Goal: Information Seeking & Learning: Learn about a topic

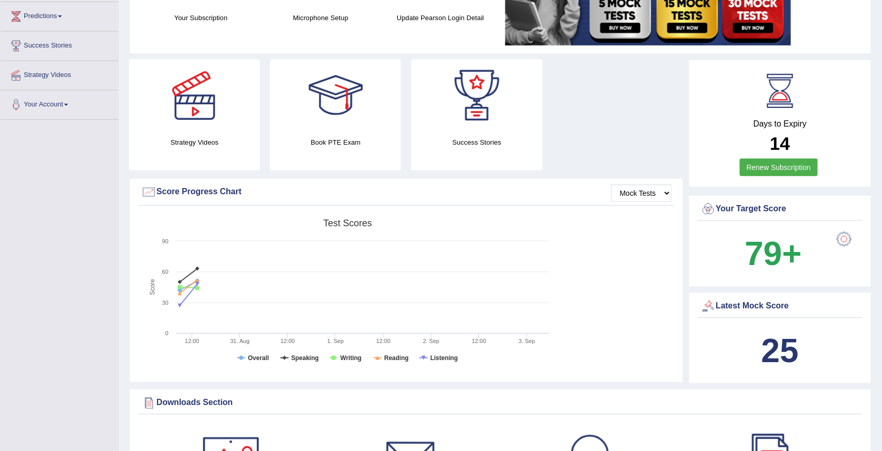
scroll to position [1262, 0]
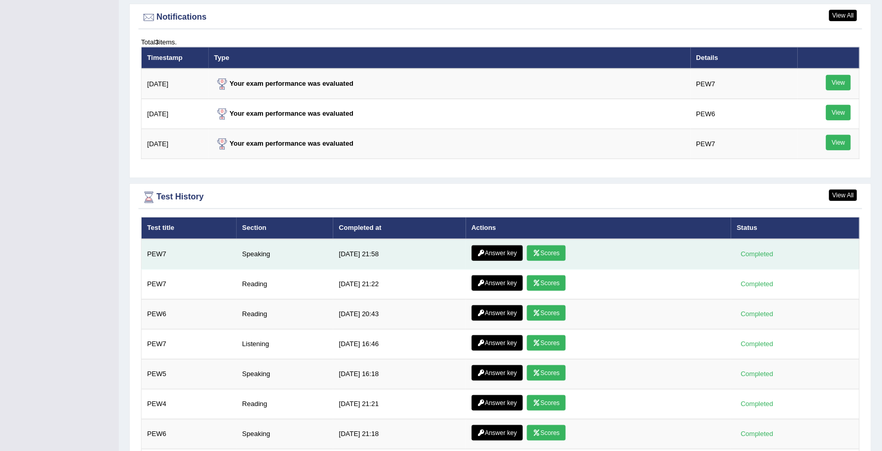
click at [540, 250] on link "Scores" at bounding box center [546, 254] width 38 height 16
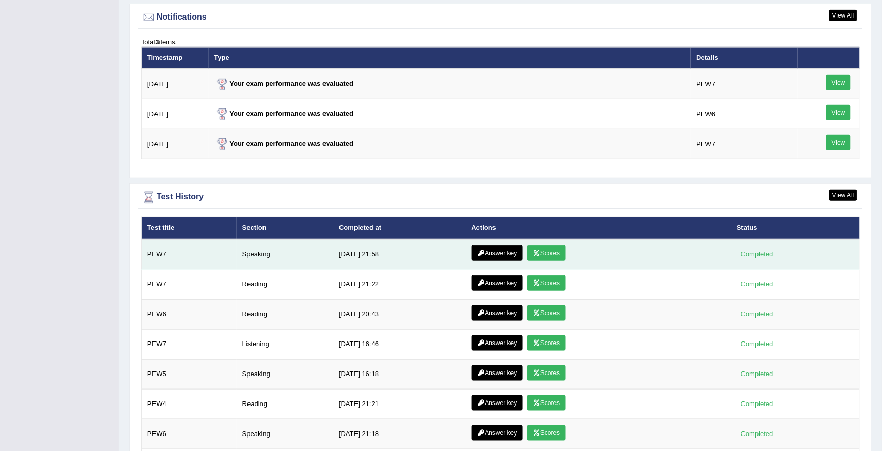
click at [540, 250] on link "Scores" at bounding box center [546, 254] width 38 height 16
click at [546, 251] on link "Scores" at bounding box center [546, 254] width 38 height 16
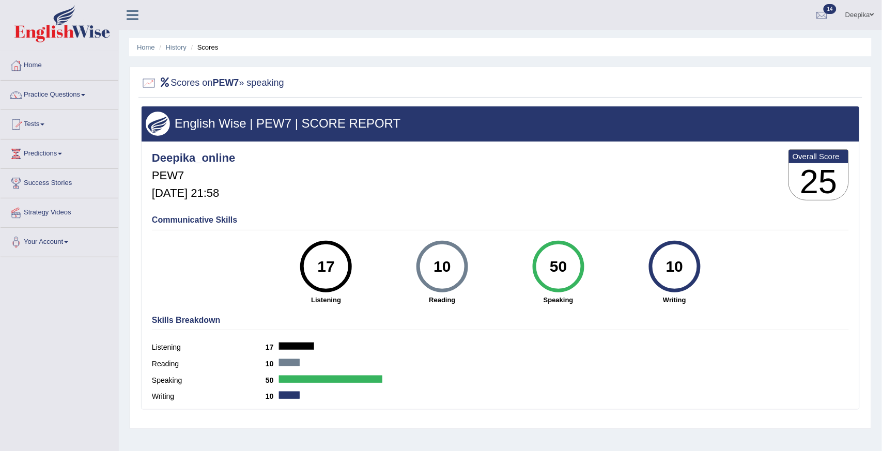
click at [85, 95] on span at bounding box center [83, 95] width 4 height 2
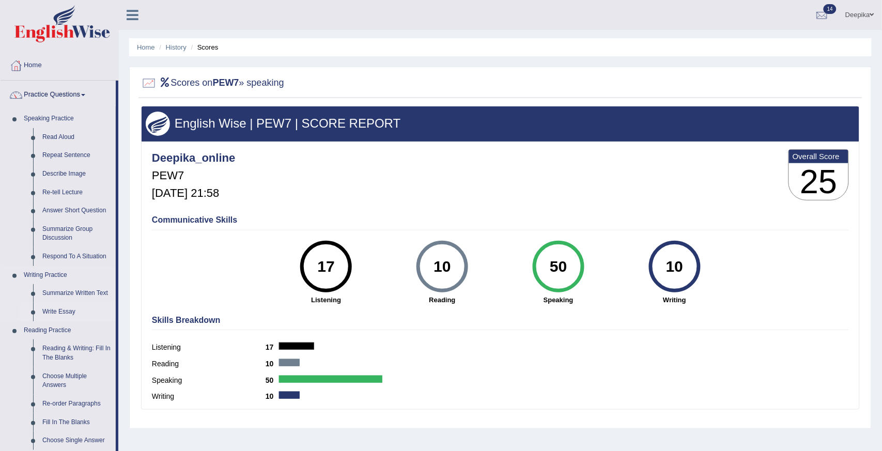
click at [57, 311] on link "Write Essay" at bounding box center [77, 312] width 78 height 19
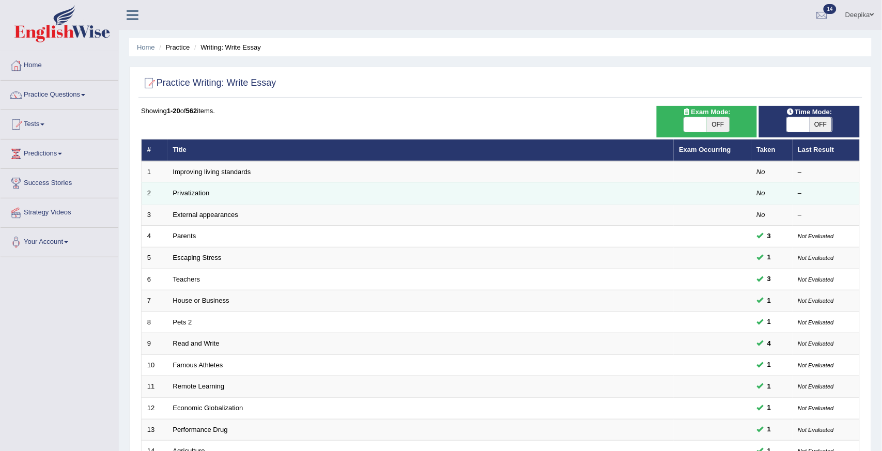
click at [220, 193] on td "Privatization" at bounding box center [420, 194] width 507 height 22
click at [191, 195] on link "Privatization" at bounding box center [191, 193] width 37 height 8
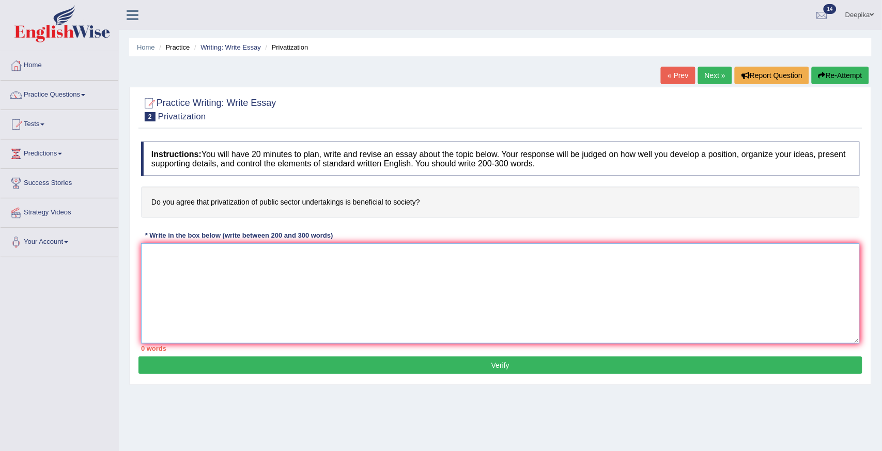
click at [145, 262] on textarea at bounding box center [500, 293] width 719 height 100
click at [84, 95] on link "Practice Questions" at bounding box center [60, 94] width 118 height 26
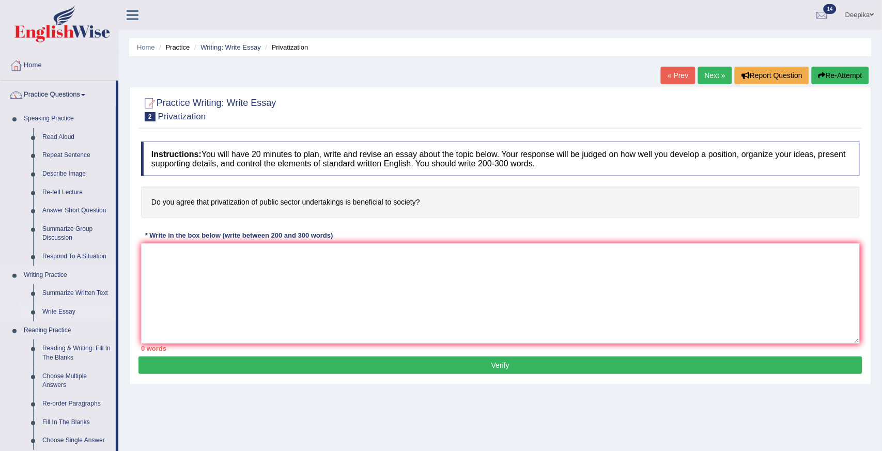
click at [52, 311] on link "Write Essay" at bounding box center [77, 312] width 78 height 19
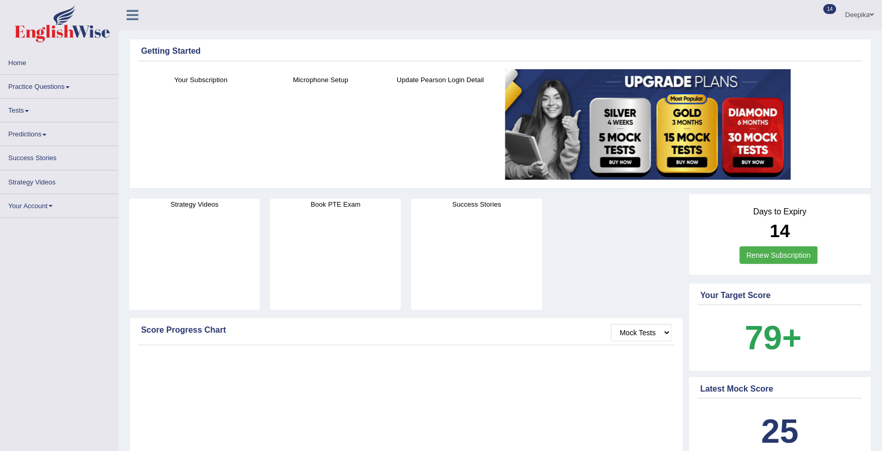
click at [67, 88] on span at bounding box center [68, 87] width 4 height 2
click at [67, 88] on link "Practice Questions" at bounding box center [60, 85] width 118 height 20
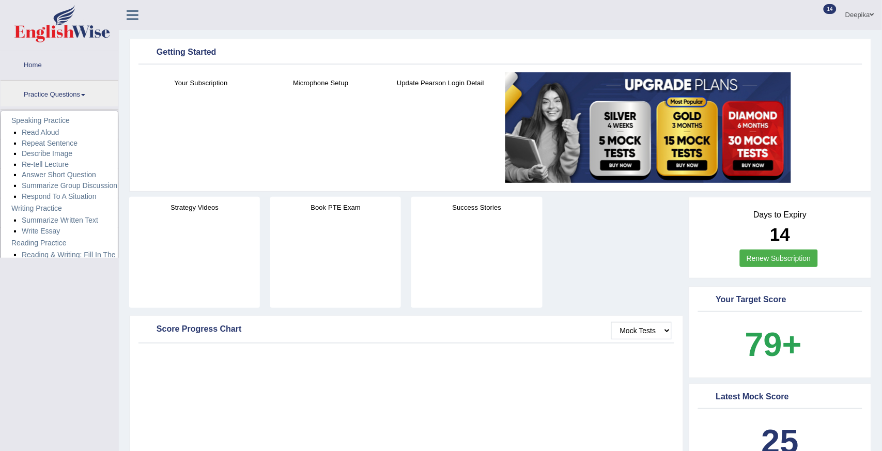
click at [67, 88] on link "Practice Questions" at bounding box center [60, 94] width 118 height 26
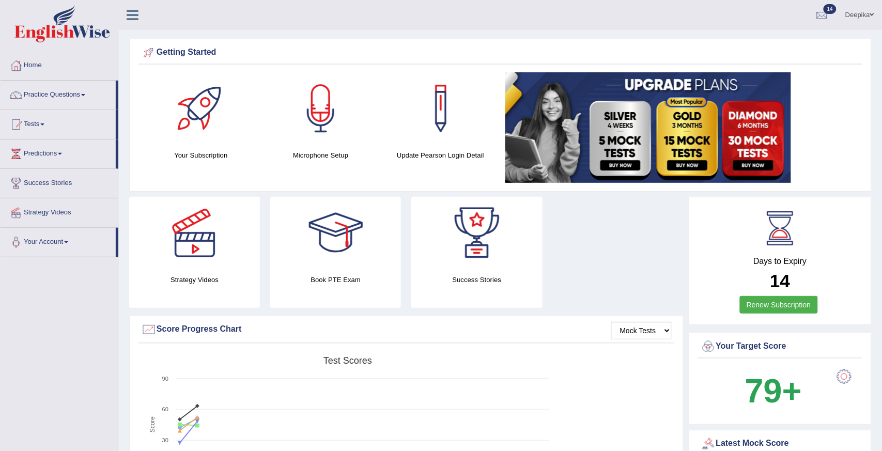
click at [84, 94] on link "Practice Questions" at bounding box center [58, 94] width 115 height 26
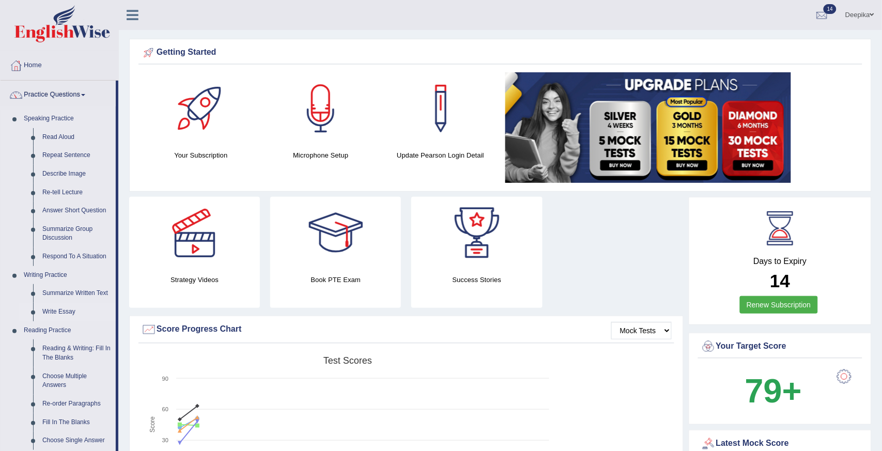
click at [61, 311] on link "Write Essay" at bounding box center [77, 312] width 78 height 19
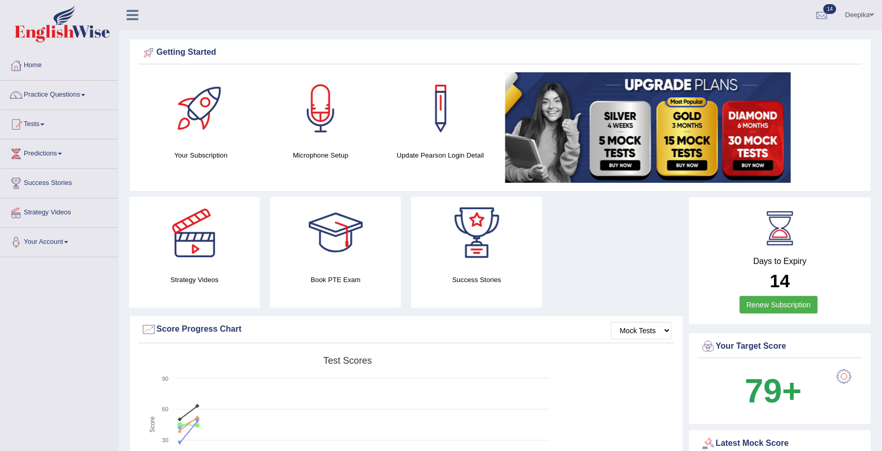
click at [84, 94] on link "Practice Questions" at bounding box center [60, 94] width 118 height 26
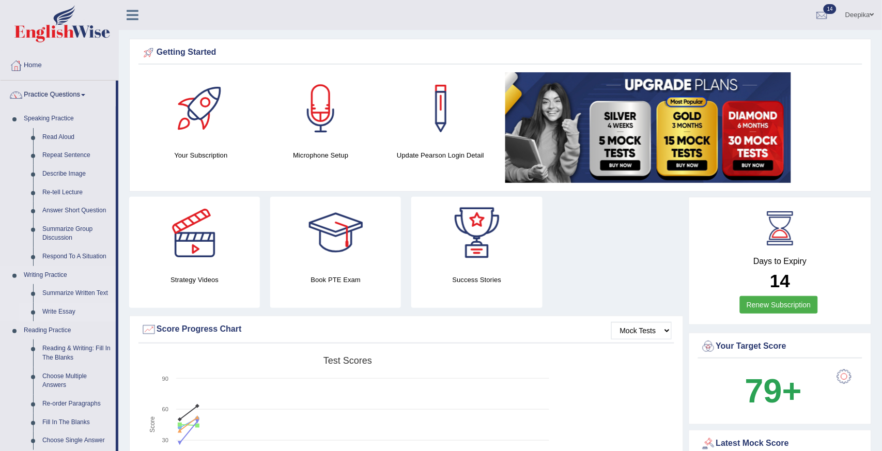
click at [52, 311] on link "Write Essay" at bounding box center [77, 312] width 78 height 19
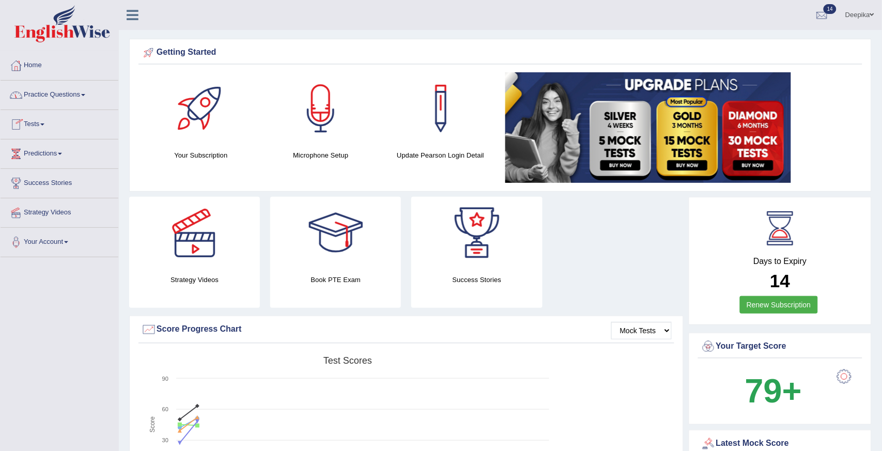
click at [85, 97] on link "Practice Questions" at bounding box center [60, 94] width 118 height 26
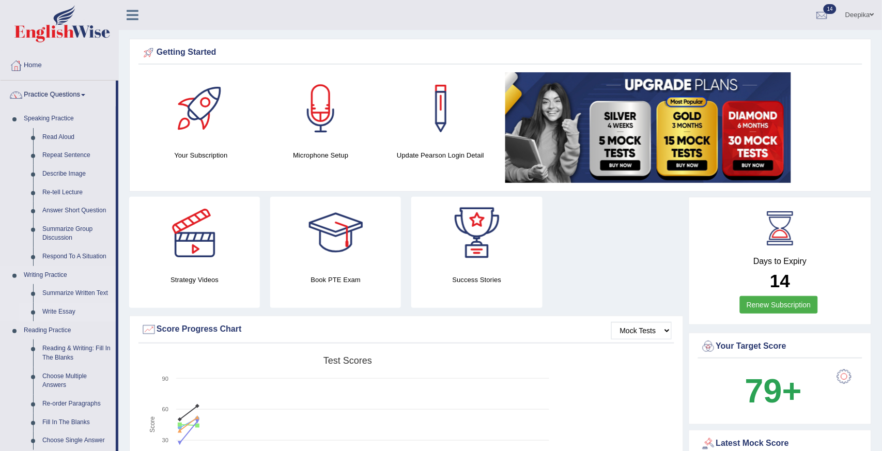
click at [53, 309] on link "Write Essay" at bounding box center [77, 312] width 78 height 19
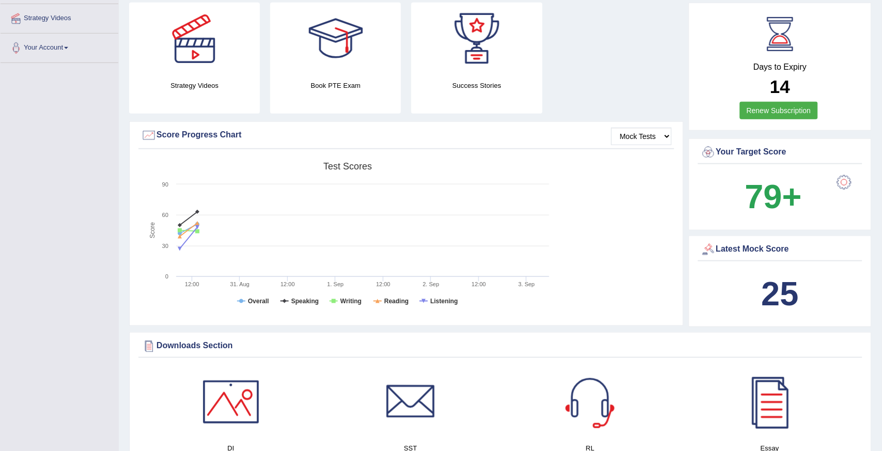
scroll to position [68, 0]
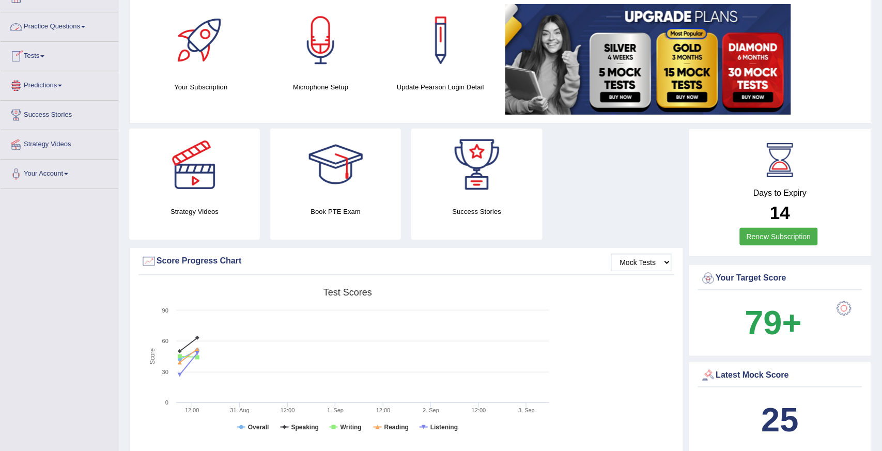
click at [85, 27] on span at bounding box center [83, 27] width 4 height 2
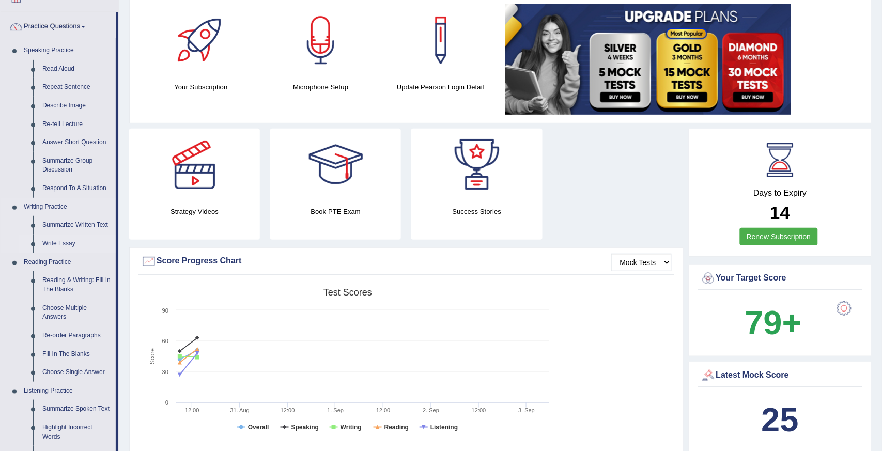
click at [52, 243] on link "Write Essay" at bounding box center [77, 244] width 78 height 19
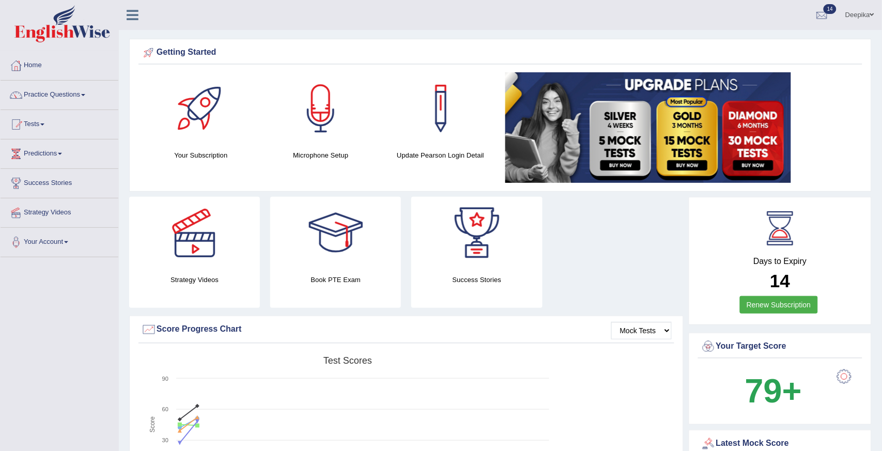
click at [85, 94] on link "Practice Questions" at bounding box center [60, 94] width 118 height 26
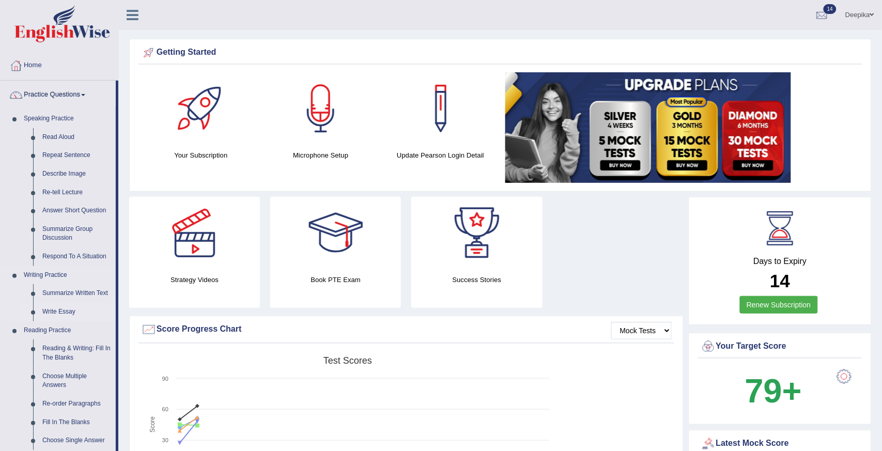
click at [57, 308] on link "Write Essay" at bounding box center [77, 312] width 78 height 19
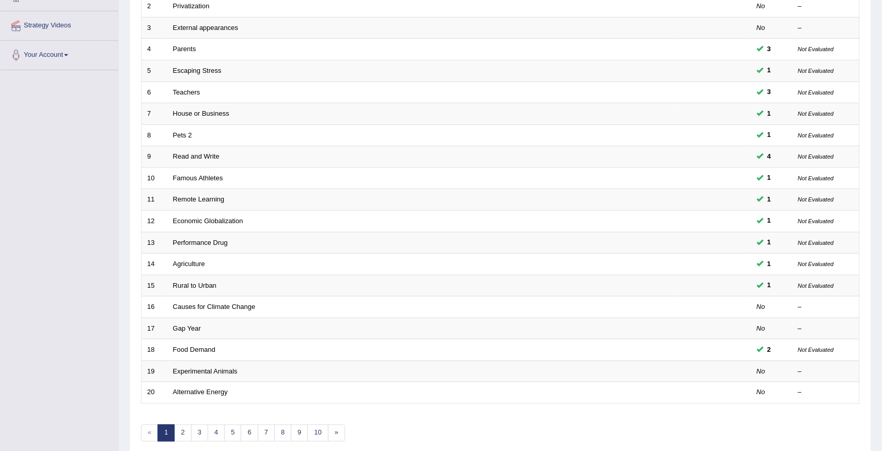
scroll to position [210, 0]
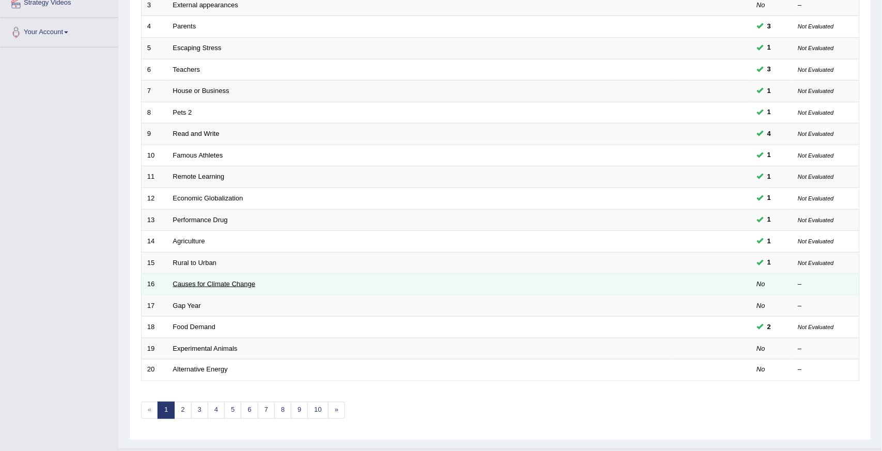
click at [201, 285] on link "Causes for Climate Change" at bounding box center [214, 284] width 83 height 8
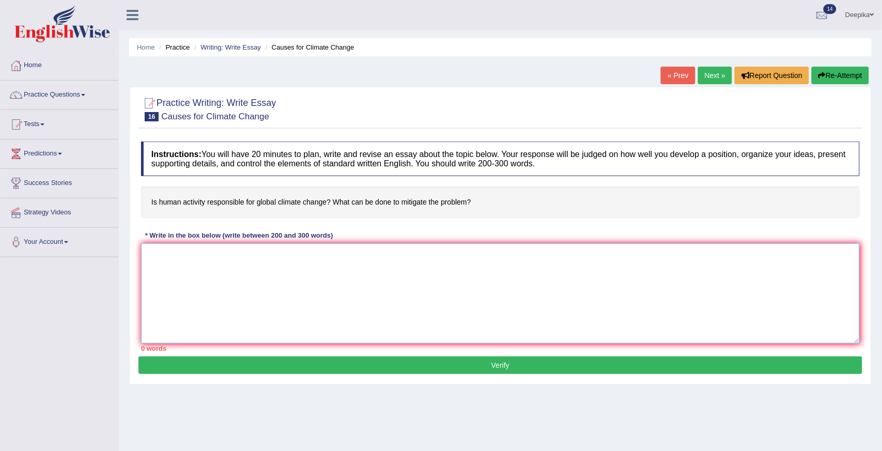
click at [179, 254] on textarea at bounding box center [500, 293] width 719 height 100
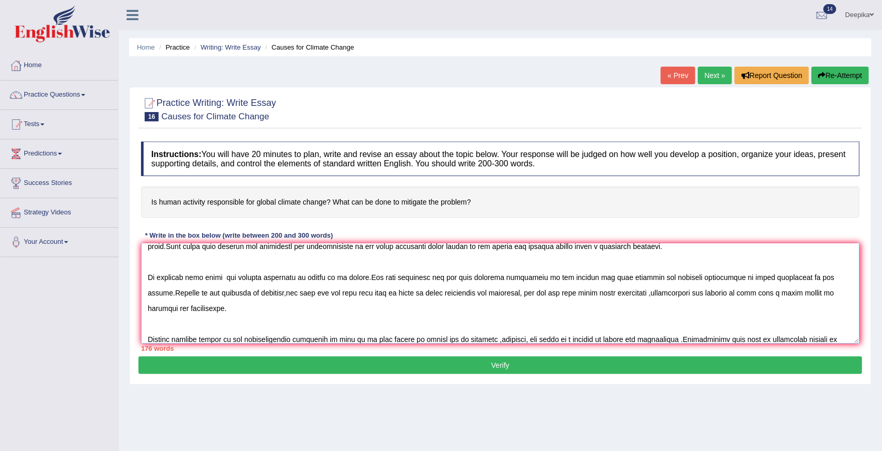
scroll to position [39, 0]
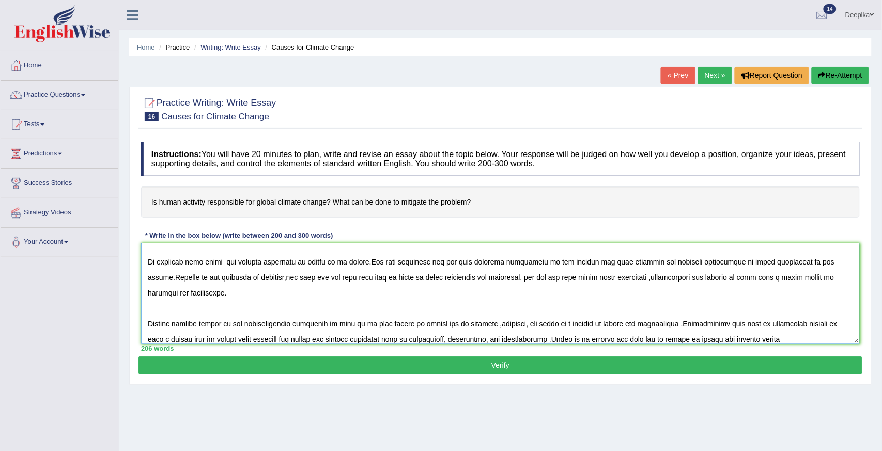
click at [737, 340] on textarea at bounding box center [500, 293] width 719 height 100
click at [786, 340] on textarea at bounding box center [500, 293] width 719 height 100
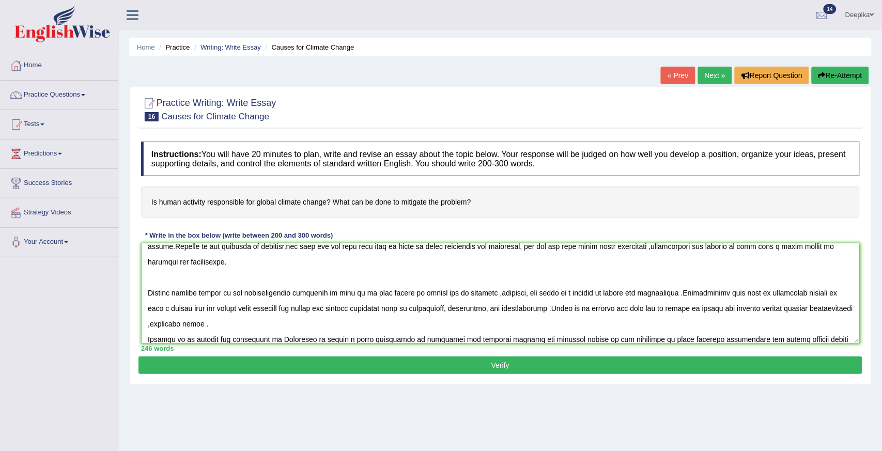
scroll to position [86, 0]
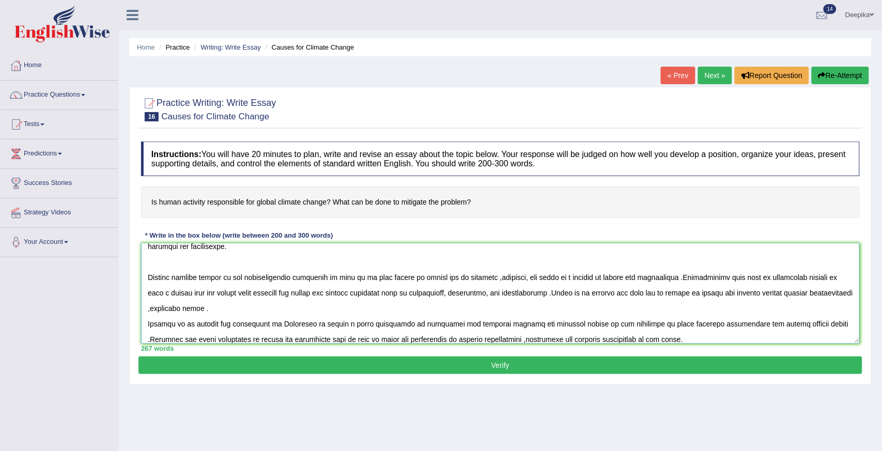
type textarea "One of the most significant of today's world is the sudden upsurge in the state…"
click at [570, 360] on button "Verify" at bounding box center [501, 366] width 724 height 18
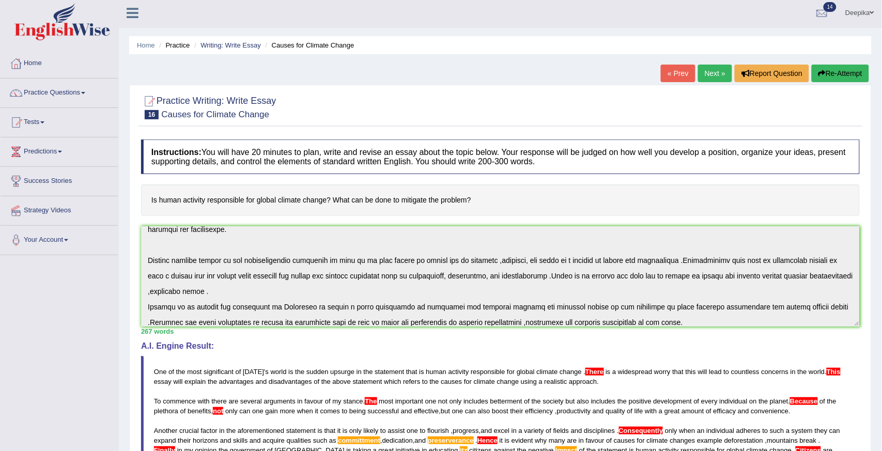
scroll to position [0, 0]
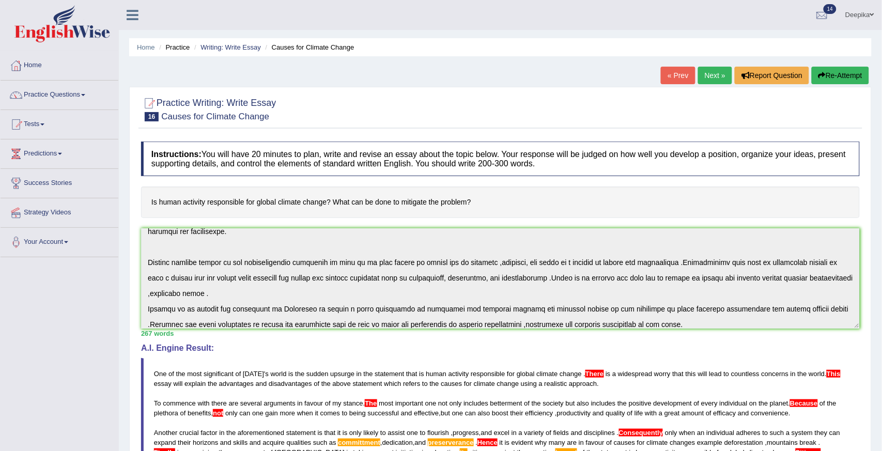
click at [709, 68] on link "Next »" at bounding box center [715, 76] width 34 height 18
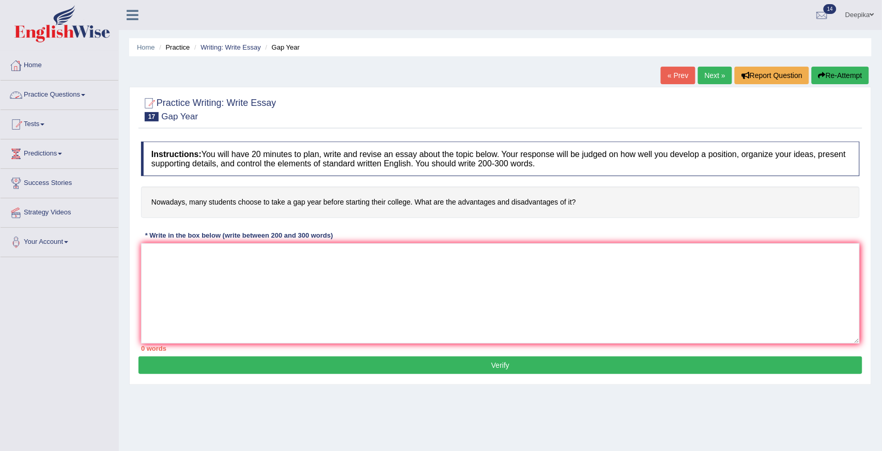
click at [84, 98] on link "Practice Questions" at bounding box center [60, 94] width 118 height 26
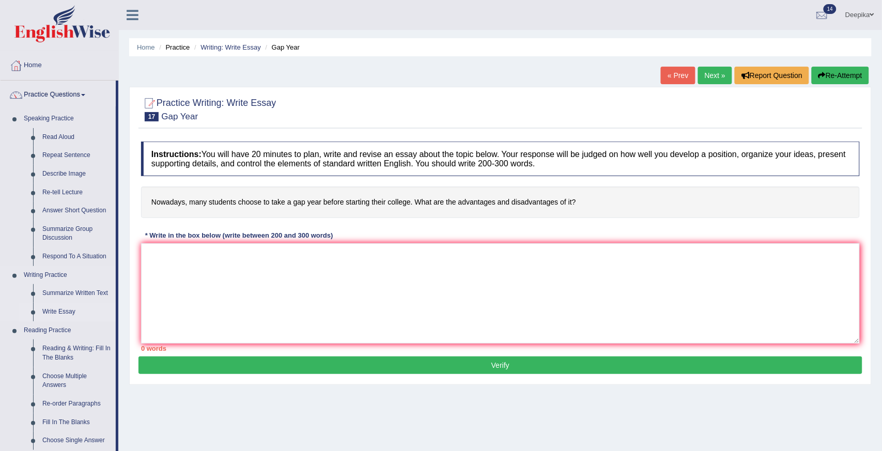
click at [52, 311] on link "Write Essay" at bounding box center [77, 312] width 78 height 19
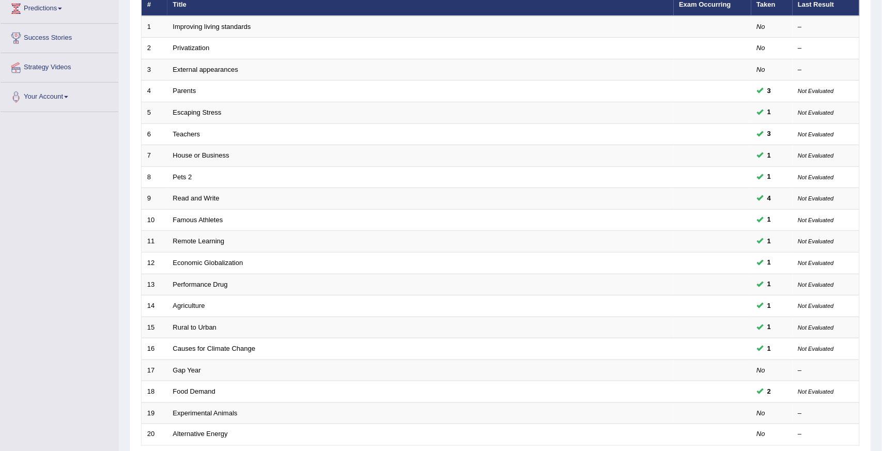
scroll to position [233, 0]
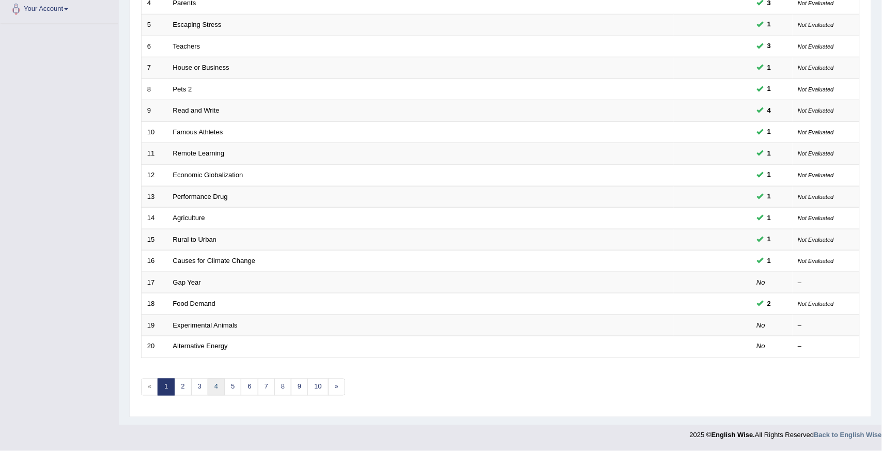
click at [220, 388] on link "4" at bounding box center [216, 387] width 17 height 17
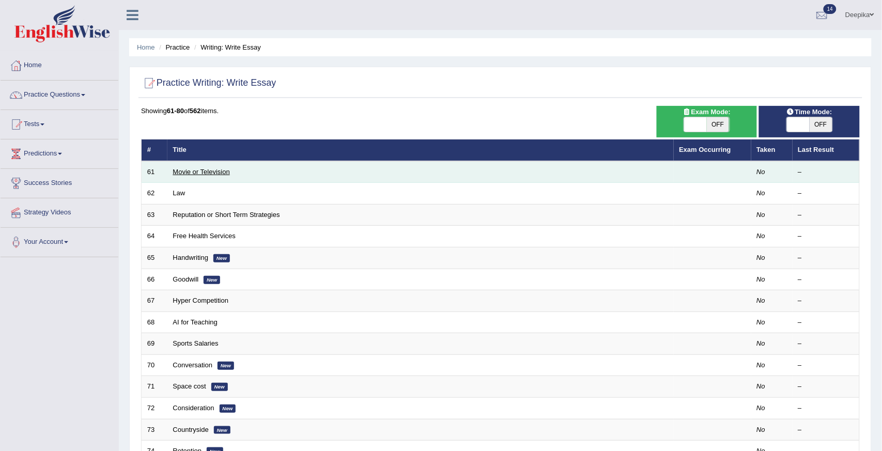
click at [225, 168] on link "Movie or Television" at bounding box center [201, 172] width 57 height 8
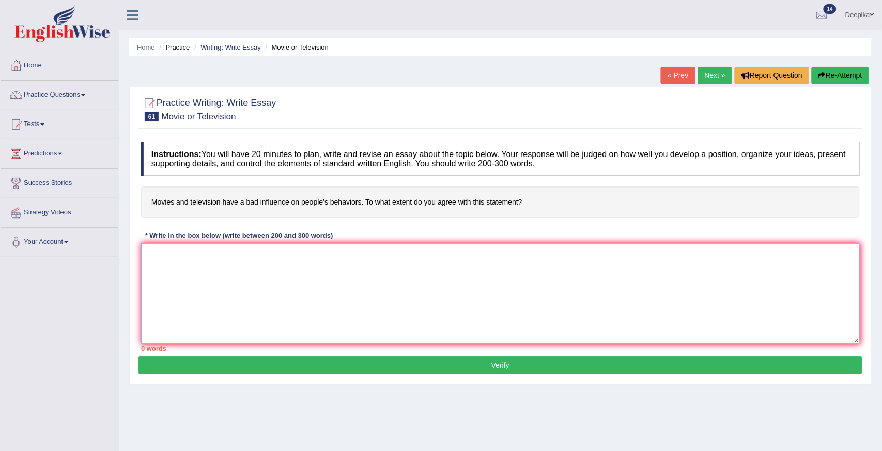
click at [154, 251] on textarea at bounding box center [500, 293] width 719 height 100
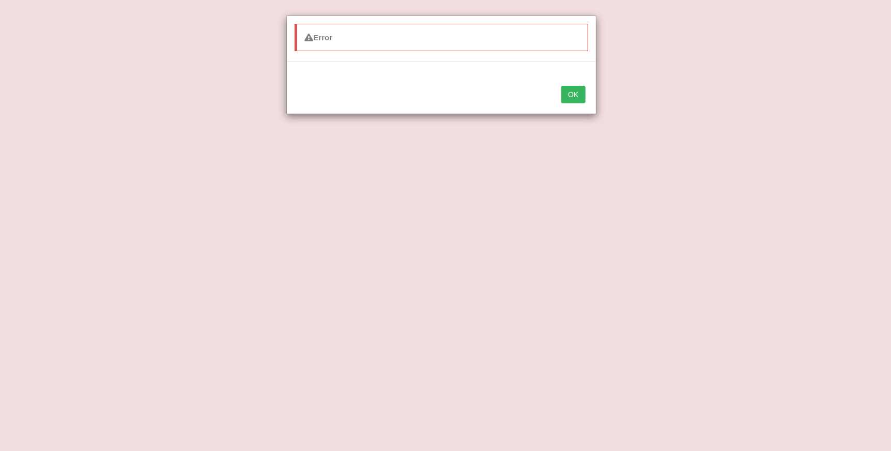
click at [567, 102] on button "OK" at bounding box center [573, 95] width 24 height 18
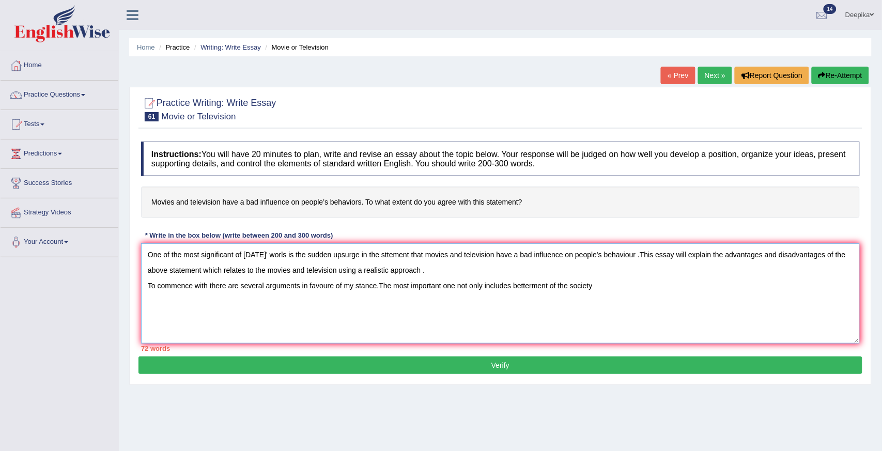
click at [598, 284] on textarea "One of the most significant of today' worls is the sudden upsurge in the stteme…" at bounding box center [500, 293] width 719 height 100
type textarea "One of the most significant of today' worls is the sudden upsurge in the stteme…"
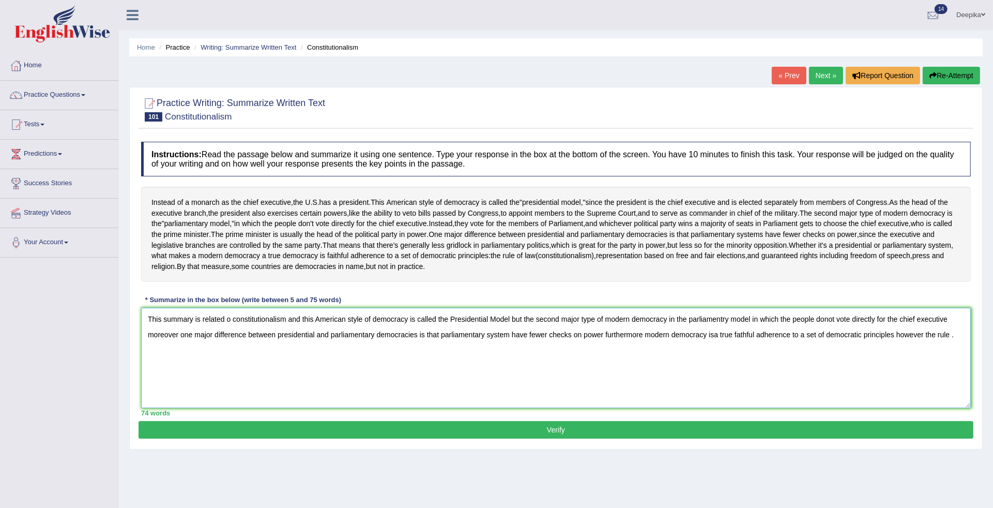
type textarea "This summary is related o constitutionalism and this American style of democrac…"
click at [243, 438] on button "Verify" at bounding box center [556, 430] width 835 height 18
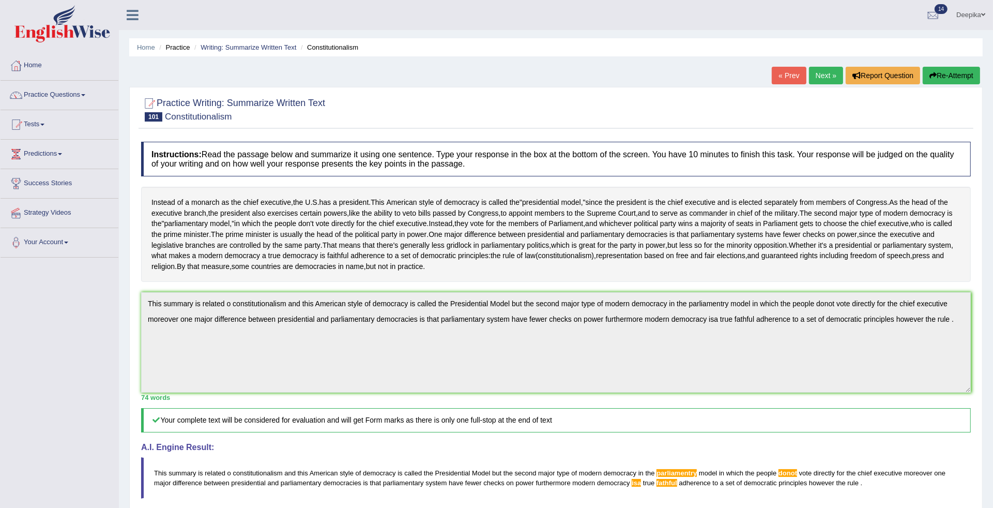
click at [84, 96] on span at bounding box center [83, 95] width 4 height 2
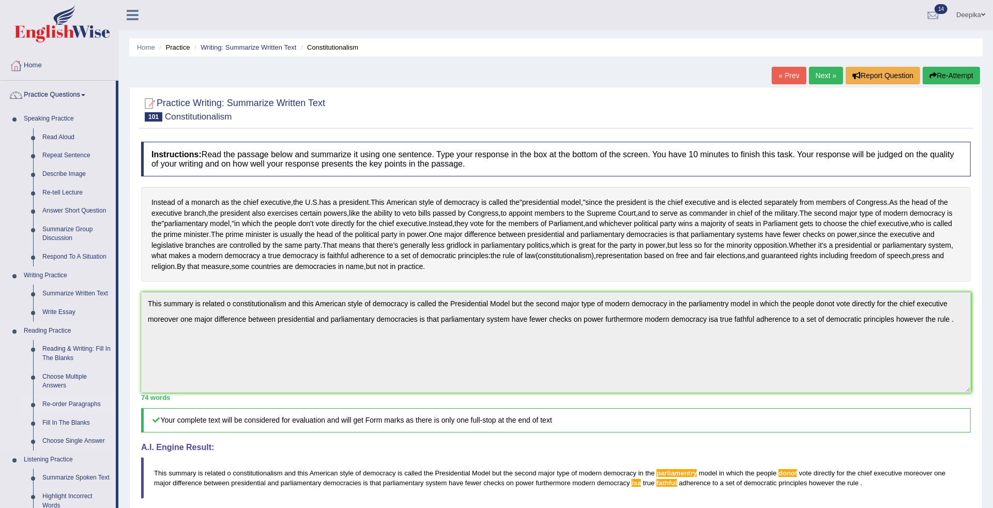
click at [94, 402] on link "Re-order Paragraphs" at bounding box center [77, 404] width 78 height 19
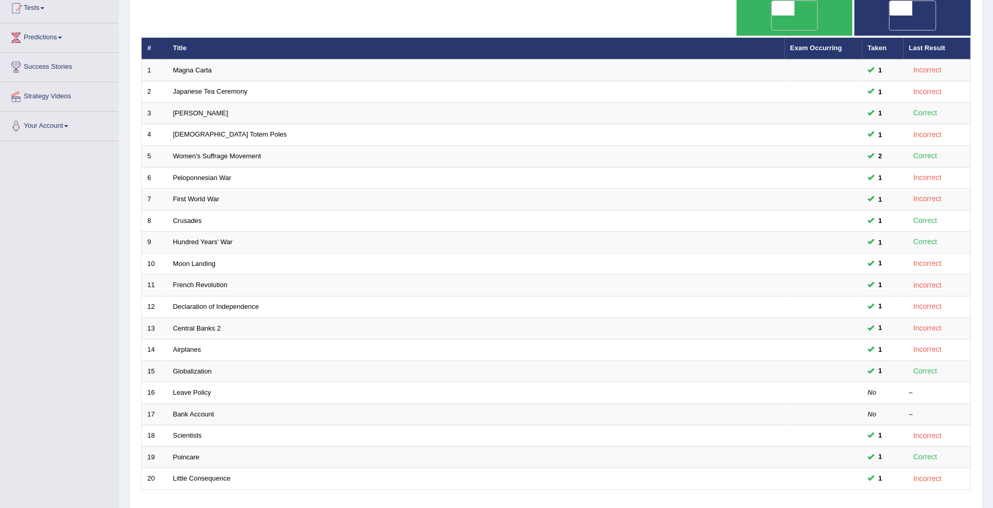
scroll to position [171, 0]
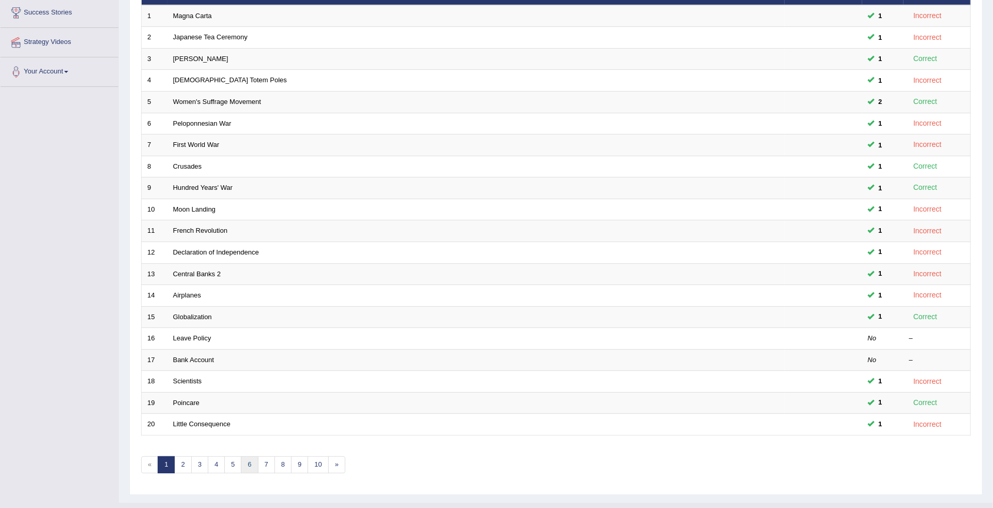
click at [254, 456] on link "6" at bounding box center [249, 464] width 17 height 17
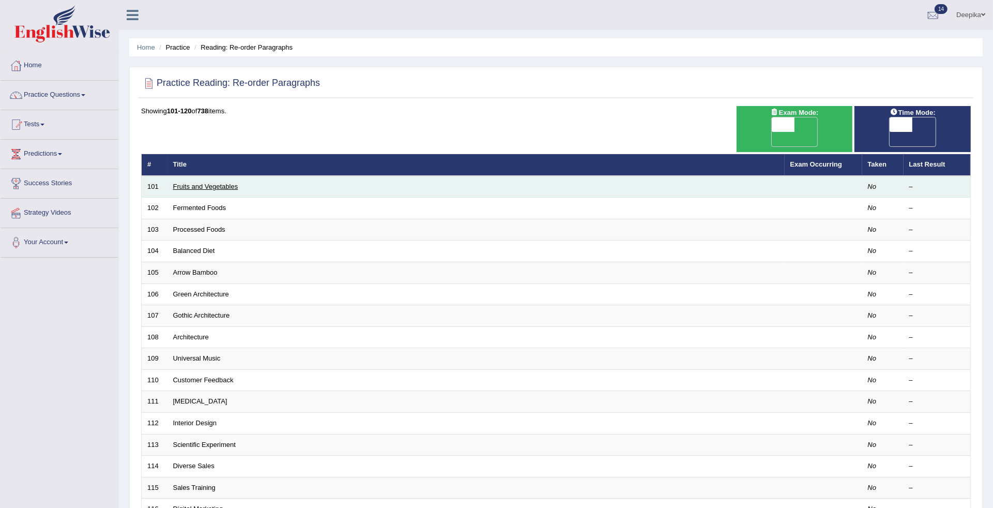
click at [215, 182] on link "Fruits and Vegetables" at bounding box center [205, 186] width 65 height 8
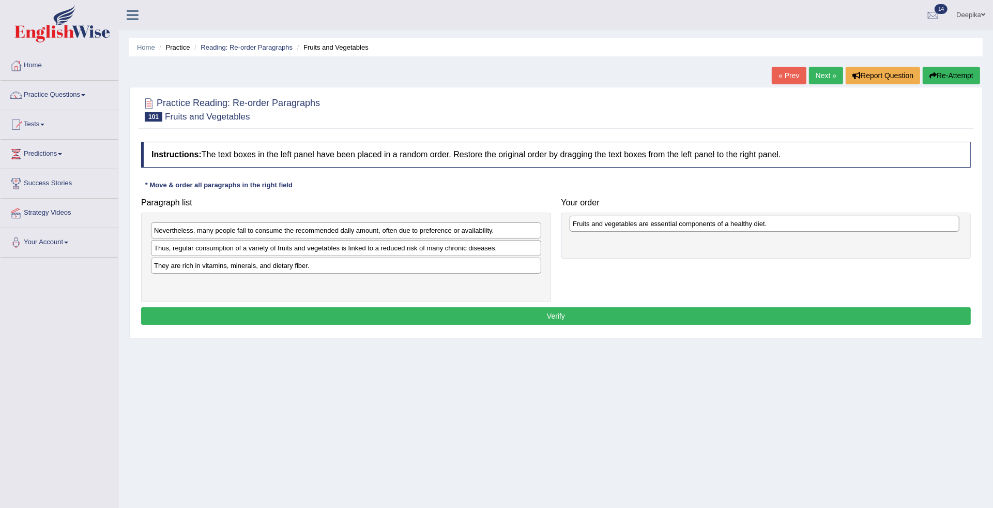
drag, startPoint x: 221, startPoint y: 249, endPoint x: 645, endPoint y: 224, distance: 425.1
click at [645, 224] on div "Fruits and vegetables are essential components of a healthy diet." at bounding box center [765, 224] width 390 height 17
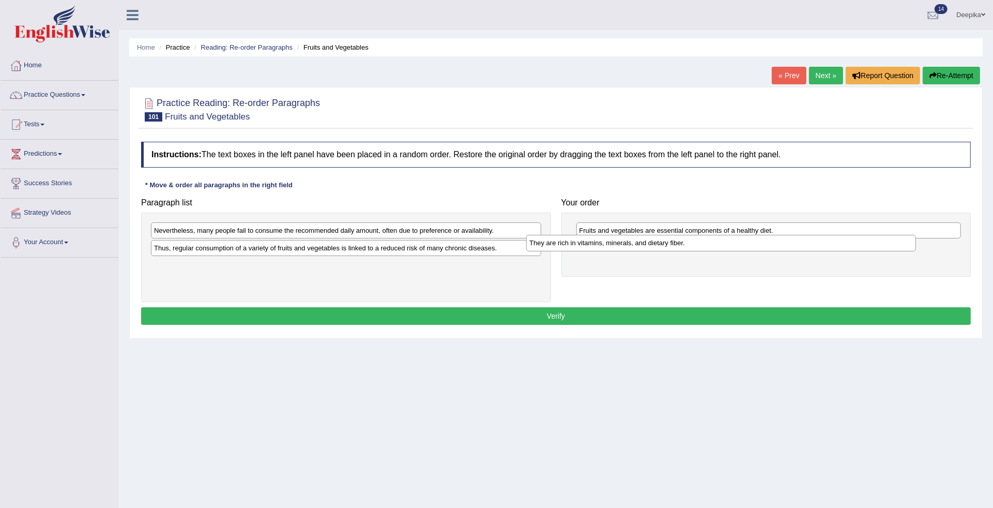
drag, startPoint x: 326, startPoint y: 272, endPoint x: 701, endPoint y: 249, distance: 376.0
click at [701, 249] on div "They are rich in vitamins, minerals, and dietary fiber." at bounding box center [721, 243] width 390 height 17
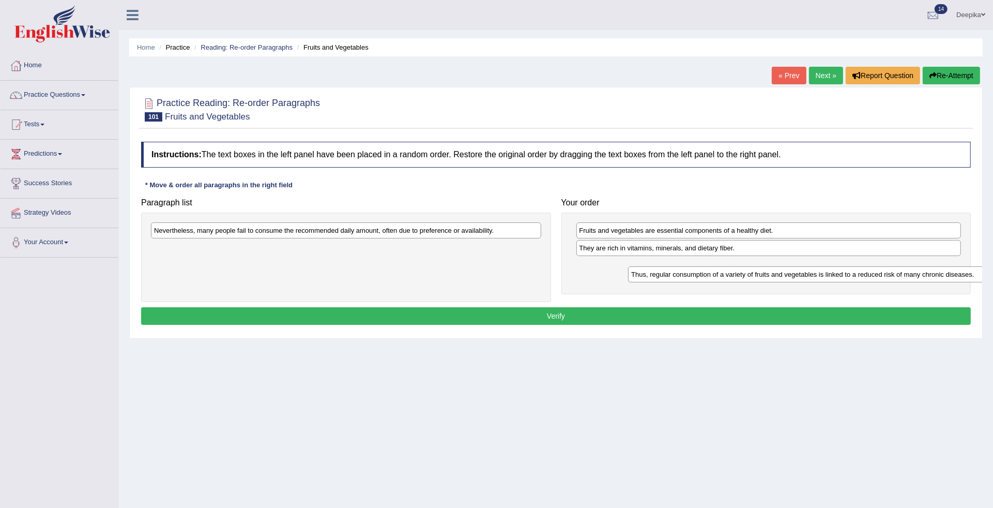
drag, startPoint x: 518, startPoint y: 241, endPoint x: 974, endPoint y: 277, distance: 457.3
click at [974, 277] on div "Thus, regular consumption of a variety of fruits and vegetables is linked to a …" at bounding box center [823, 274] width 390 height 17
drag, startPoint x: 524, startPoint y: 219, endPoint x: 727, endPoint y: 220, distance: 203.7
click at [727, 220] on div "Paragraph list Nevertheless, many people fail to consume the recommended daily …" at bounding box center [556, 247] width 840 height 109
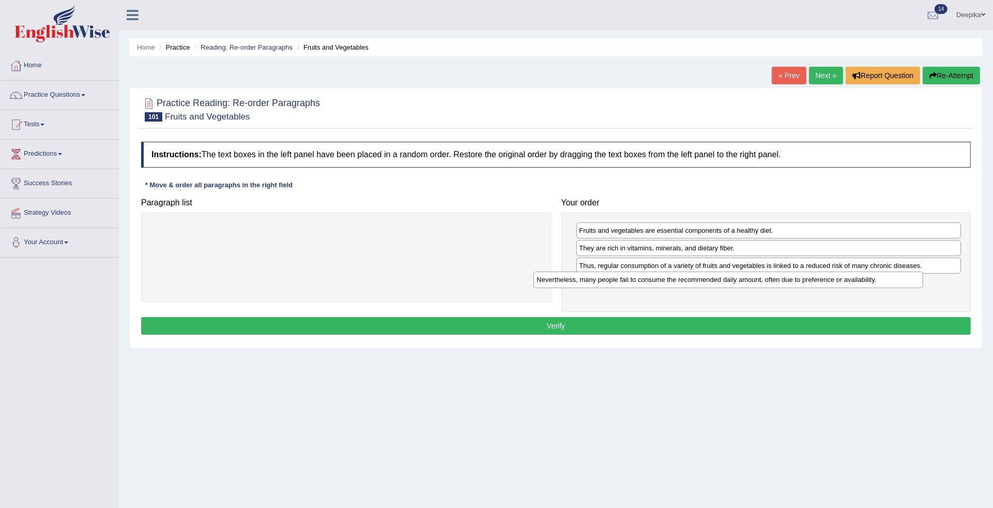
drag, startPoint x: 487, startPoint y: 225, endPoint x: 870, endPoint y: 274, distance: 385.7
click at [870, 274] on div "Nevertheless, many people fail to consume the recommended daily amount, often d…" at bounding box center [728, 279] width 390 height 17
click at [792, 326] on button "Verify" at bounding box center [556, 325] width 830 height 18
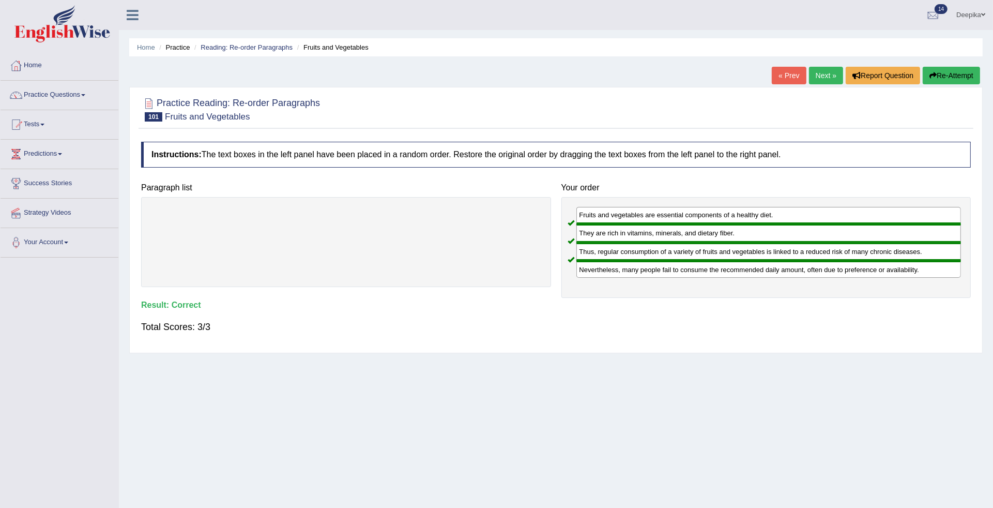
click at [816, 70] on link "Next »" at bounding box center [826, 76] width 34 height 18
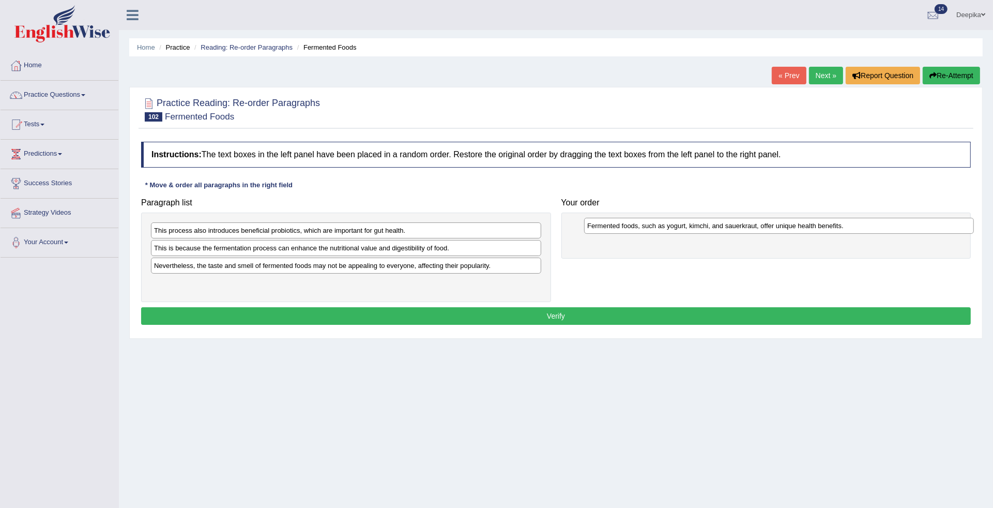
drag, startPoint x: 264, startPoint y: 279, endPoint x: 609, endPoint y: 256, distance: 346.1
click at [614, 234] on div "Fermented foods, such as yogurt, kimchi, and sauerkraut, offer unique health be…" at bounding box center [779, 226] width 390 height 17
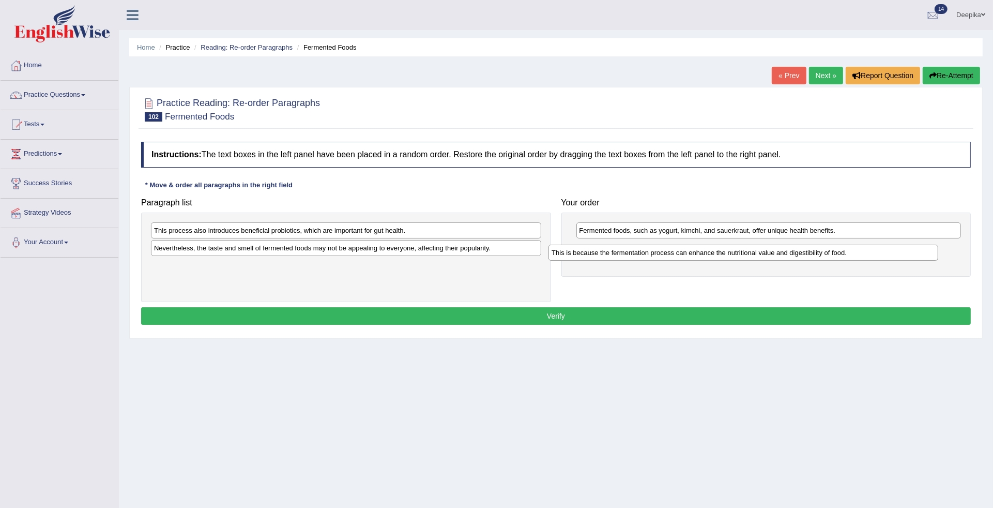
drag, startPoint x: 317, startPoint y: 251, endPoint x: 715, endPoint y: 256, distance: 398.1
click at [715, 256] on div "This is because the fermentation process can enhance the nutritional value and …" at bounding box center [743, 253] width 390 height 17
drag, startPoint x: 419, startPoint y: 239, endPoint x: 619, endPoint y: 270, distance: 201.9
click at [630, 272] on div "Paragraph list This process also introduces beneficial probiotics, which are im…" at bounding box center [556, 247] width 840 height 109
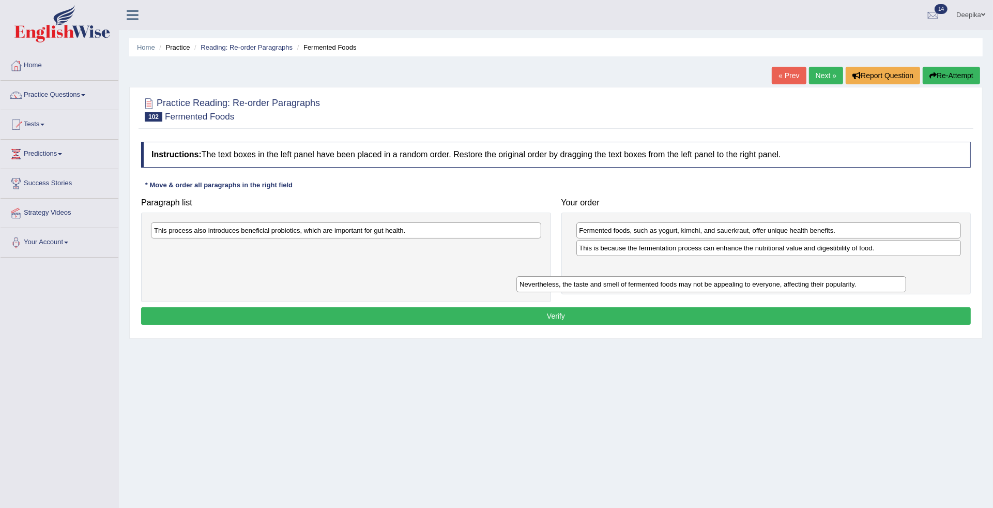
drag, startPoint x: 516, startPoint y: 246, endPoint x: 882, endPoint y: 280, distance: 368.0
click at [882, 280] on div "Nevertheless, the taste and smell of fermented foods may not be appealing to ev…" at bounding box center [711, 284] width 390 height 17
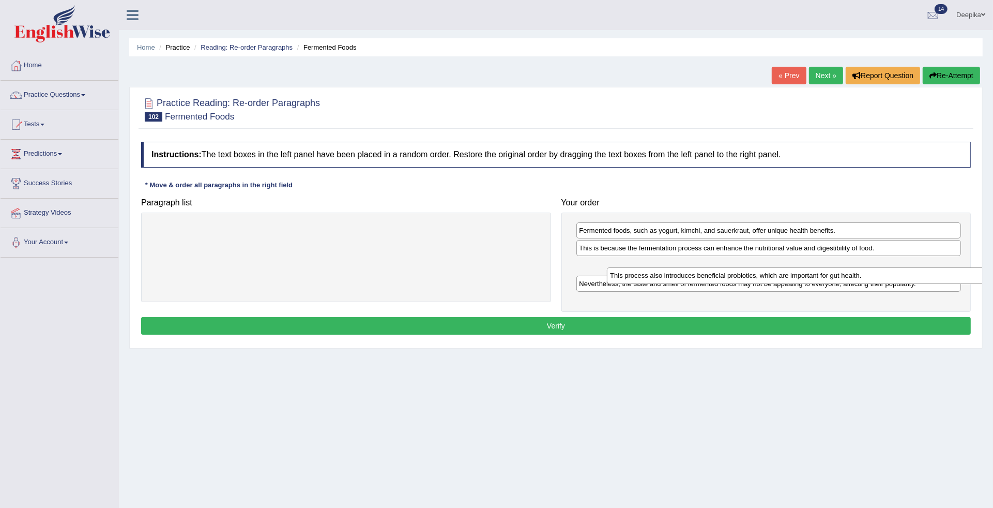
drag, startPoint x: 538, startPoint y: 222, endPoint x: 994, endPoint y: 267, distance: 458.1
click at [992, 267] on html "Toggle navigation Home Practice Questions Speaking Practice Read Aloud Repeat S…" at bounding box center [496, 254] width 993 height 508
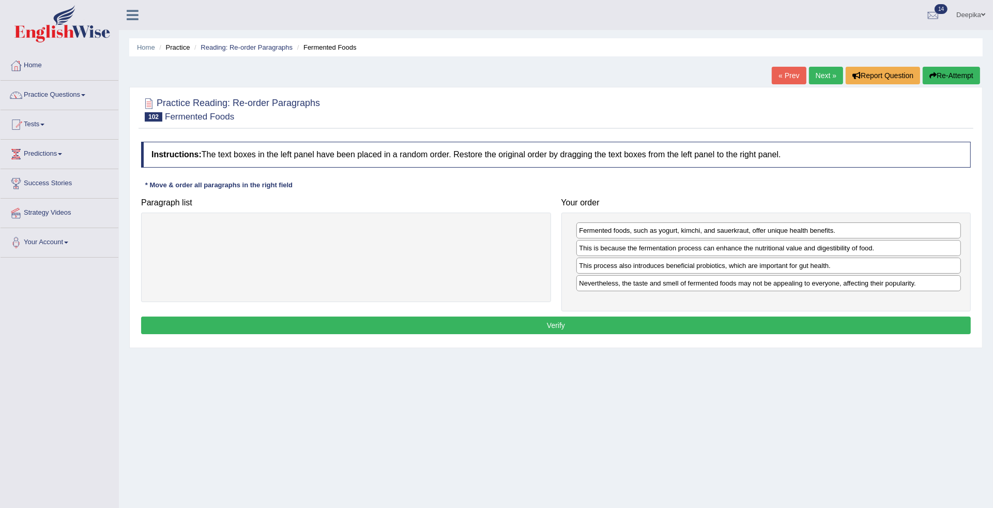
click at [880, 319] on button "Verify" at bounding box center [556, 325] width 830 height 18
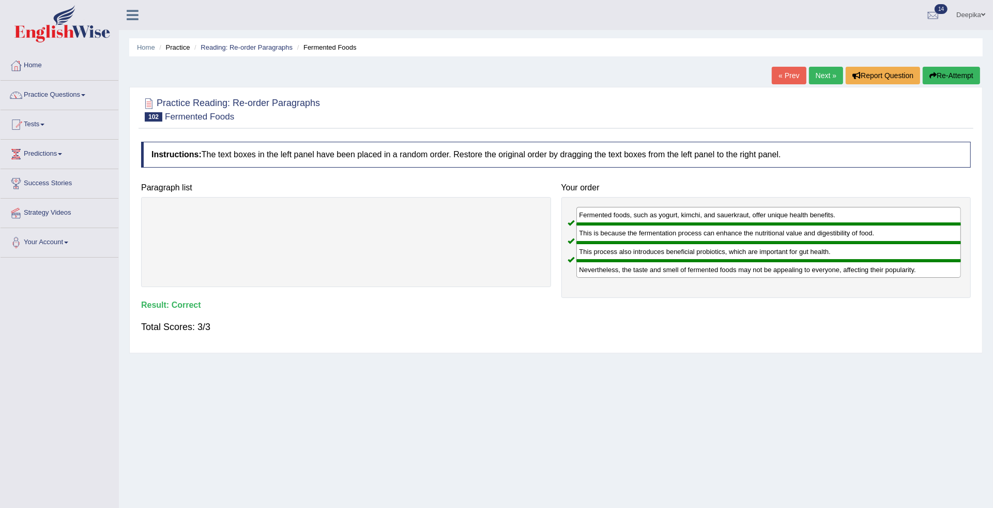
click at [826, 78] on link "Next »" at bounding box center [826, 76] width 34 height 18
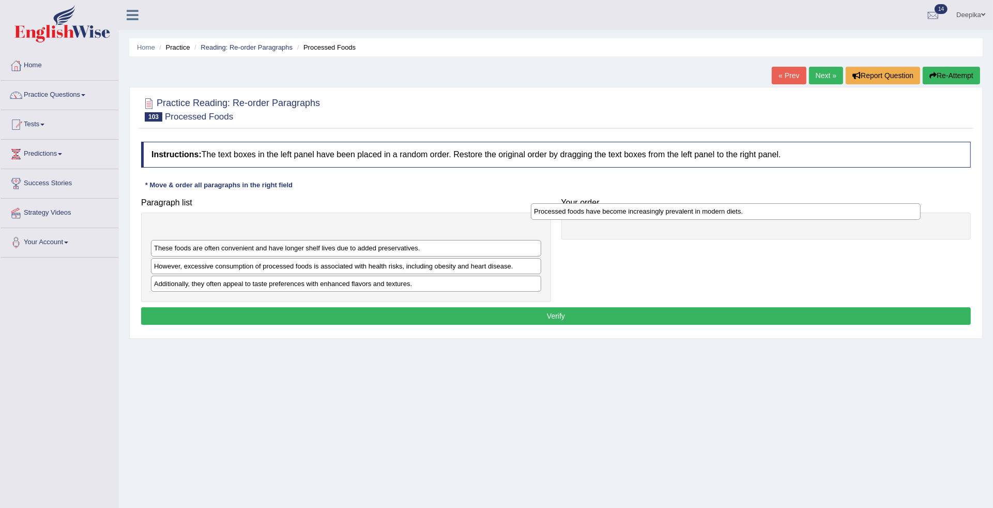
drag, startPoint x: 330, startPoint y: 264, endPoint x: 714, endPoint y: 211, distance: 388.3
click at [714, 211] on div "Processed foods have become increasingly prevalent in modern diets." at bounding box center [726, 211] width 390 height 17
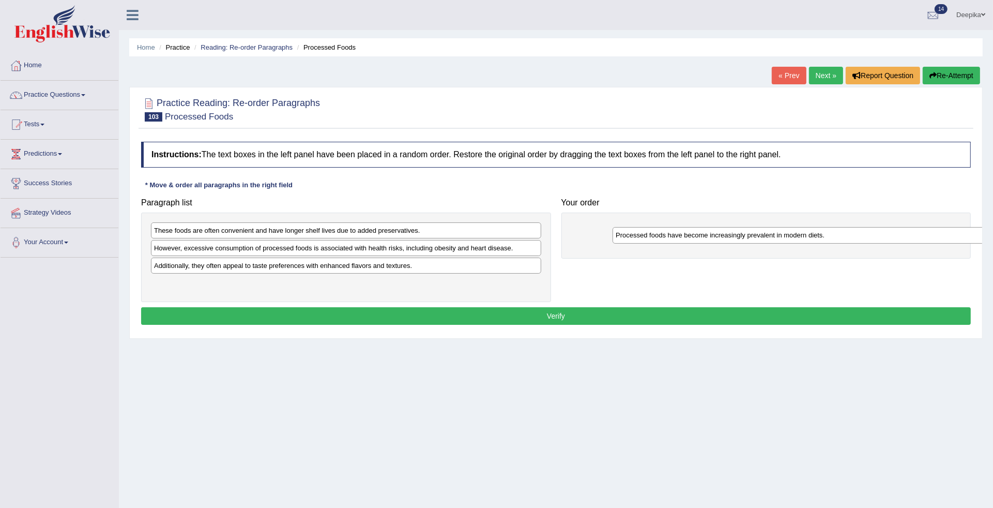
drag, startPoint x: 456, startPoint y: 226, endPoint x: 918, endPoint y: 231, distance: 461.6
click at [918, 231] on div "Processed foods have become increasingly prevalent in modern diets." at bounding box center [808, 235] width 390 height 17
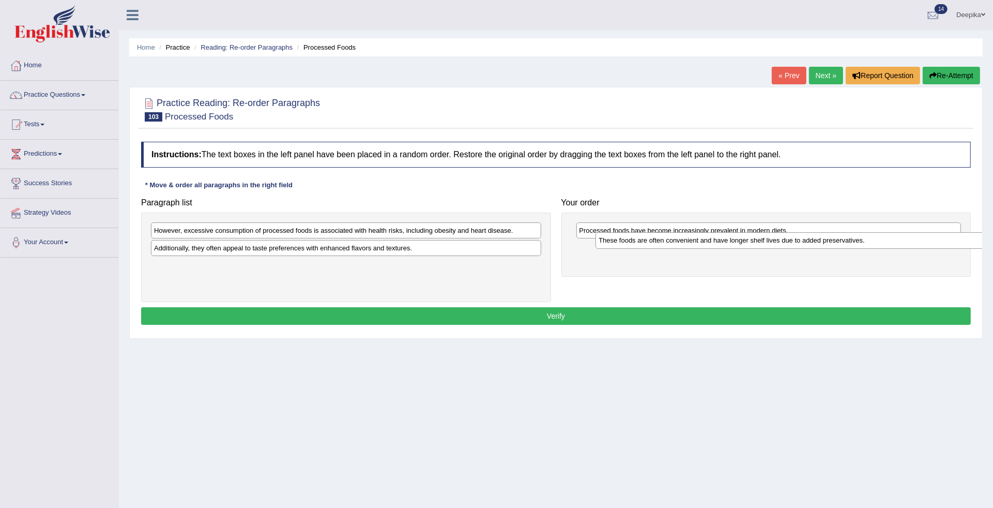
drag, startPoint x: 522, startPoint y: 223, endPoint x: 971, endPoint y: 233, distance: 448.8
click at [971, 233] on div "These foods are often convenient and have longer shelf lives due to added prese…" at bounding box center [790, 240] width 390 height 17
click at [404, 236] on div "However, excessive consumption of processed foods is associated with health ris…" at bounding box center [346, 231] width 390 height 17
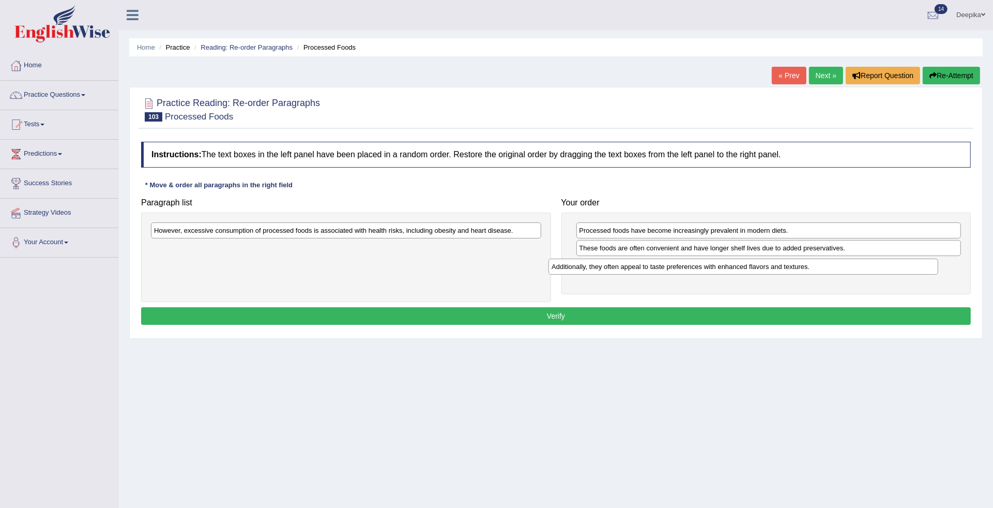
drag, startPoint x: 399, startPoint y: 247, endPoint x: 801, endPoint y: 265, distance: 403.1
click at [801, 265] on div "Additionally, they often appeal to taste preferences with enhanced flavors and …" at bounding box center [743, 266] width 390 height 17
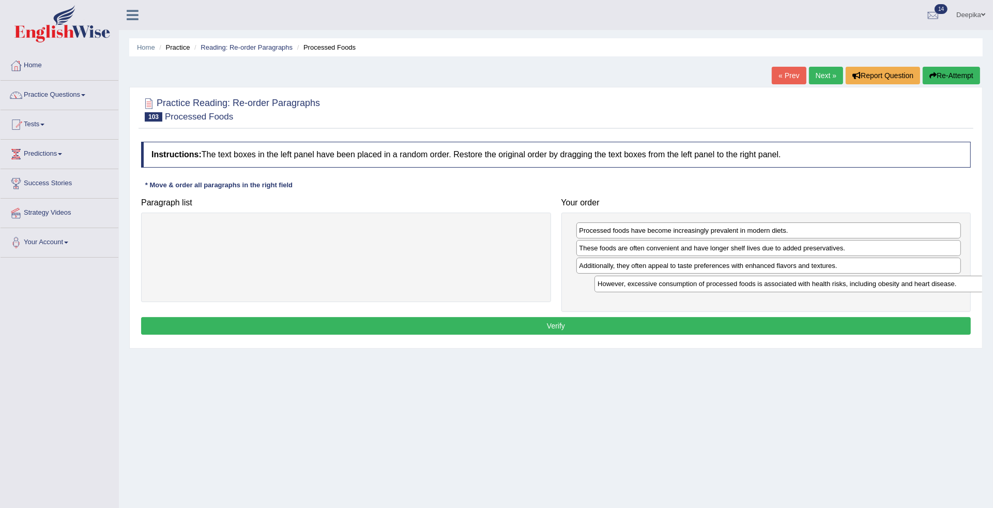
drag, startPoint x: 471, startPoint y: 226, endPoint x: 915, endPoint y: 279, distance: 446.7
click at [915, 279] on div "However, excessive consumption of processed foods is associated with health ris…" at bounding box center [789, 284] width 390 height 17
click at [855, 321] on button "Verify" at bounding box center [556, 325] width 830 height 18
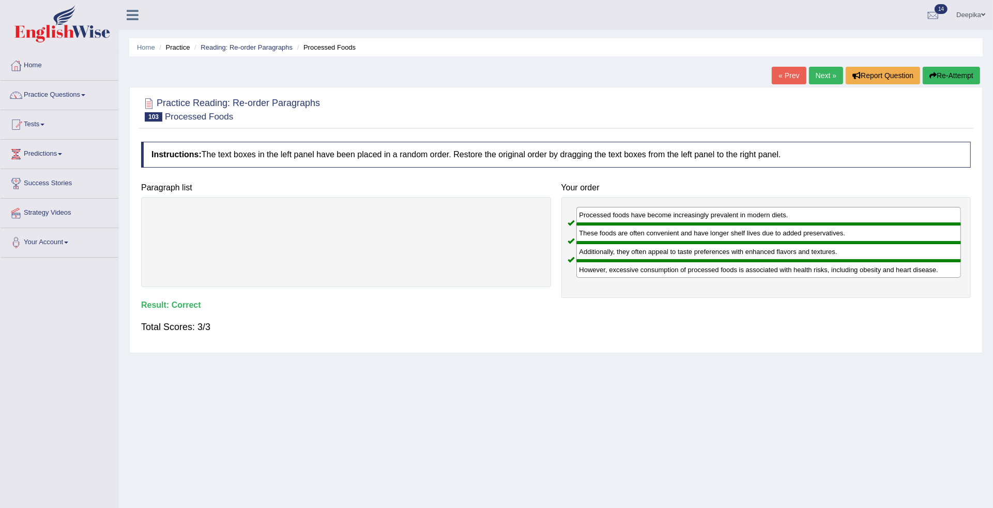
click at [825, 71] on link "Next »" at bounding box center [826, 76] width 34 height 18
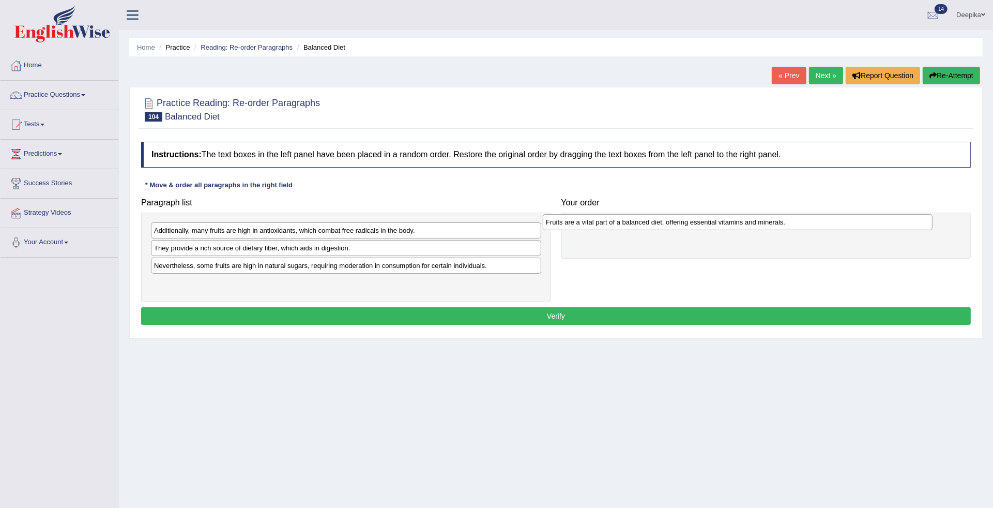
drag, startPoint x: 286, startPoint y: 249, endPoint x: 679, endPoint y: 219, distance: 394.0
click at [679, 219] on div "Fruits are a vital part of a balanced diet, offering essential vitamins and min…" at bounding box center [738, 222] width 390 height 17
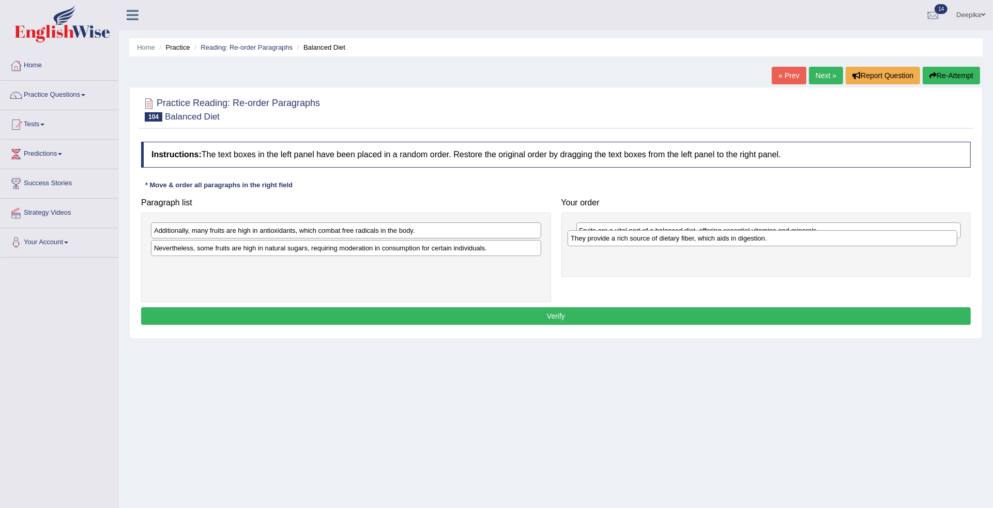
drag, startPoint x: 342, startPoint y: 243, endPoint x: 758, endPoint y: 233, distance: 416.8
click at [758, 233] on div "They provide a rich source of dietary fiber, which aids in digestion." at bounding box center [763, 238] width 390 height 17
drag, startPoint x: 471, startPoint y: 217, endPoint x: 701, endPoint y: 230, distance: 229.9
click at [701, 230] on div "Paragraph list Additionally, many fruits are high in antioxidants, which combat…" at bounding box center [556, 247] width 840 height 109
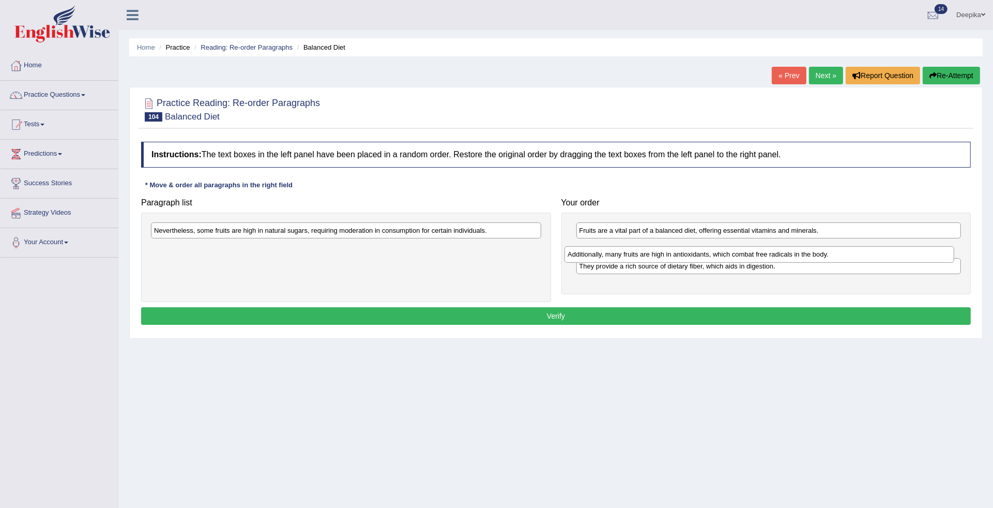
drag, startPoint x: 466, startPoint y: 223, endPoint x: 880, endPoint y: 247, distance: 414.2
click at [880, 247] on div "Additionally, many fruits are high in antioxidants, which combat free radicals …" at bounding box center [759, 254] width 390 height 17
drag, startPoint x: 879, startPoint y: 247, endPoint x: 893, endPoint y: 274, distance: 30.3
click at [893, 272] on div "Additionally, many fruits are high in antioxidants, which combat free radicals …" at bounding box center [784, 271] width 385 height 17
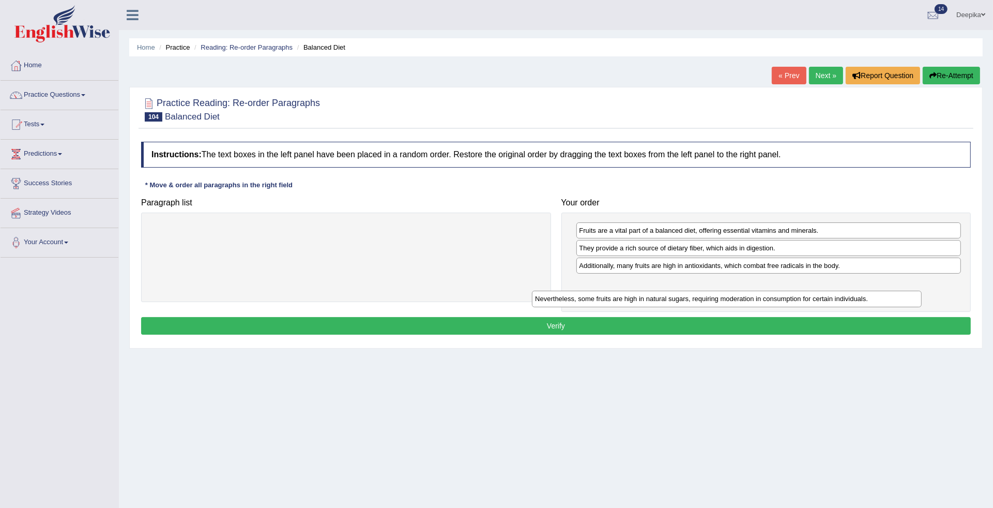
drag, startPoint x: 481, startPoint y: 232, endPoint x: 862, endPoint y: 298, distance: 387.2
click at [862, 298] on div "Nevertheless, some fruits are high in natural sugars, requiring moderation in c…" at bounding box center [727, 299] width 390 height 17
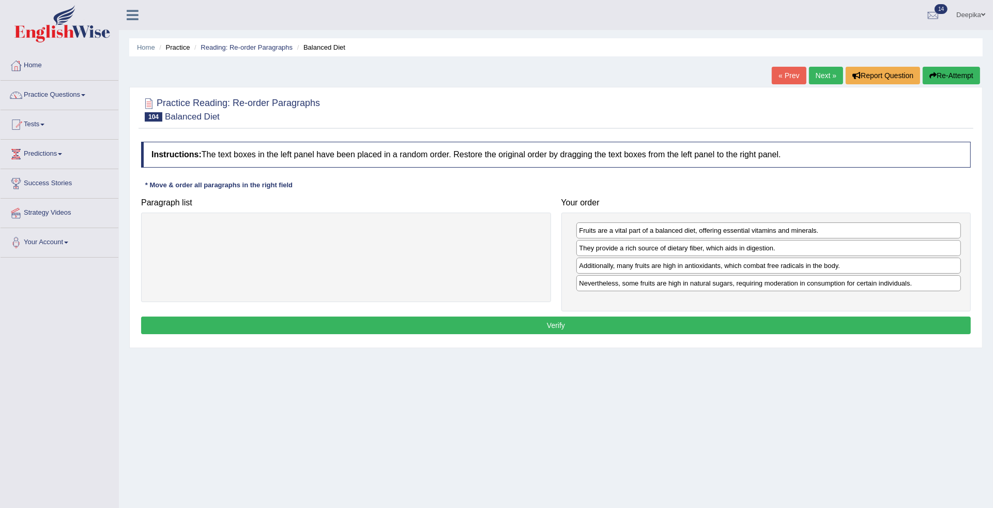
click at [796, 319] on button "Verify" at bounding box center [556, 325] width 830 height 18
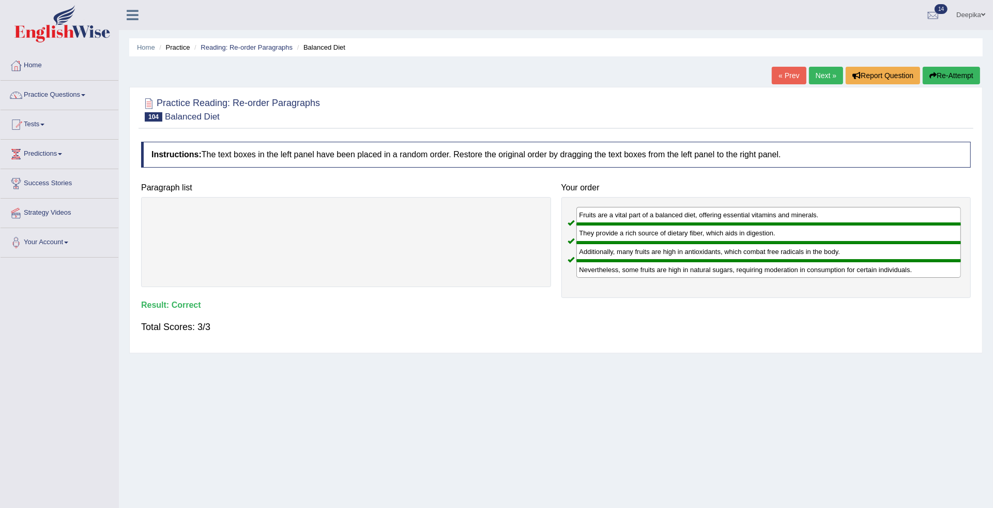
click at [820, 76] on link "Next »" at bounding box center [826, 76] width 34 height 18
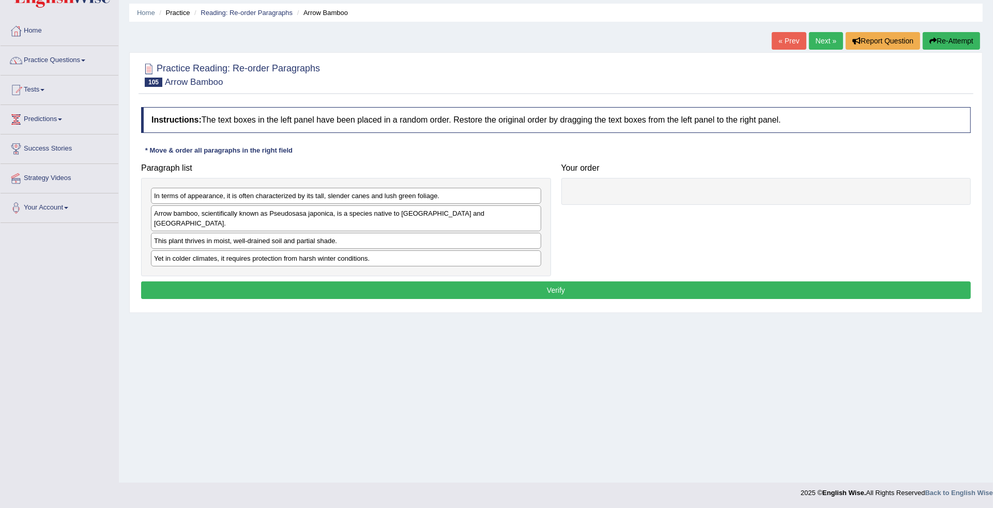
drag, startPoint x: 217, startPoint y: 212, endPoint x: 424, endPoint y: 191, distance: 208.4
click at [424, 191] on div "In terms of appearance, it is often characterized by its tall, slender canes an…" at bounding box center [346, 227] width 410 height 99
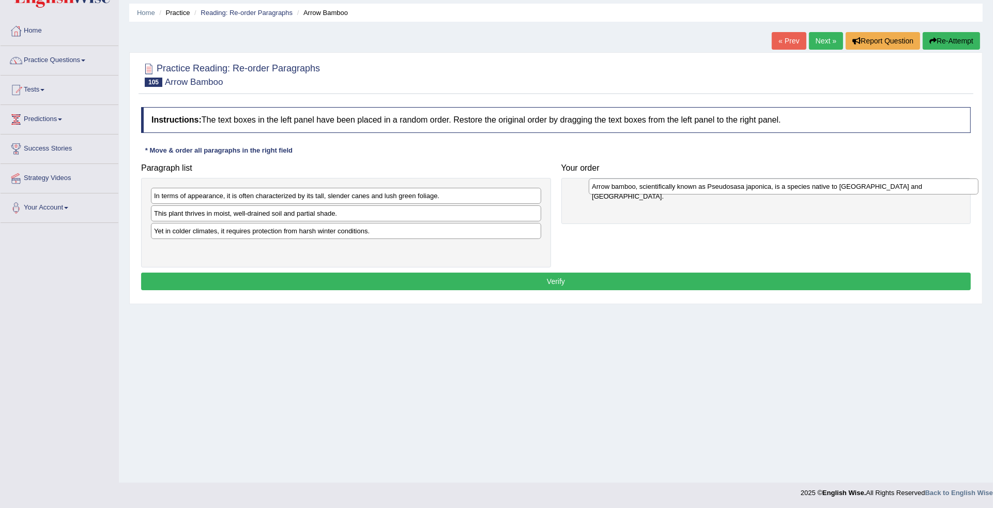
drag, startPoint x: 353, startPoint y: 210, endPoint x: 791, endPoint y: 182, distance: 439.2
click at [791, 182] on div "Arrow bamboo, scientifically known as Pseudosasa japonica, is a species native …" at bounding box center [784, 186] width 390 height 17
click at [420, 219] on div "This plant thrives in moist, well-drained soil and partial shade." at bounding box center [346, 213] width 390 height 16
click at [412, 197] on div "In terms of appearance, it is often characterized by its tall, slender canes an…" at bounding box center [346, 196] width 390 height 16
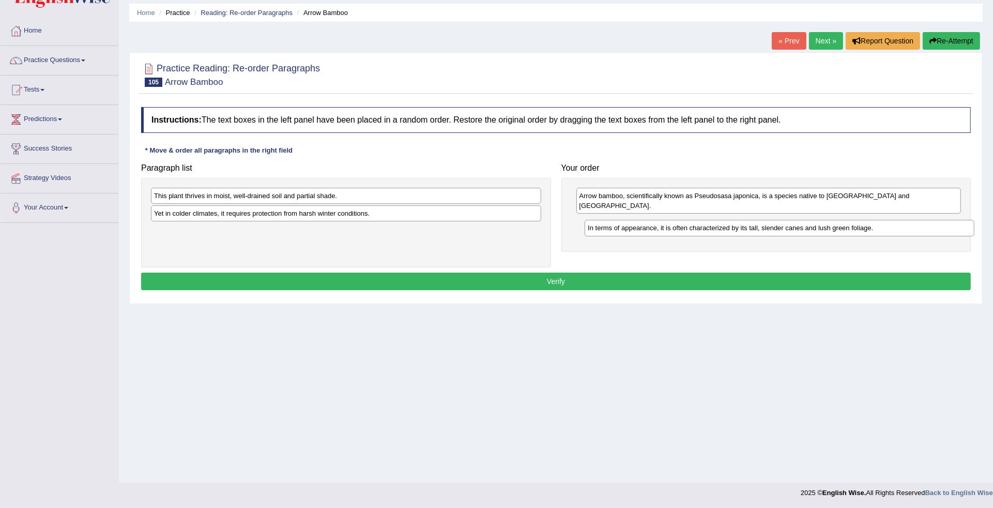
drag, startPoint x: 412, startPoint y: 197, endPoint x: 846, endPoint y: 226, distance: 434.7
click at [846, 227] on div "In terms of appearance, it is often characterized by its tall, slender canes an…" at bounding box center [780, 228] width 390 height 17
drag, startPoint x: 510, startPoint y: 187, endPoint x: 670, endPoint y: 203, distance: 161.0
click at [670, 203] on div "Paragraph list This plant thrives in moist, well-drained soil and partial shade…" at bounding box center [556, 212] width 840 height 109
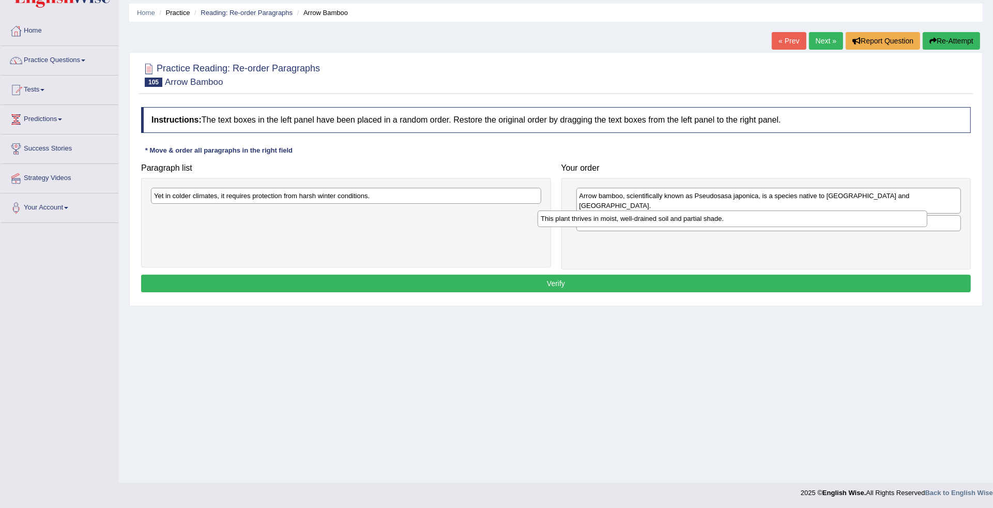
drag, startPoint x: 462, startPoint y: 198, endPoint x: 849, endPoint y: 221, distance: 387.8
click at [849, 221] on div "This plant thrives in moist, well-drained soil and partial shade." at bounding box center [733, 218] width 390 height 17
drag, startPoint x: 853, startPoint y: 222, endPoint x: 864, endPoint y: 228, distance: 12.5
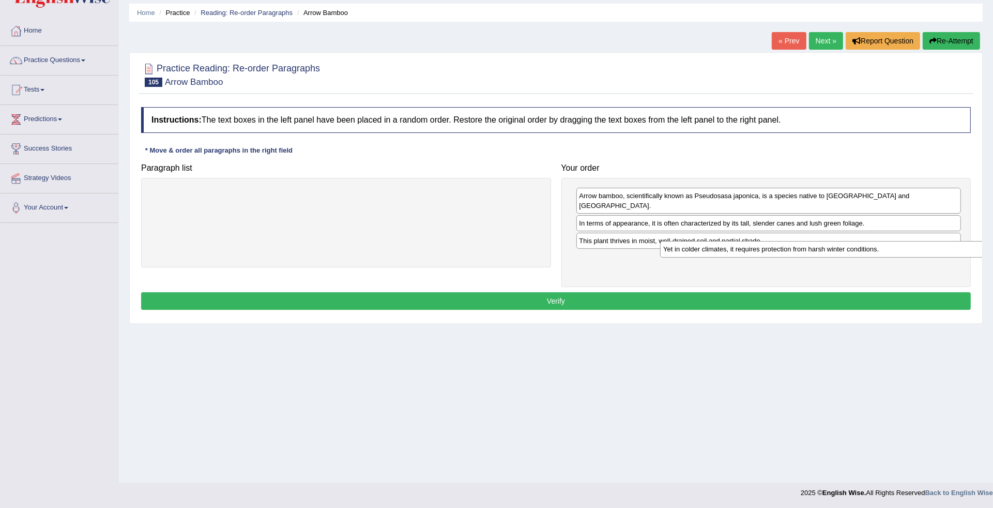
drag, startPoint x: 441, startPoint y: 196, endPoint x: 933, endPoint y: 247, distance: 494.7
click at [933, 247] on div "Yet in colder climates, it requires protection from harsh winter conditions." at bounding box center [855, 249] width 390 height 17
click at [859, 293] on button "Verify" at bounding box center [556, 301] width 830 height 18
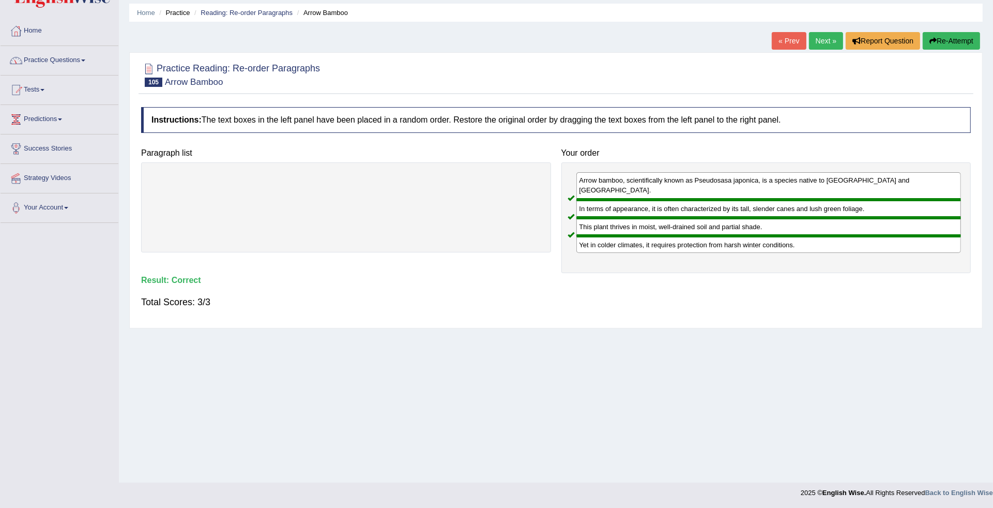
click at [85, 60] on span at bounding box center [83, 60] width 4 height 2
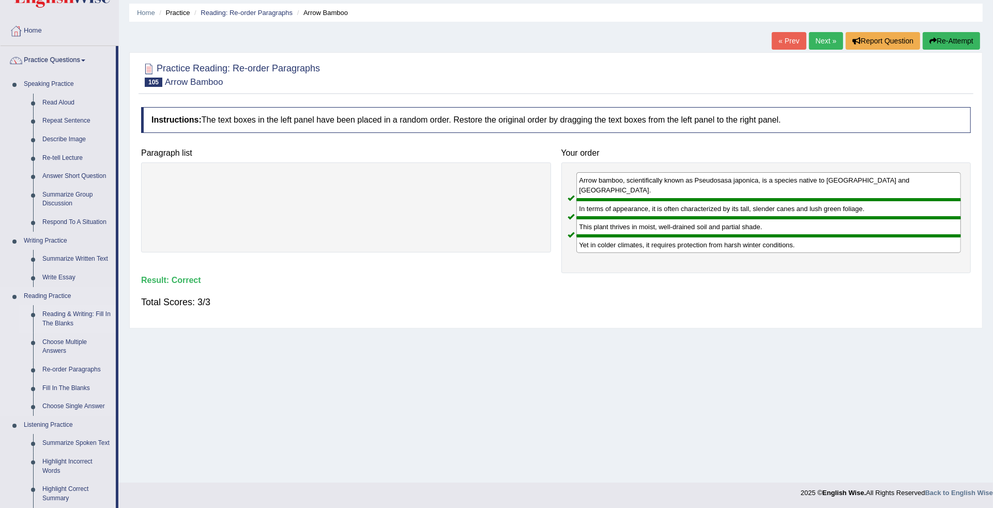
click at [81, 311] on link "Reading & Writing: Fill In The Blanks" at bounding box center [77, 318] width 78 height 27
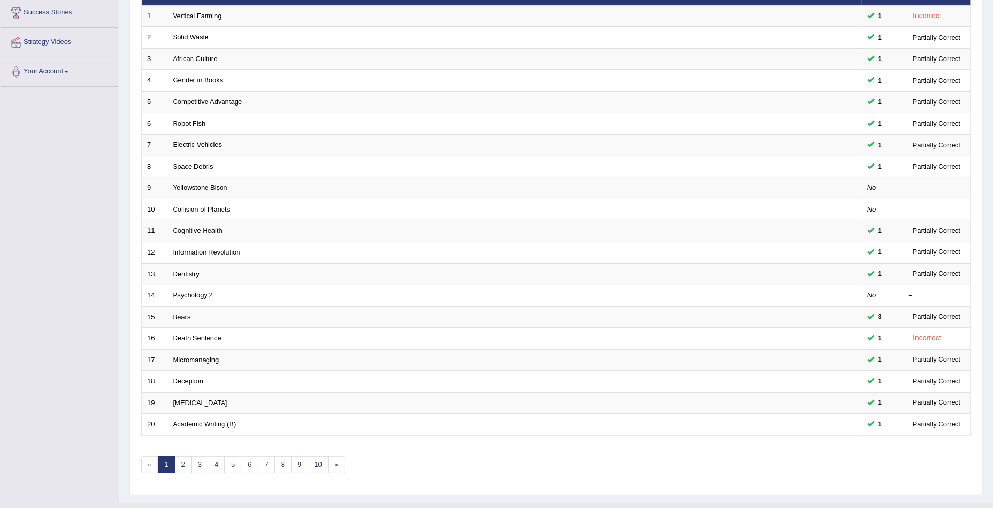
scroll to position [177, 0]
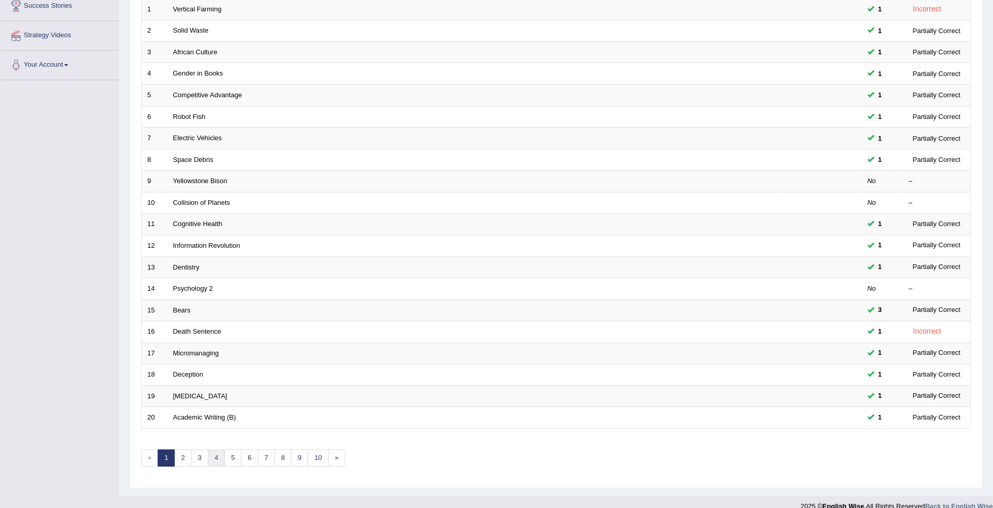
click at [215, 449] on link "4" at bounding box center [216, 457] width 17 height 17
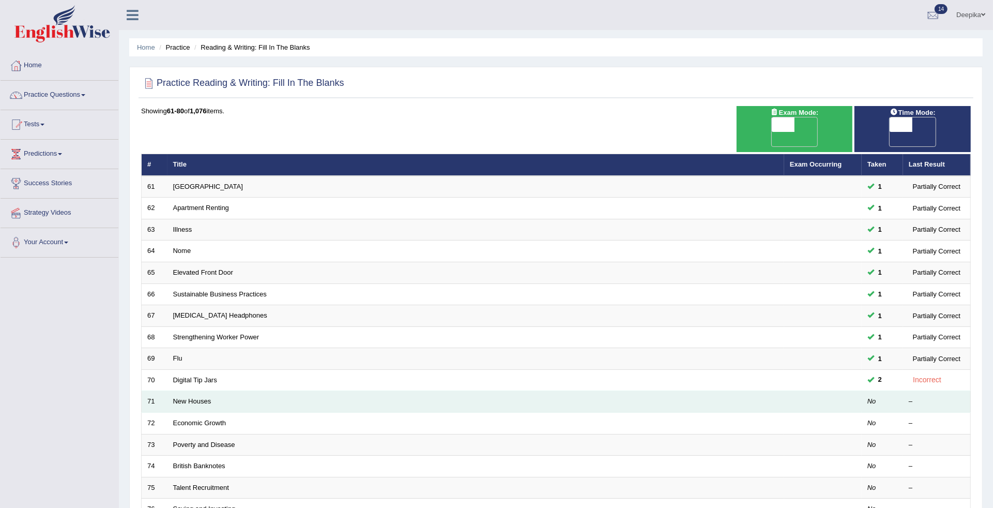
click at [197, 391] on td "New Houses" at bounding box center [475, 402] width 617 height 22
click at [197, 397] on link "New Houses" at bounding box center [192, 401] width 38 height 8
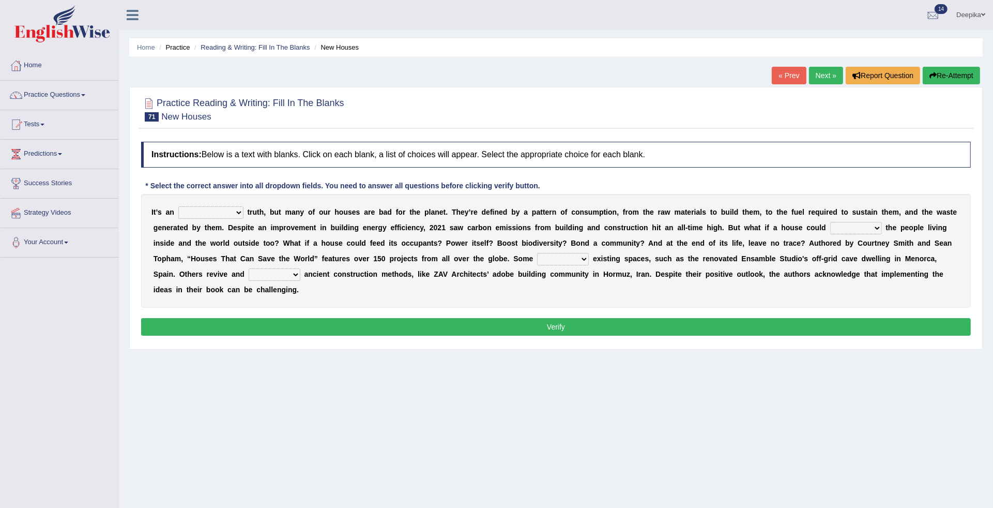
click at [237, 212] on select "unrivaled unstable uncomfortable uncapped" at bounding box center [210, 212] width 65 height 12
select select "unstable"
click at [178, 206] on select "unrivaled unstable uncomfortable uncapped" at bounding box center [210, 212] width 65 height 12
click at [869, 230] on select "survive mimic dominate nurture" at bounding box center [856, 228] width 52 height 12
select select "survive"
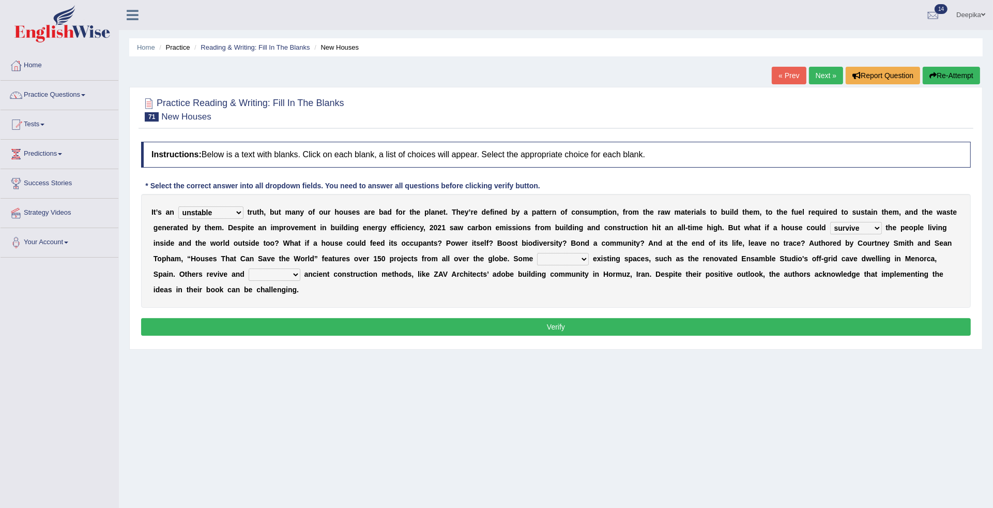
click at [830, 222] on select "survive mimic dominate nurture" at bounding box center [856, 228] width 52 height 12
click at [580, 263] on select "delve automate repurpose reckon" at bounding box center [563, 259] width 52 height 12
select select "repurpose"
click at [537, 253] on select "delve automate repurpose reckon" at bounding box center [563, 259] width 52 height 12
click at [292, 274] on select "produce relate update change" at bounding box center [275, 274] width 52 height 12
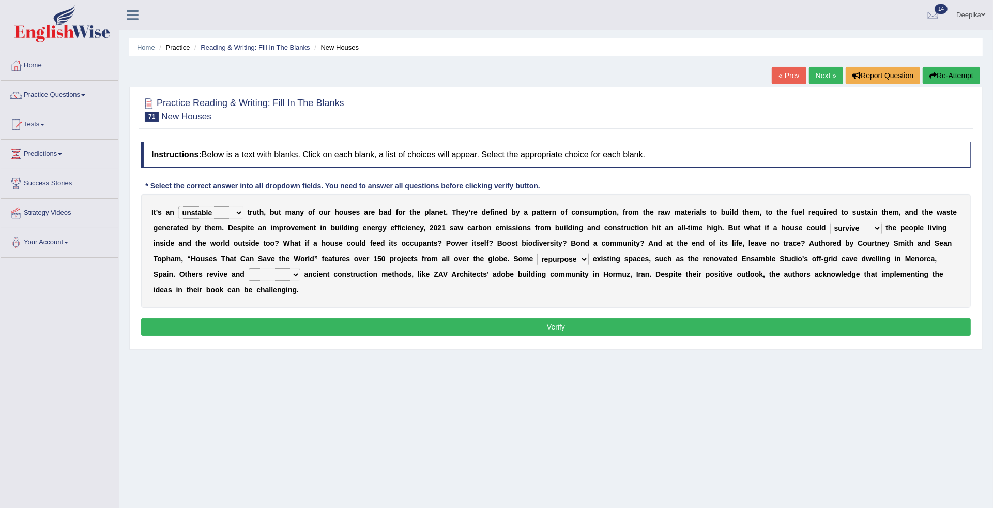
select select "update"
click at [249, 268] on select "produce relate update change" at bounding box center [275, 274] width 52 height 12
click at [297, 328] on button "Verify" at bounding box center [556, 327] width 830 height 18
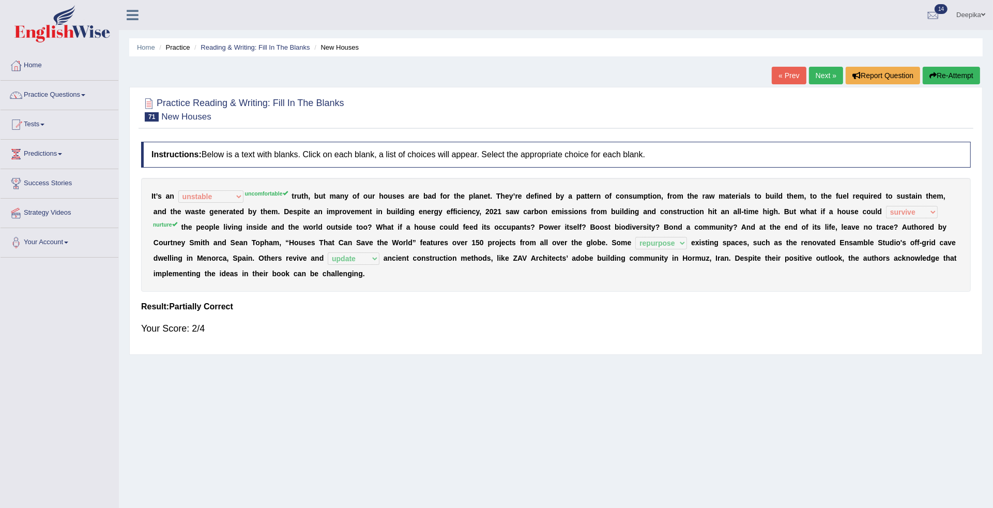
click at [831, 74] on link "Next »" at bounding box center [826, 76] width 34 height 18
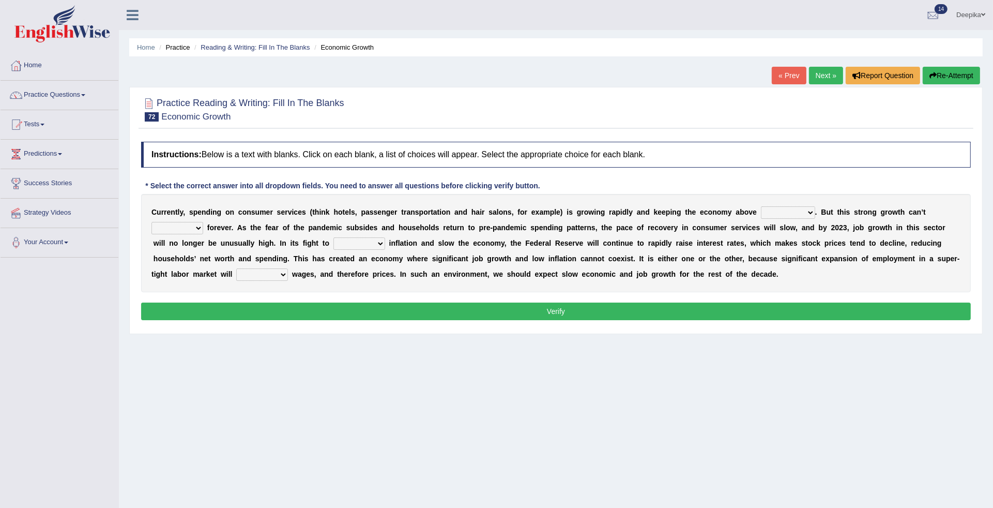
click at [812, 211] on select "board water all themselves" at bounding box center [788, 212] width 54 height 12
select select "themselves"
click at [761, 206] on select "board water all themselves" at bounding box center [788, 212] width 54 height 12
click at [194, 227] on select "perceive persist stride underlie" at bounding box center [177, 228] width 52 height 12
select select "persist"
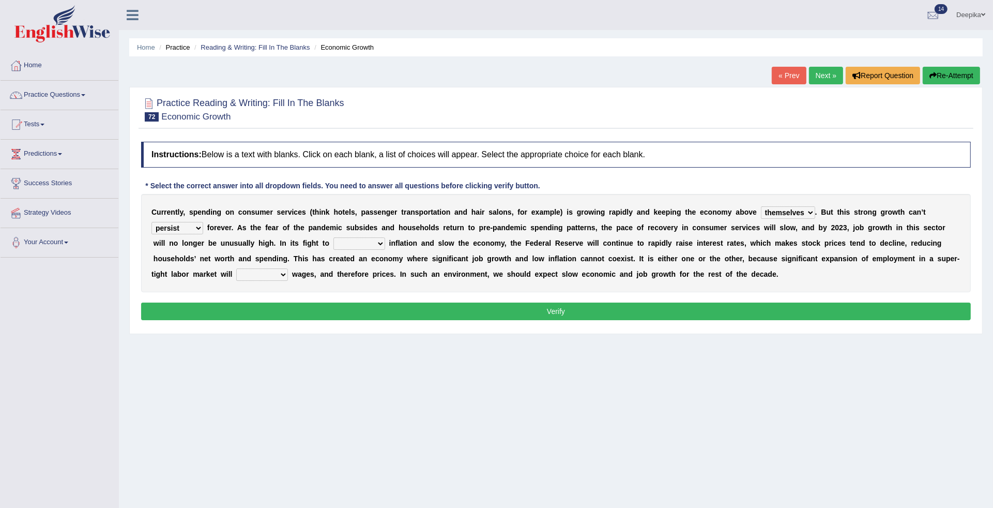
click at [151, 222] on select "perceive persist stride underlie" at bounding box center [177, 228] width 52 height 12
click at [376, 241] on select "inflow disarm tame distaste" at bounding box center [359, 243] width 52 height 12
select select "tame"
click at [333, 237] on select "inflow disarm tame distaste" at bounding box center [359, 243] width 52 height 12
click at [283, 272] on select "precede rupture accede accelerate" at bounding box center [262, 274] width 52 height 12
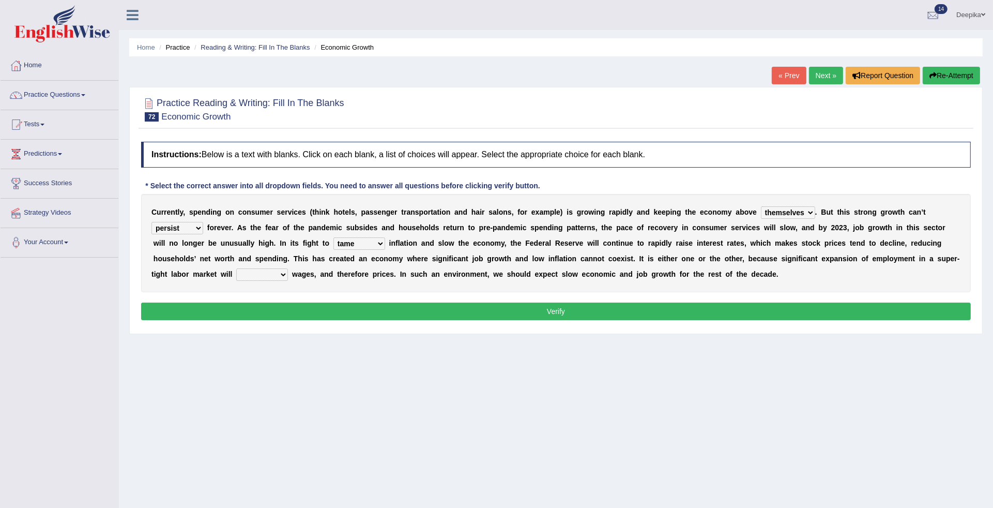
select select "accelerate"
click at [236, 268] on select "precede rupture accede accelerate" at bounding box center [262, 274] width 52 height 12
click at [289, 301] on div "Instructions: Below is a text with blanks. Click on each blank, a list of choic…" at bounding box center [556, 232] width 835 height 192
click at [289, 305] on button "Verify" at bounding box center [556, 311] width 830 height 18
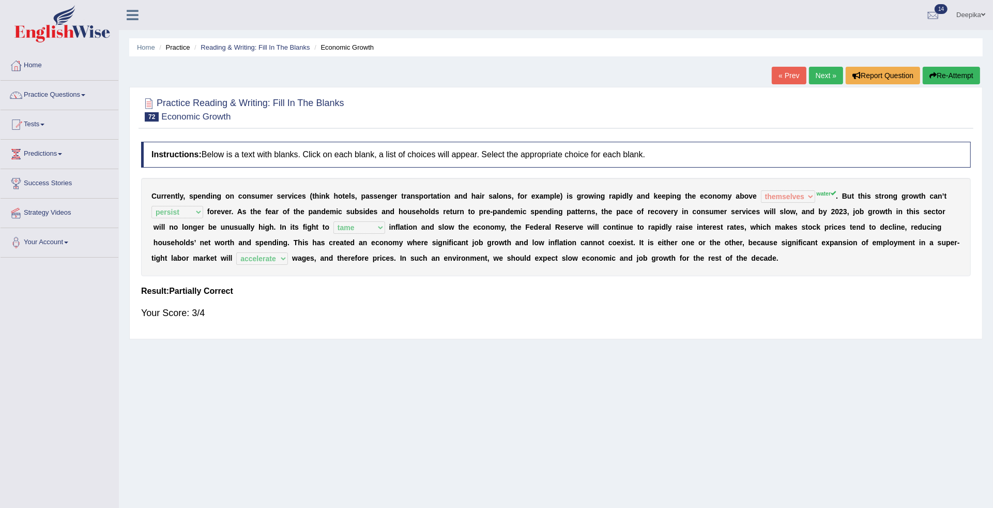
click at [830, 78] on link "Next »" at bounding box center [826, 76] width 34 height 18
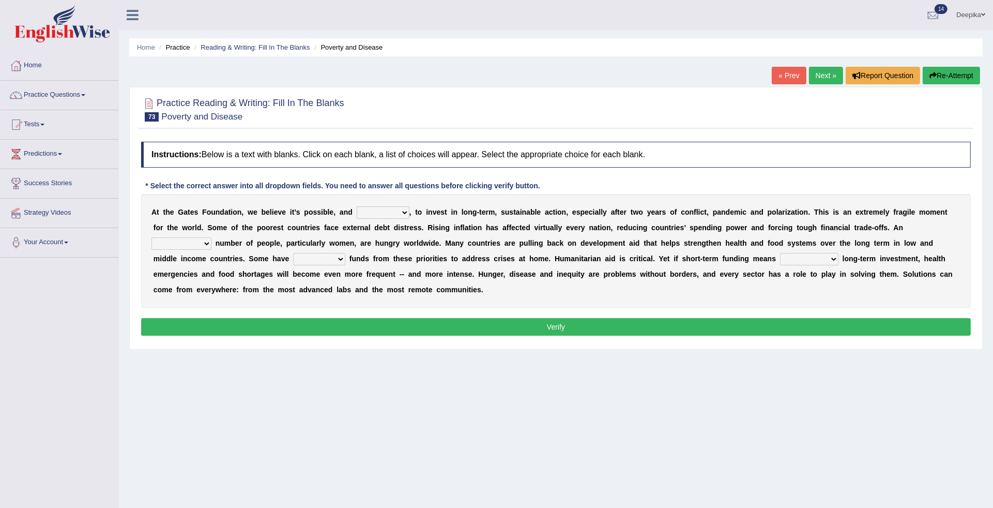
click at [409, 210] on select "impaired impalpable imperative impressive" at bounding box center [383, 212] width 53 height 12
select select "impressive"
click at [357, 206] on select "impaired impalpable imperative impressive" at bounding box center [383, 212] width 53 height 12
click at [207, 247] on select "alarming unintentional implicit absolute" at bounding box center [181, 243] width 60 height 12
select select "implicit"
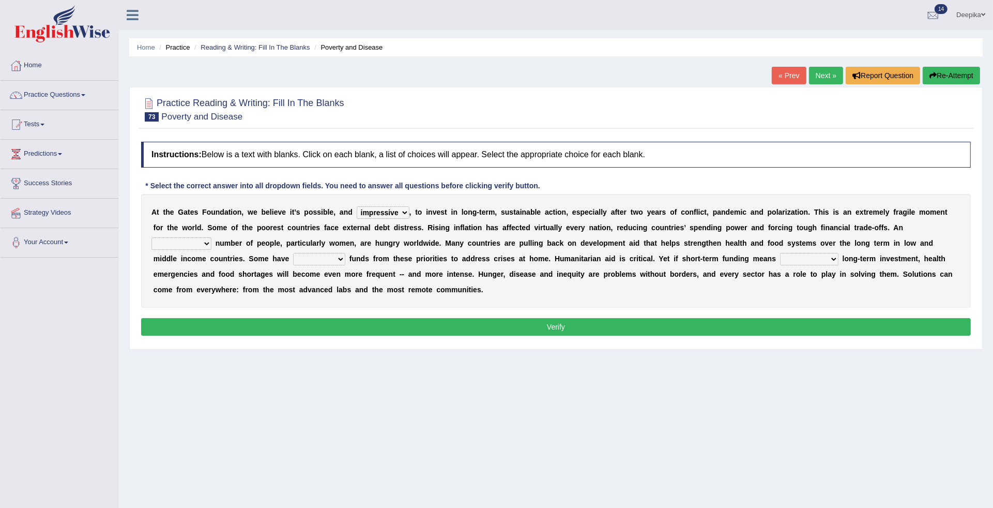
click at [151, 237] on select "alarming unintentional implicit absolute" at bounding box center [181, 243] width 60 height 12
click at [342, 257] on select "rebounded expended recouped redirected" at bounding box center [319, 259] width 52 height 12
select select "expended"
click at [293, 253] on select "rebounded expended recouped redirected" at bounding box center [319, 259] width 52 height 12
click at [835, 256] on select "emphasizing alerting covening neglecting" at bounding box center [809, 259] width 58 height 12
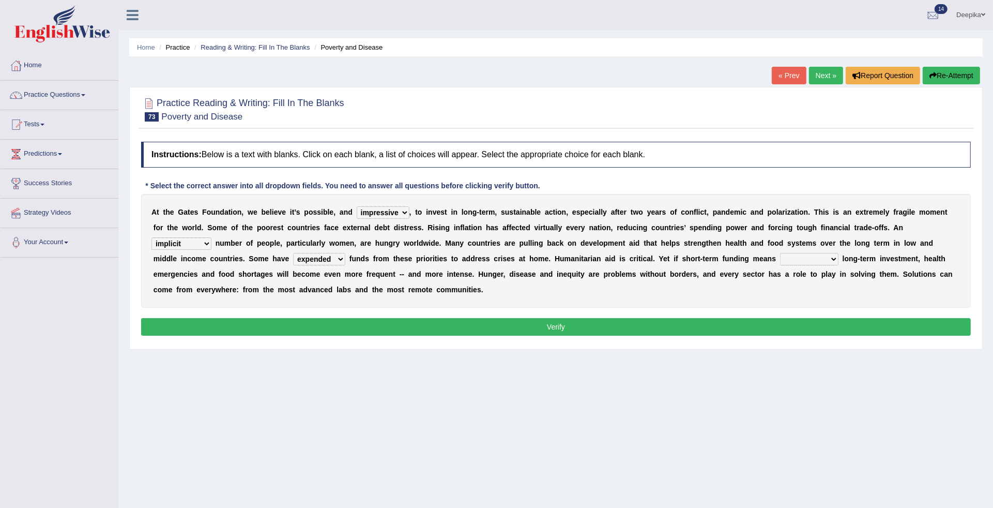
select select "alerting"
click at [782, 253] on select "emphasizing alerting covening neglecting" at bounding box center [809, 259] width 58 height 12
click at [818, 322] on button "Verify" at bounding box center [556, 327] width 830 height 18
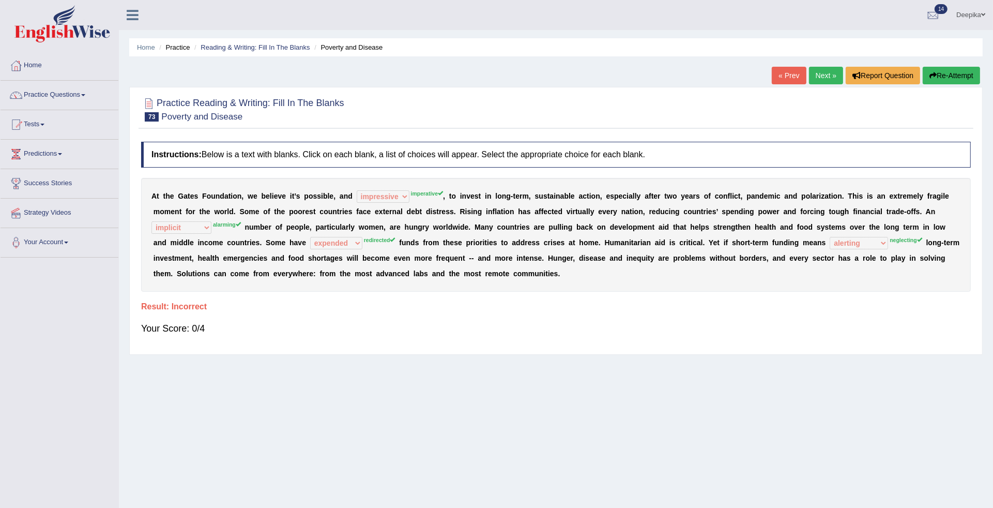
click at [820, 76] on link "Next »" at bounding box center [826, 76] width 34 height 18
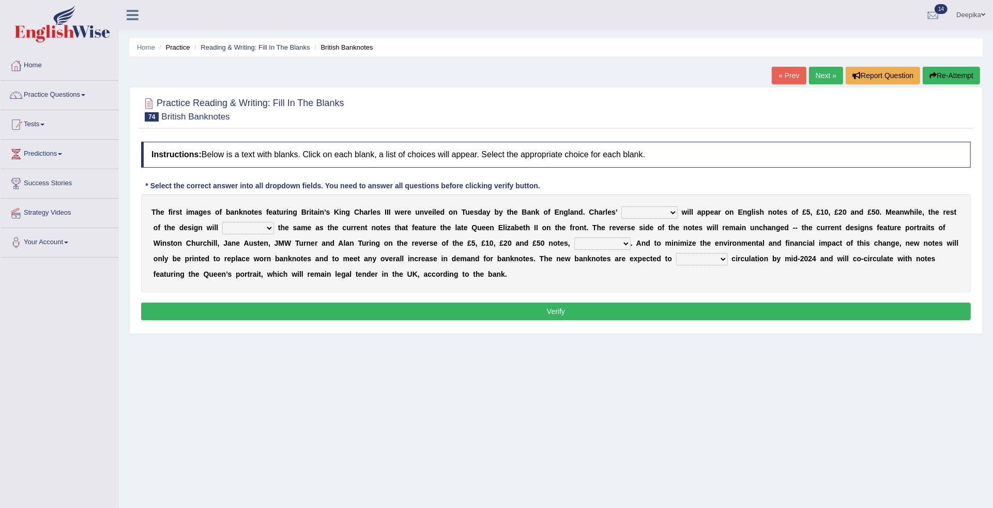
click at [664, 216] on select "cornerstone portion plagiarism portrait" at bounding box center [649, 212] width 56 height 12
select select "plagiarism"
click at [621, 206] on select "cornerstone portion plagiarism portrait" at bounding box center [649, 212] width 56 height 12
click at [267, 226] on select "remain surpass signify replicate" at bounding box center [248, 228] width 52 height 12
select select "remain"
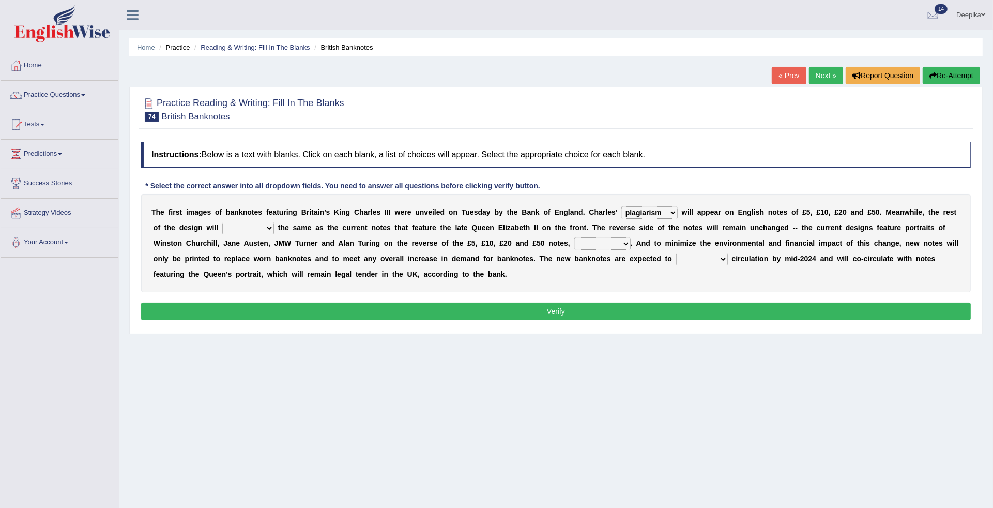
click at [222, 222] on select "remain surpass signify replicate" at bounding box center [248, 228] width 52 height 12
click at [627, 245] on select "pervasively variously audaciously respectively" at bounding box center [602, 243] width 56 height 12
select select "respectively"
click at [574, 237] on select "pervasively variously audaciously respectively" at bounding box center [602, 243] width 56 height 12
click at [728, 259] on select "hinge divert enter inoculate" at bounding box center [702, 259] width 52 height 12
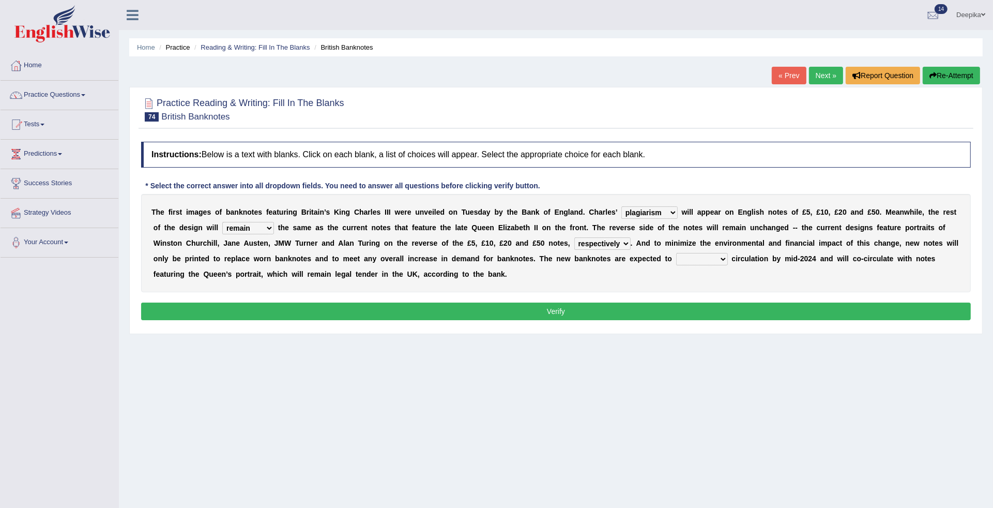
select select "divert"
click at [692, 253] on select "hinge divert enter inoculate" at bounding box center [702, 259] width 52 height 12
click at [704, 303] on button "Verify" at bounding box center [556, 311] width 830 height 18
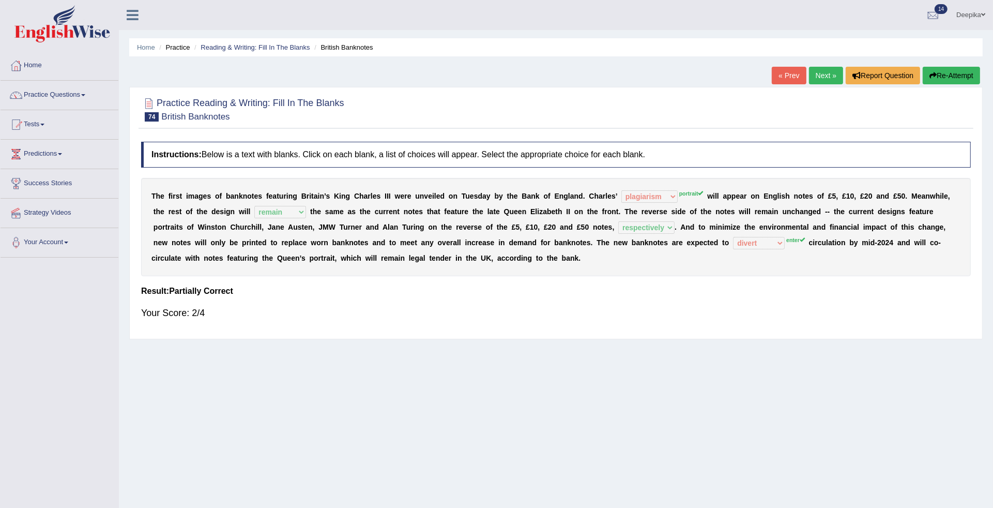
click at [830, 71] on link "Next »" at bounding box center [826, 76] width 34 height 18
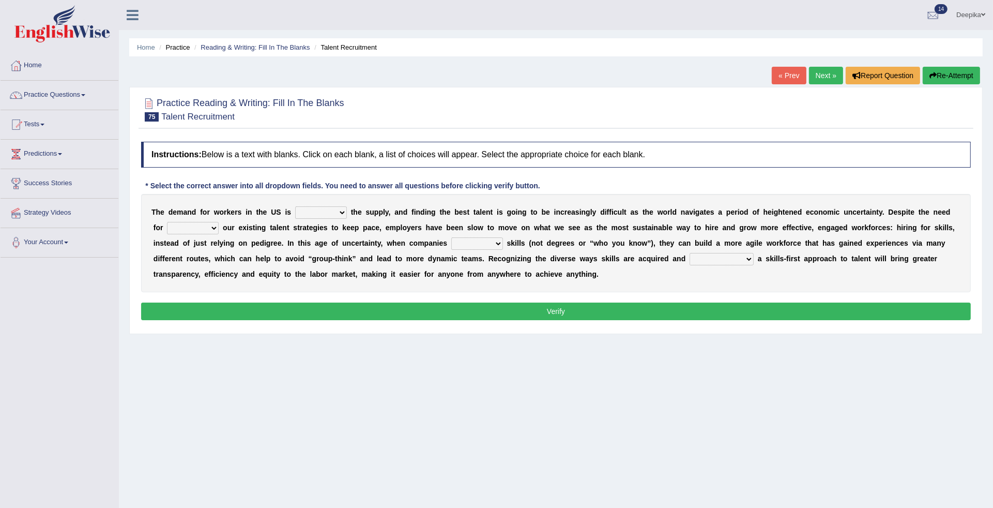
click at [334, 210] on select "outpacing falling flipping irrigating" at bounding box center [321, 212] width 52 height 12
select select "falling"
click at [295, 206] on select "outpacing falling flipping irrigating" at bounding box center [321, 212] width 52 height 12
click at [213, 230] on select "reveling reflecting revamping inverting" at bounding box center [193, 228] width 52 height 12
select select "revamping"
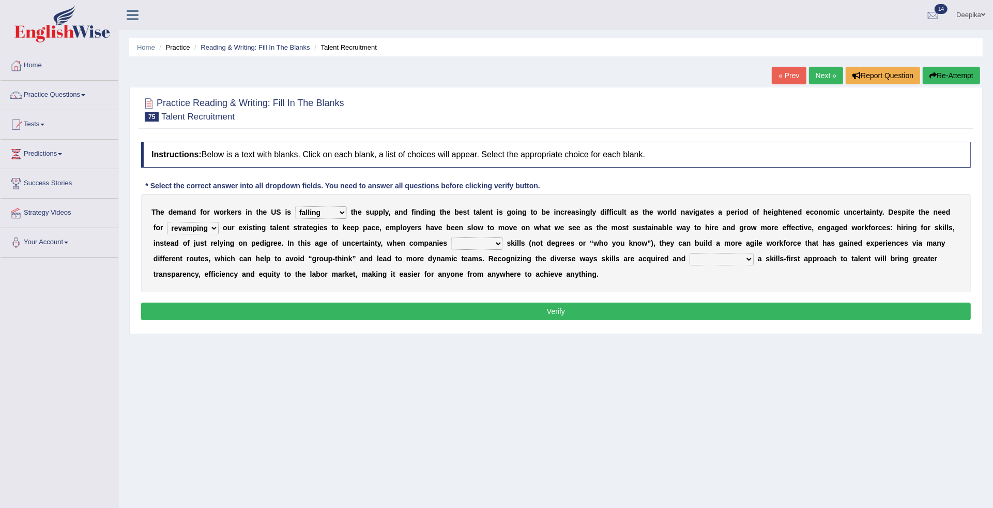
click at [167, 222] on select "reveling reflecting revamping inverting" at bounding box center [193, 228] width 52 height 12
click at [498, 244] on select "neglect prioritize worsen alleviate" at bounding box center [477, 243] width 52 height 12
click at [495, 241] on select "neglect prioritize worsen alleviate" at bounding box center [477, 243] width 52 height 12
select select "prioritize"
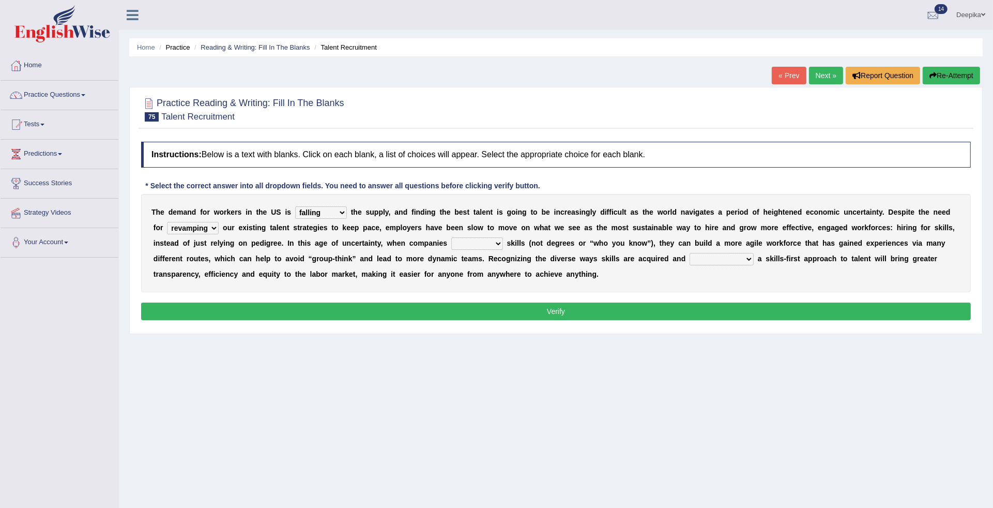
click at [451, 237] on select "neglect prioritize worsen alleviate" at bounding box center [477, 243] width 52 height 12
click at [747, 263] on select "distinguishing digitizing attempting adopting" at bounding box center [722, 259] width 64 height 12
select select "digitizing"
click at [690, 253] on select "distinguishing digitizing attempting adopting" at bounding box center [722, 259] width 64 height 12
click at [731, 309] on button "Verify" at bounding box center [556, 311] width 830 height 18
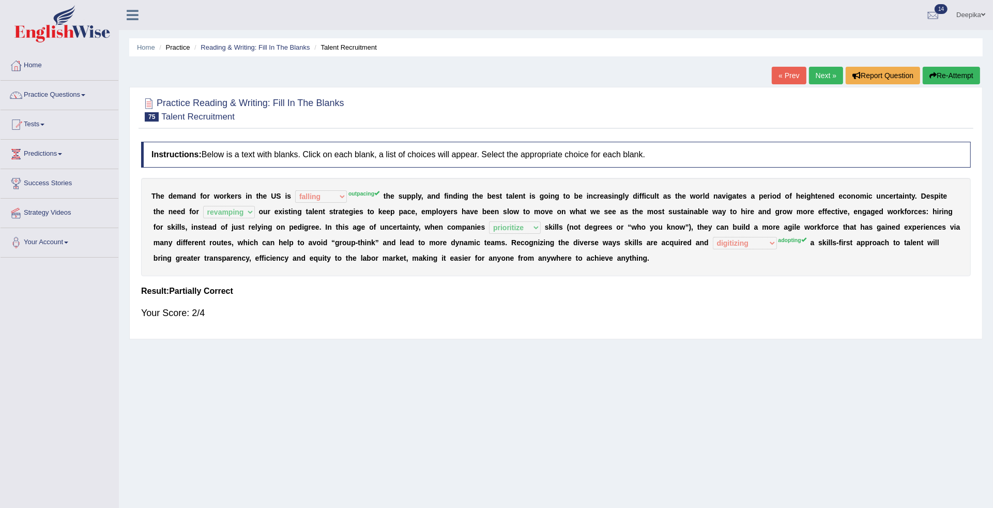
click at [834, 75] on link "Next »" at bounding box center [826, 76] width 34 height 18
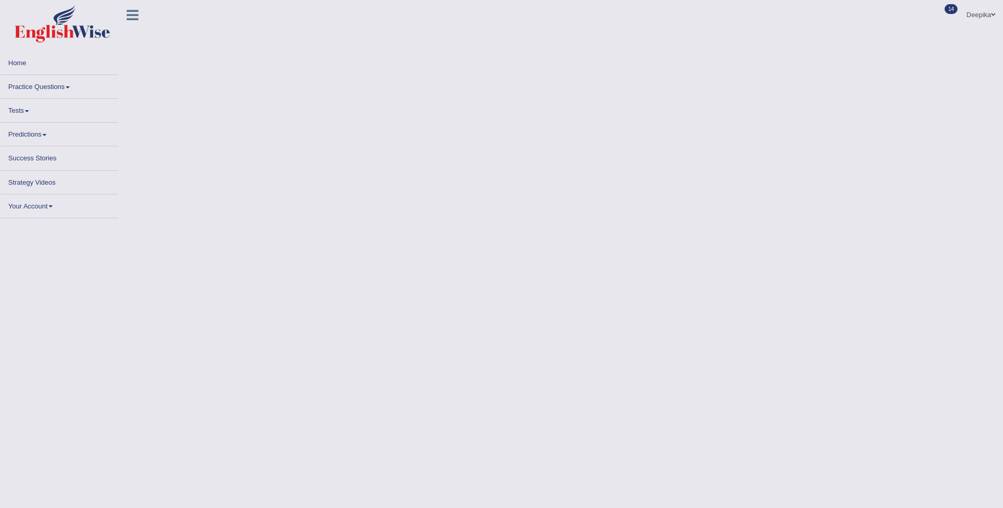
click at [438, 194] on body "Toggle navigation Home Practice Questions Speaking Practice Read Aloud Repeat S…" at bounding box center [501, 254] width 1003 height 508
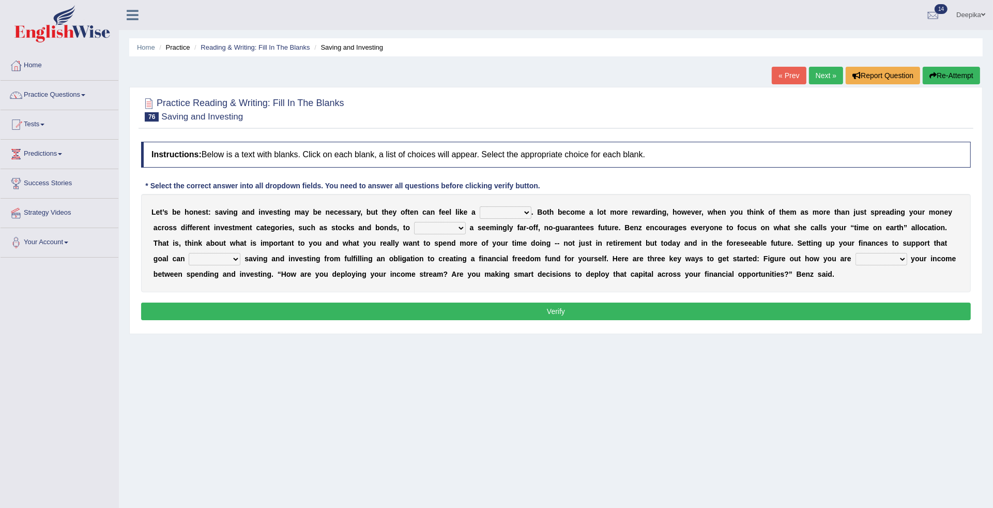
click at [526, 210] on select "nuance choice recidivist chore" at bounding box center [506, 212] width 52 height 12
select select "recidivist"
click at [480, 206] on select "nuance choice recidivist chore" at bounding box center [506, 212] width 52 height 12
click at [465, 228] on select "fulminate fund categorize fend" at bounding box center [440, 228] width 52 height 12
select select "fend"
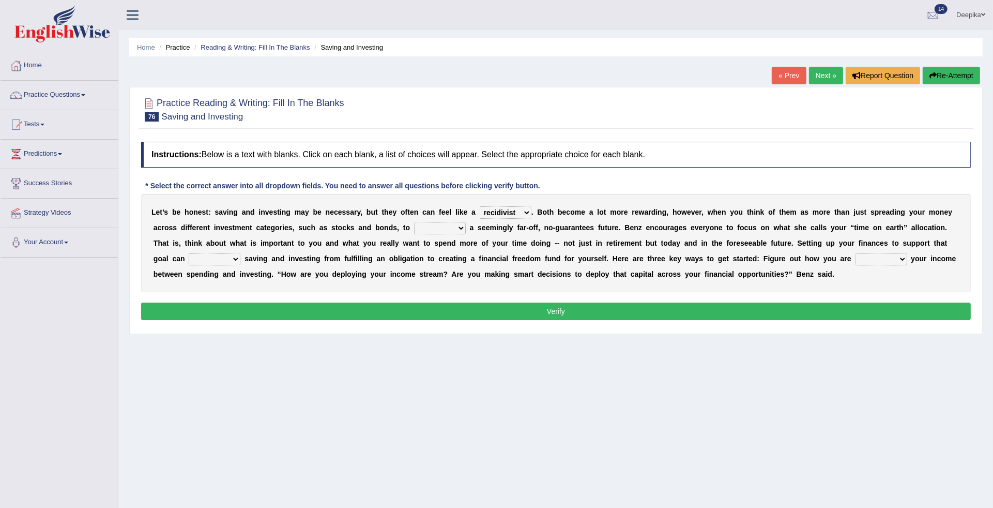
click at [414, 222] on select "fulminate fund categorize fend" at bounding box center [440, 228] width 52 height 12
click at [234, 257] on select "transcend transact transport transform" at bounding box center [215, 259] width 52 height 12
click at [189, 253] on select "transcend transact transport transform" at bounding box center [215, 259] width 52 height 12
click at [233, 259] on select "transcend transact transport transform" at bounding box center [215, 259] width 52 height 12
select select "transcend"
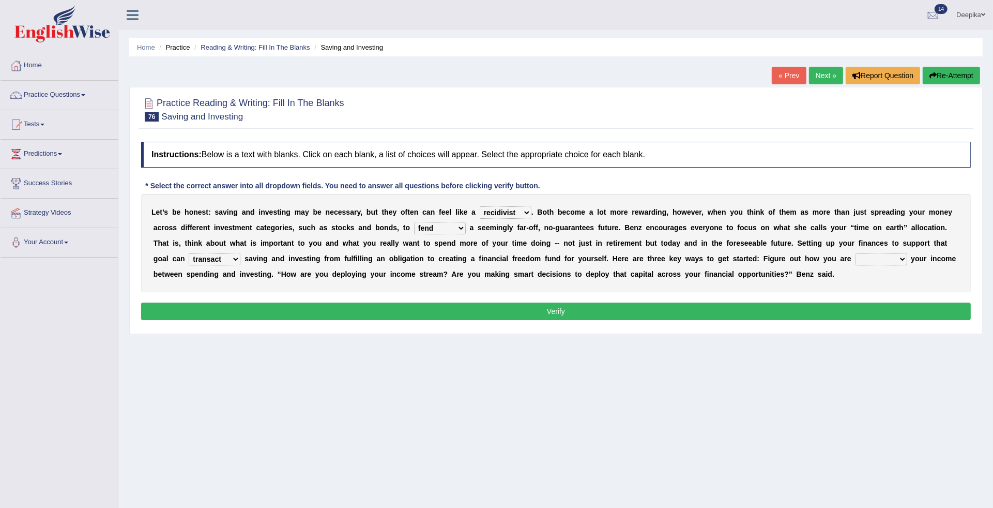
click at [189, 253] on select "transcend transact transport transform" at bounding box center [215, 259] width 52 height 12
click at [904, 255] on select "affording spiking allocating delegating" at bounding box center [881, 259] width 52 height 12
click at [855, 253] on select "affording spiking allocating delegating" at bounding box center [881, 259] width 52 height 12
click at [906, 256] on select "affording spiking allocating delegating" at bounding box center [881, 259] width 52 height 12
select select "spiking"
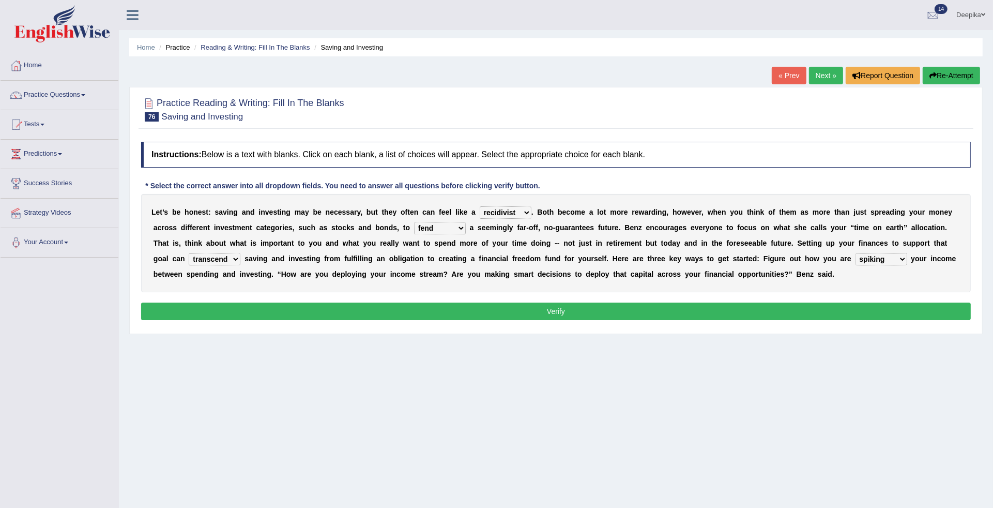
click at [855, 253] on select "affording spiking allocating delegating" at bounding box center [881, 259] width 52 height 12
click at [895, 293] on div "Instructions: Below is a text with blanks. Click on each blank, a list of choic…" at bounding box center [556, 232] width 835 height 192
click at [880, 316] on button "Verify" at bounding box center [556, 311] width 830 height 18
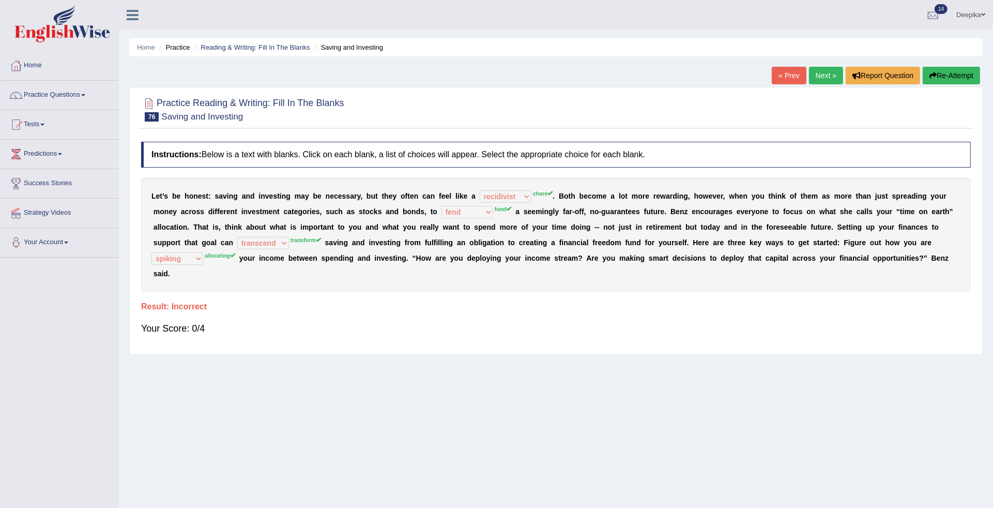
click at [833, 78] on link "Next »" at bounding box center [826, 76] width 34 height 18
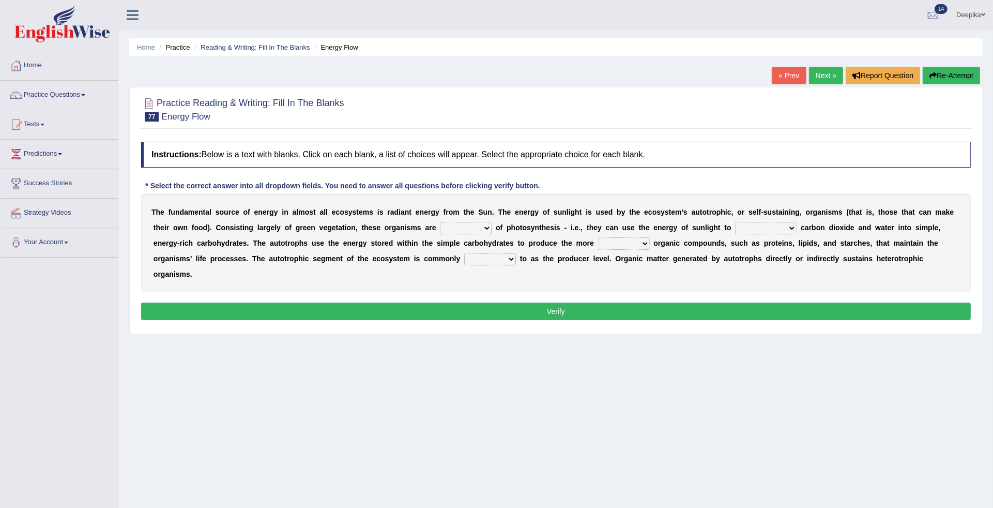
click at [486, 228] on select "aware capable proud guilty" at bounding box center [466, 228] width 52 height 12
select select "capable"
click at [440, 222] on select "aware capable proud guilty" at bounding box center [466, 228] width 52 height 12
click at [789, 223] on select "communicate build convert force" at bounding box center [766, 228] width 62 height 12
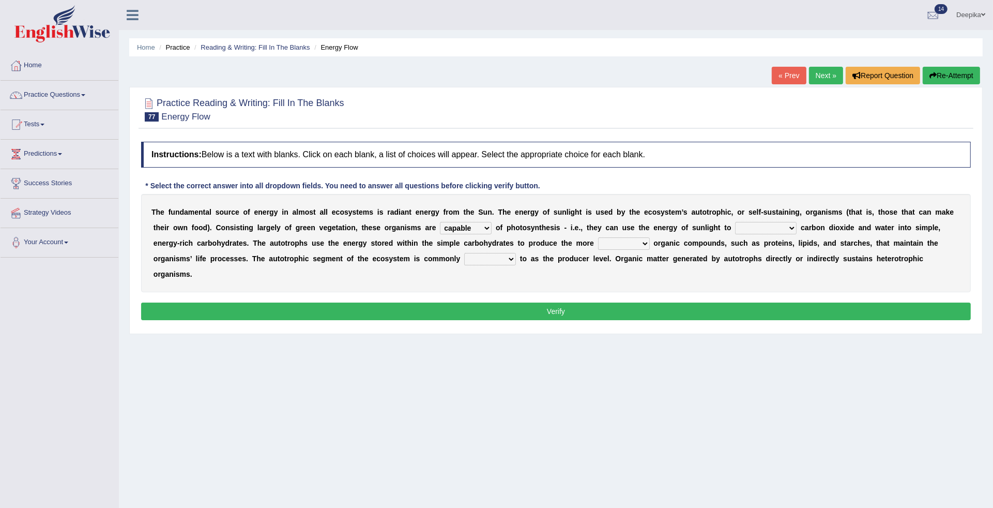
select select "convert"
click at [735, 222] on select "communicate build convert force" at bounding box center [766, 228] width 62 height 12
click at [641, 243] on select "normal complex authentic futile" at bounding box center [624, 243] width 52 height 12
select select "authentic"
click at [598, 237] on select "normal complex authentic futile" at bounding box center [624, 243] width 52 height 12
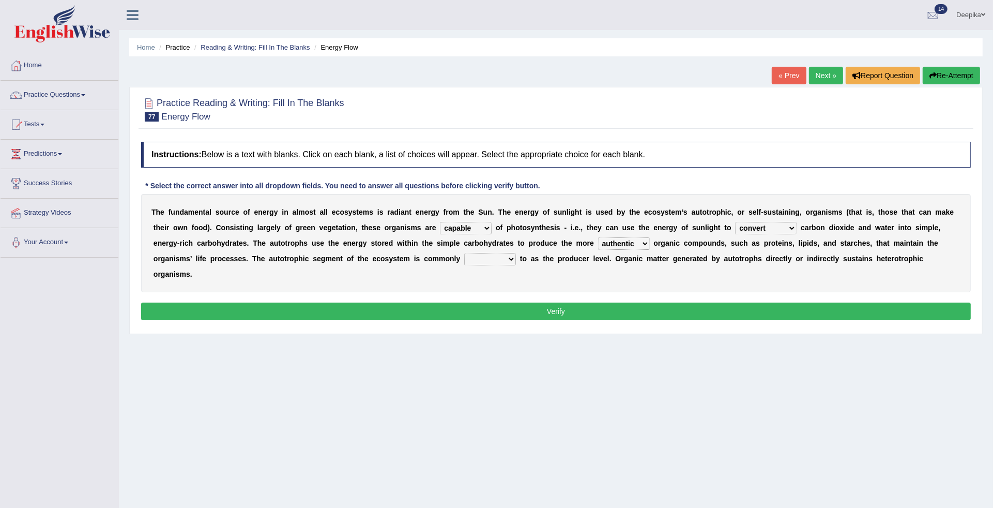
click at [508, 257] on select "made known provided referred" at bounding box center [490, 259] width 52 height 12
select select "provided"
click at [464, 253] on select "made known provided referred" at bounding box center [490, 259] width 52 height 12
click at [494, 304] on button "Verify" at bounding box center [556, 311] width 830 height 18
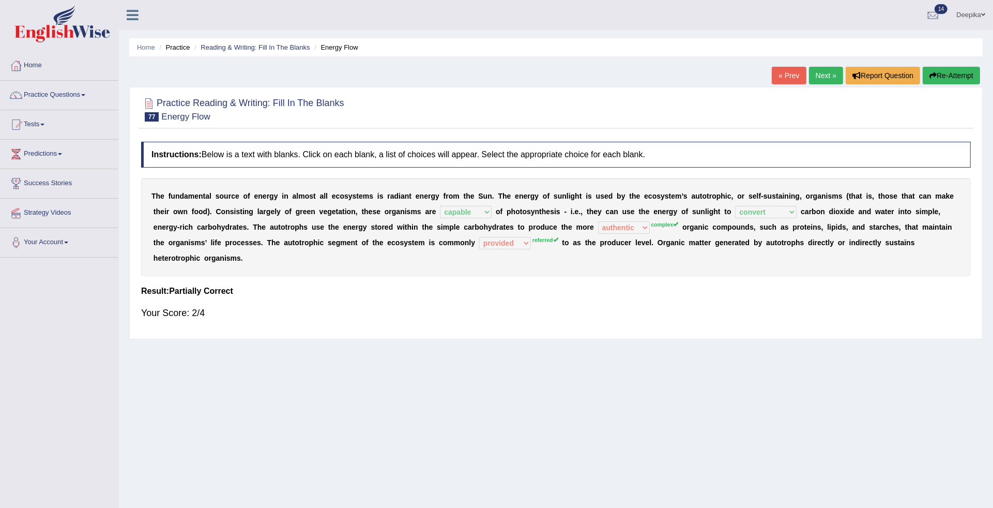
click at [44, 124] on span at bounding box center [42, 125] width 4 height 2
click at [56, 145] on link "Take Practice Sectional Test" at bounding box center [67, 148] width 97 height 19
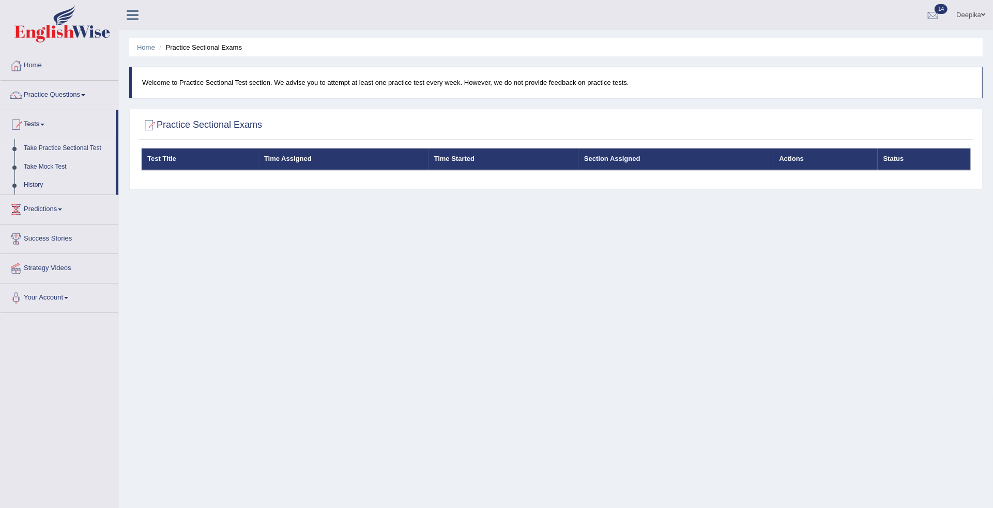
click at [85, 96] on span at bounding box center [83, 95] width 4 height 2
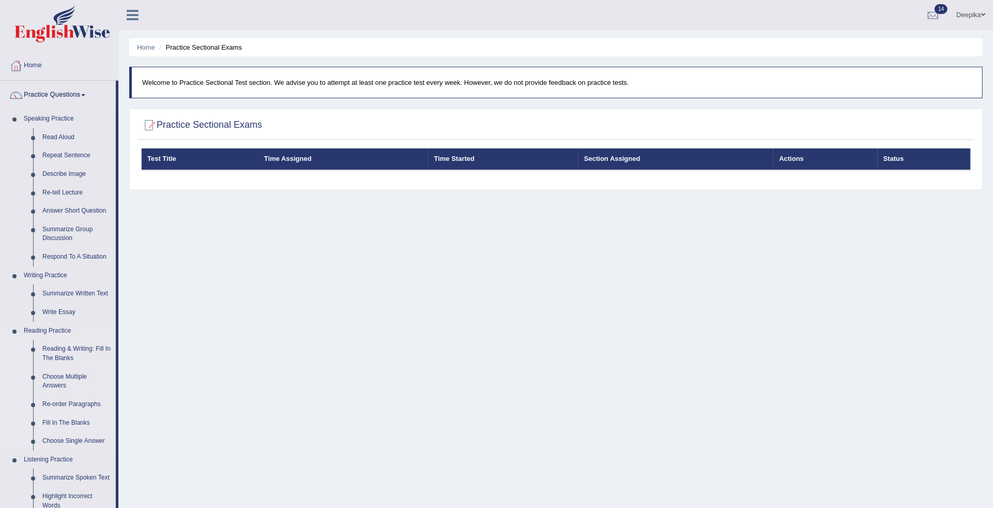
click at [81, 422] on link "Fill In The Blanks" at bounding box center [77, 423] width 78 height 19
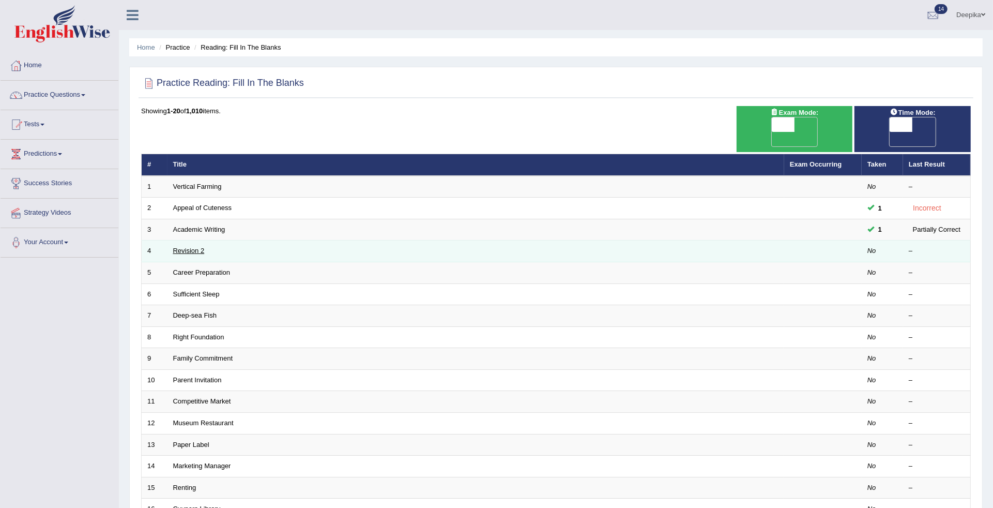
click at [194, 247] on link "Revision 2" at bounding box center [189, 251] width 32 height 8
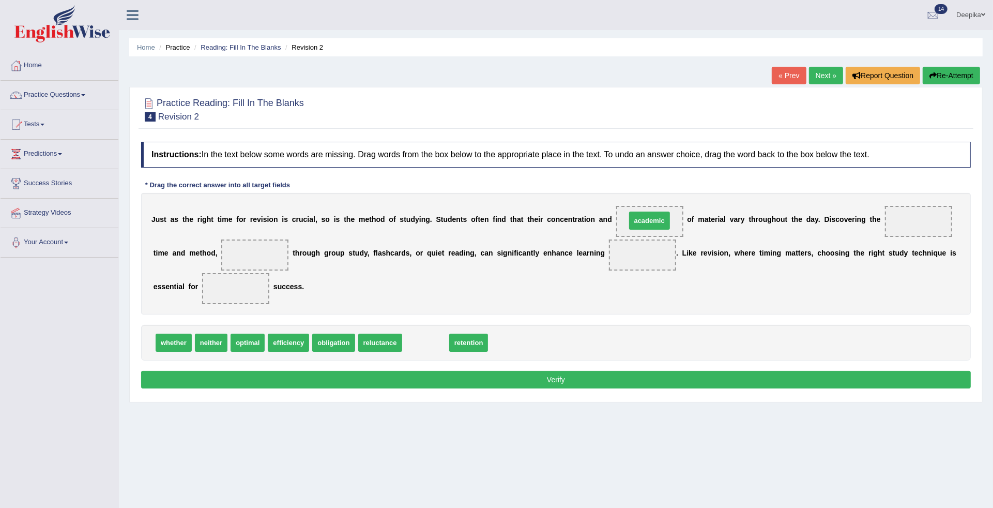
drag, startPoint x: 422, startPoint y: 340, endPoint x: 649, endPoint y: 218, distance: 257.2
click at [424, 344] on span "retention" at bounding box center [424, 342] width 39 height 18
drag, startPoint x: 424, startPoint y: 344, endPoint x: 250, endPoint y: 254, distance: 196.7
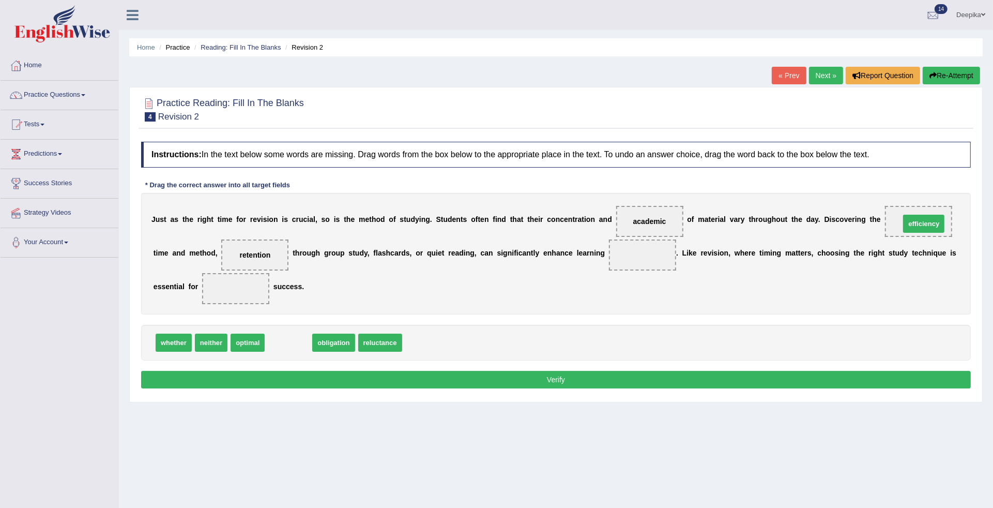
drag, startPoint x: 273, startPoint y: 340, endPoint x: 908, endPoint y: 221, distance: 646.3
drag, startPoint x: 298, startPoint y: 343, endPoint x: 654, endPoint y: 243, distance: 370.4
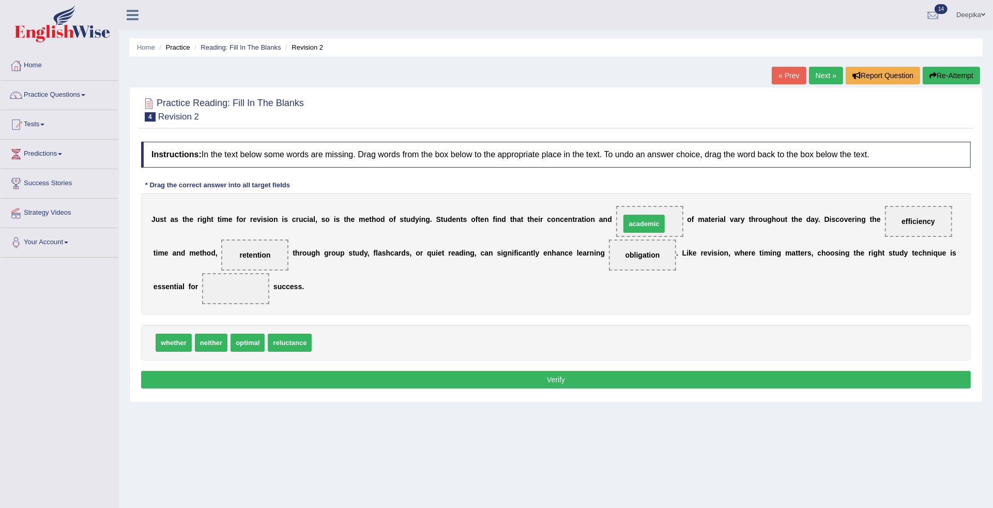
drag, startPoint x: 326, startPoint y: 337, endPoint x: 634, endPoint y: 218, distance: 330.7
drag, startPoint x: 254, startPoint y: 340, endPoint x: 243, endPoint y: 275, distance: 65.5
drag, startPoint x: 252, startPoint y: 337, endPoint x: 249, endPoint y: 242, distance: 95.1
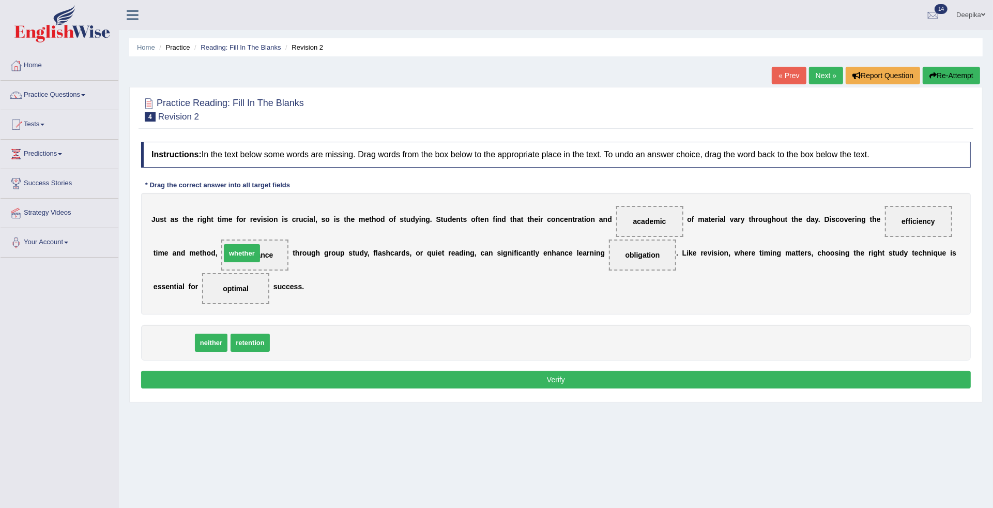
drag, startPoint x: 178, startPoint y: 341, endPoint x: 254, endPoint y: 249, distance: 119.3
click at [263, 377] on button "Verify" at bounding box center [556, 380] width 830 height 18
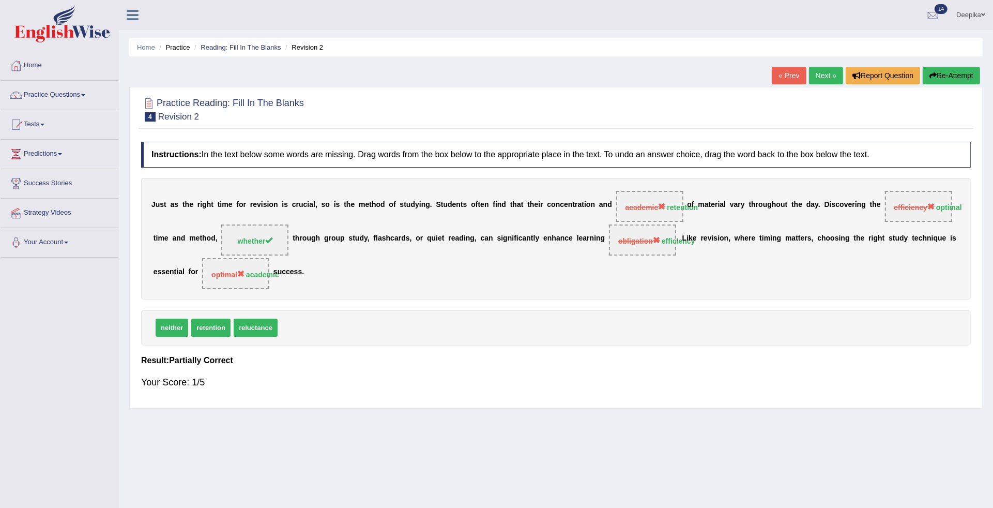
click at [817, 71] on link "Next »" at bounding box center [826, 76] width 34 height 18
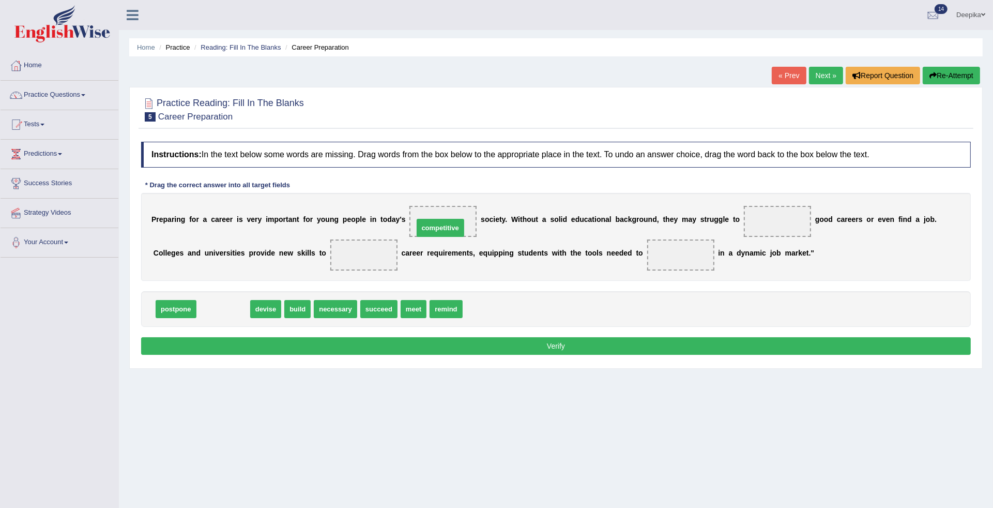
drag, startPoint x: 222, startPoint y: 308, endPoint x: 439, endPoint y: 226, distance: 231.8
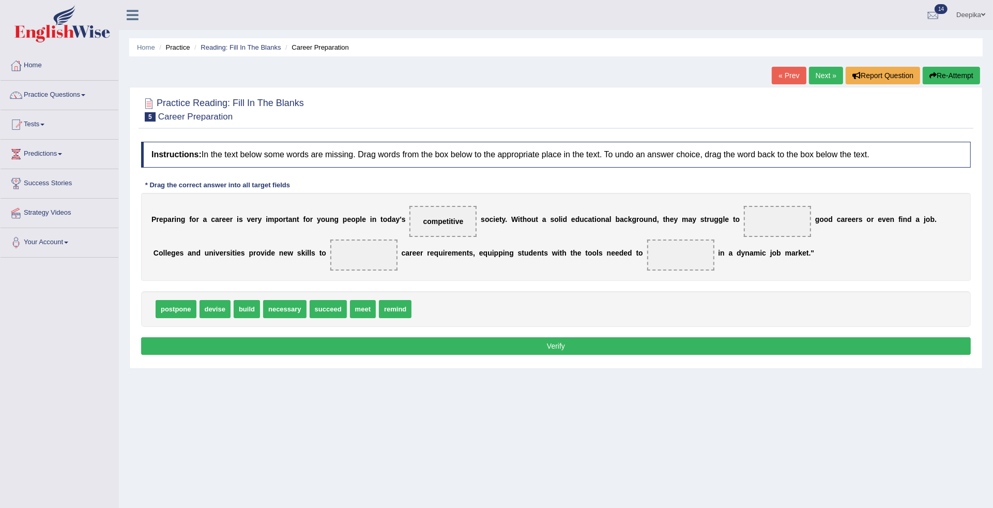
click at [439, 226] on span "competitive" at bounding box center [442, 221] width 67 height 31
drag, startPoint x: 331, startPoint y: 308, endPoint x: 773, endPoint y: 220, distance: 451.2
drag, startPoint x: 244, startPoint y: 305, endPoint x: 372, endPoint y: 257, distance: 136.7
drag, startPoint x: 314, startPoint y: 304, endPoint x: 673, endPoint y: 226, distance: 366.6
click at [674, 221] on span "remind" at bounding box center [689, 225] width 33 height 18
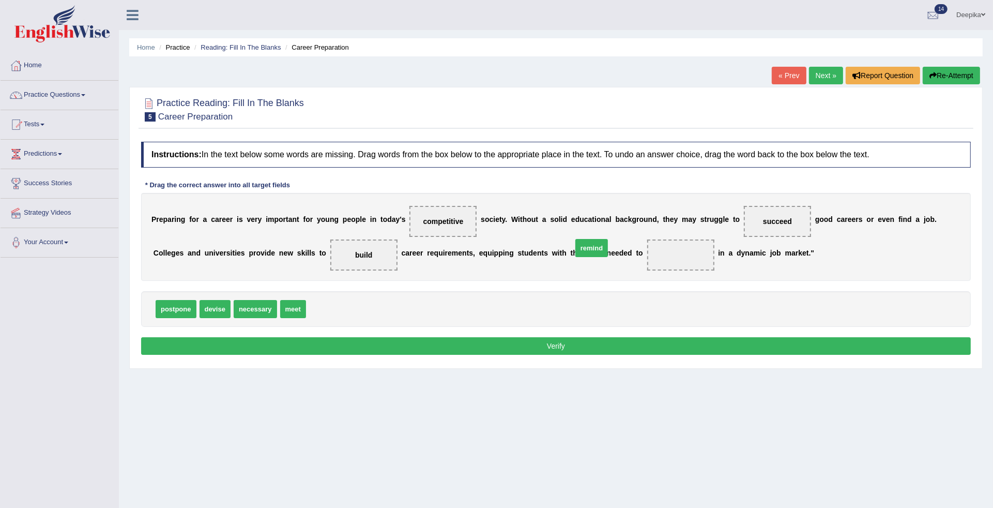
click at [673, 226] on div "P r e p a r i n g f o r a c a r e e r i s v e r y i m p o r t a n t f o r y o u…" at bounding box center [556, 237] width 830 height 88
drag, startPoint x: 340, startPoint y: 303, endPoint x: 696, endPoint y: 254, distance: 360.0
click at [647, 347] on button "Verify" at bounding box center [556, 346] width 830 height 18
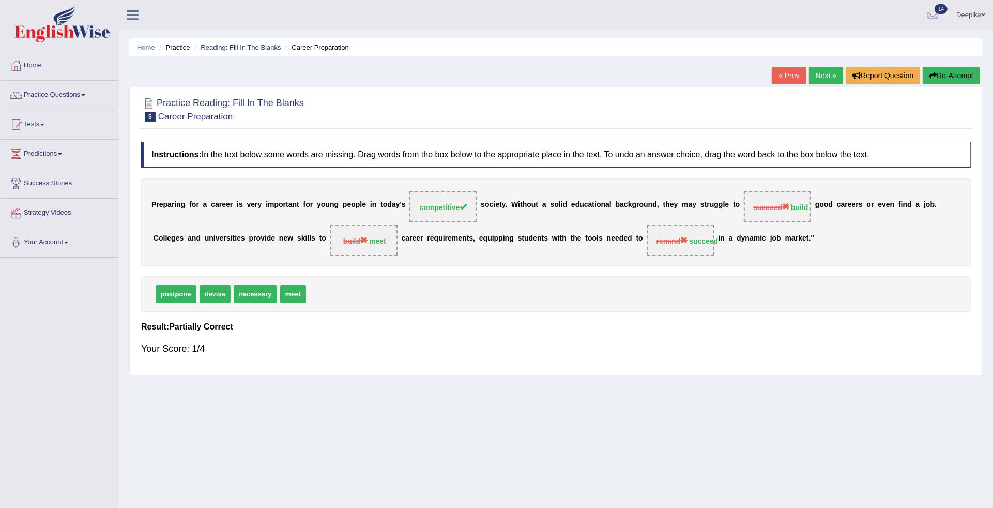
click at [826, 75] on link "Next »" at bounding box center [826, 76] width 34 height 18
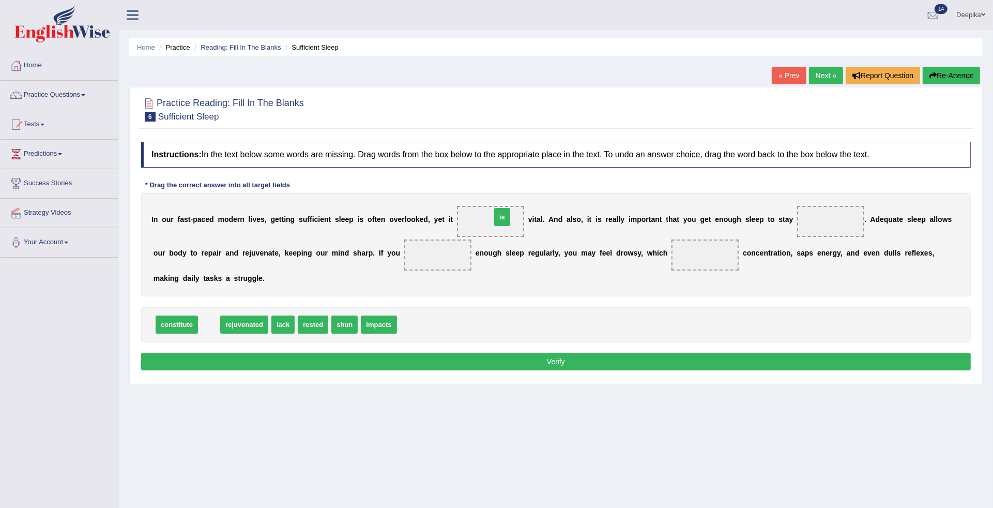
drag, startPoint x: 207, startPoint y: 324, endPoint x: 500, endPoint y: 216, distance: 312.2
drag, startPoint x: 298, startPoint y: 316, endPoint x: 878, endPoint y: 204, distance: 590.1
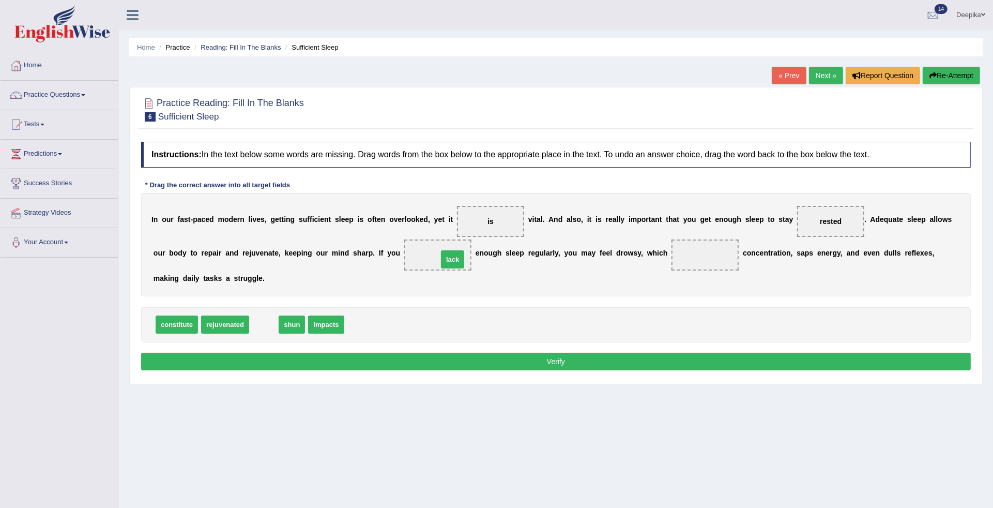
drag, startPoint x: 267, startPoint y: 322, endPoint x: 455, endPoint y: 256, distance: 199.1
drag, startPoint x: 545, startPoint y: 254, endPoint x: 556, endPoint y: 259, distance: 11.8
click at [556, 259] on div "I n o u r f a s t - p a c e d m o d e r n l i v e s , g e t t i n g s u f f i c…" at bounding box center [556, 244] width 830 height 103
drag, startPoint x: 298, startPoint y: 318, endPoint x: 701, endPoint y: 247, distance: 409.5
click at [650, 369] on button "Verify" at bounding box center [556, 362] width 830 height 18
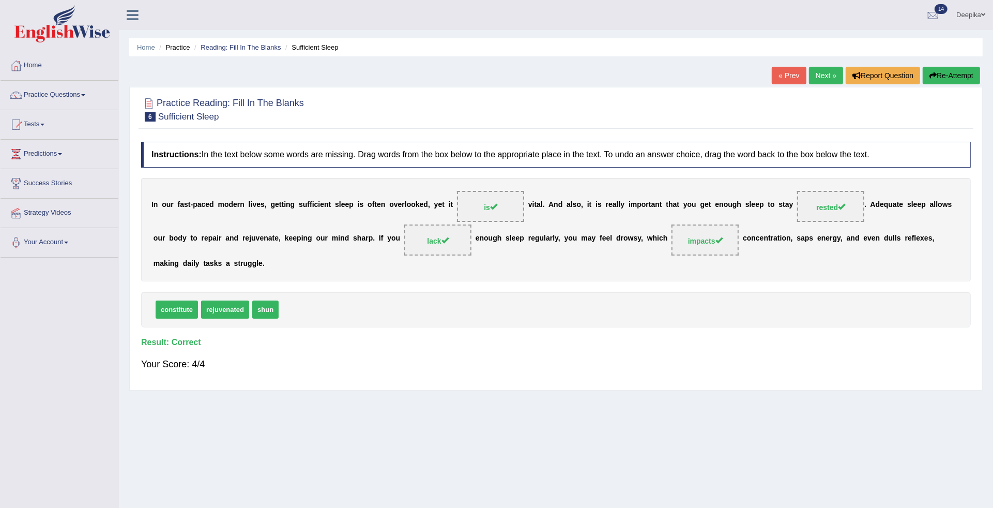
click at [820, 76] on link "Next »" at bounding box center [826, 76] width 34 height 18
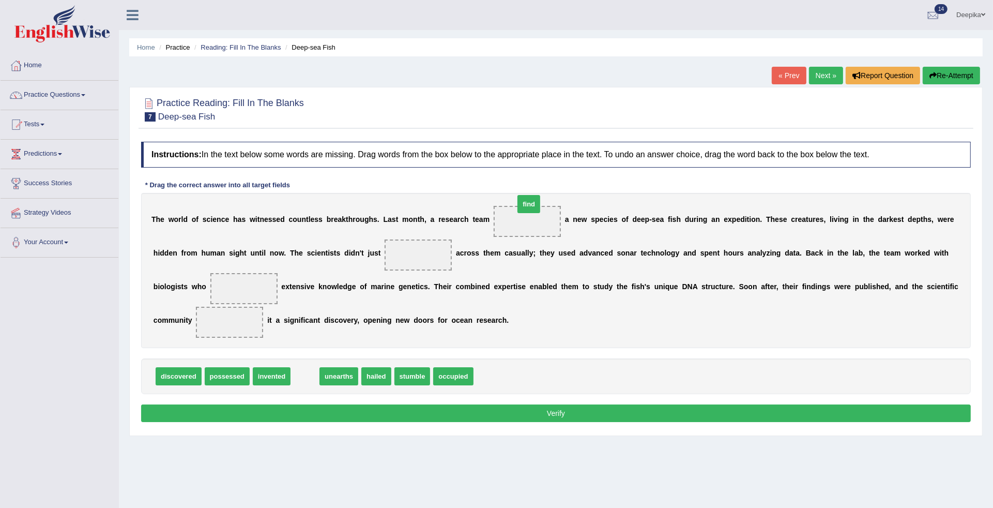
drag, startPoint x: 307, startPoint y: 377, endPoint x: 531, endPoint y: 207, distance: 282.2
click at [406, 258] on span at bounding box center [418, 254] width 67 height 31
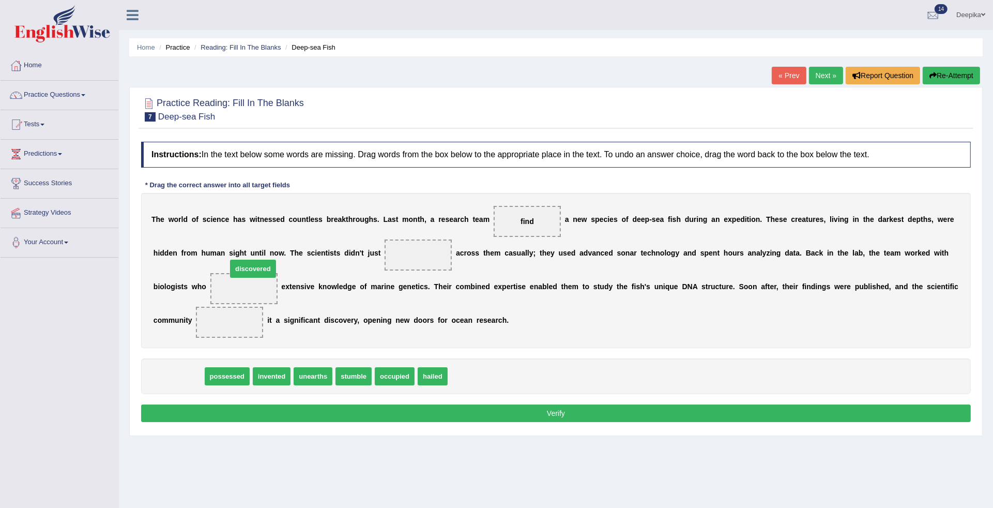
drag, startPoint x: 185, startPoint y: 378, endPoint x: 259, endPoint y: 270, distance: 130.8
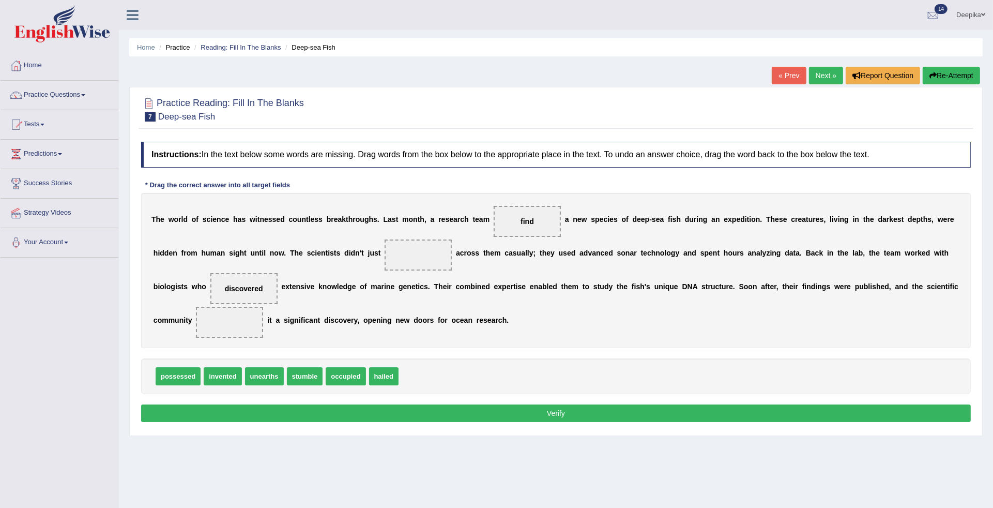
click at [259, 270] on div "T h e w o r l d o f s c i e n c e h a s w i t n e s s e d c o u n t l e s s b r…" at bounding box center [556, 270] width 830 height 155
drag, startPoint x: 211, startPoint y: 378, endPoint x: 217, endPoint y: 320, distance: 57.7
drag, startPoint x: 166, startPoint y: 375, endPoint x: 406, endPoint y: 255, distance: 268.2
drag, startPoint x: 294, startPoint y: 370, endPoint x: 424, endPoint y: 251, distance: 176.0
click at [422, 415] on button "Verify" at bounding box center [556, 413] width 830 height 18
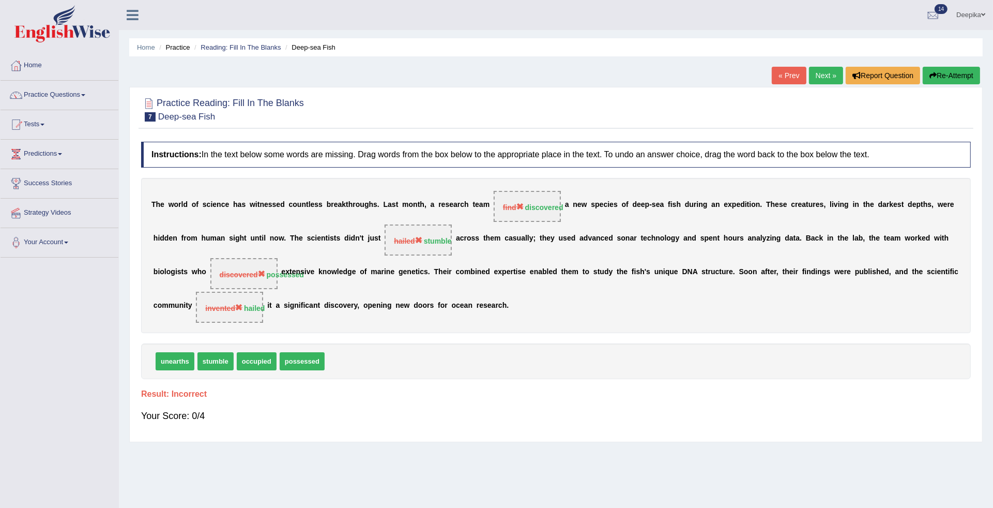
click at [809, 77] on link "Next »" at bounding box center [826, 76] width 34 height 18
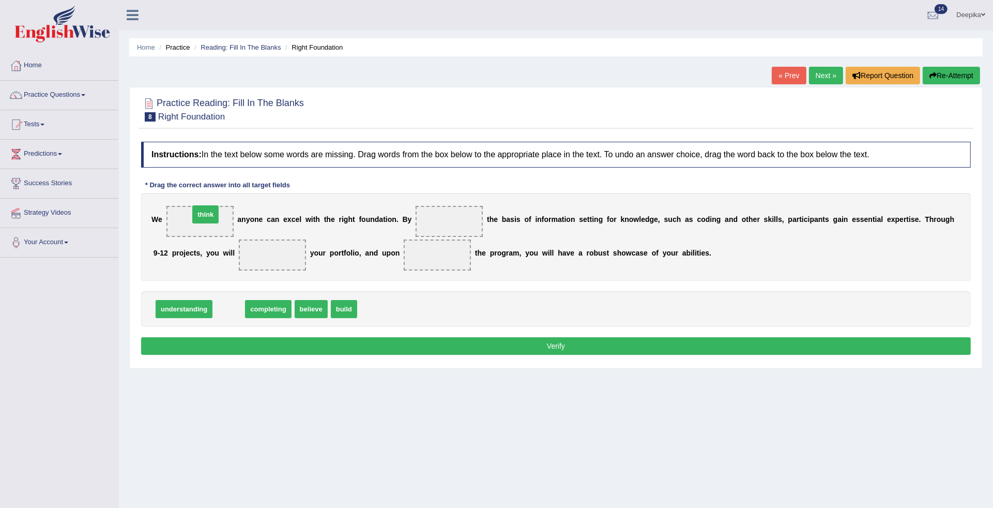
drag, startPoint x: 233, startPoint y: 301, endPoint x: 207, endPoint y: 203, distance: 102.1
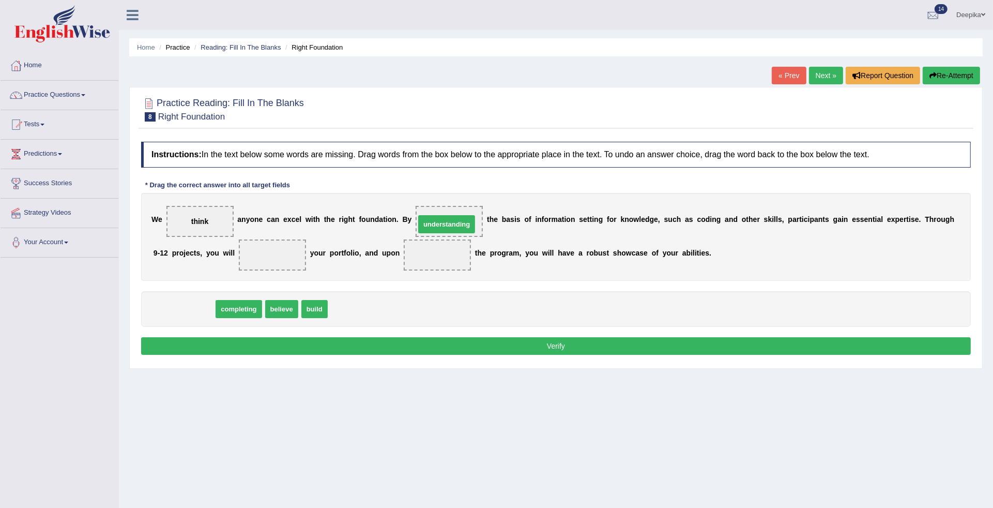
drag, startPoint x: 180, startPoint y: 306, endPoint x: 446, endPoint y: 216, distance: 280.7
drag, startPoint x: 176, startPoint y: 305, endPoint x: 282, endPoint y: 254, distance: 117.5
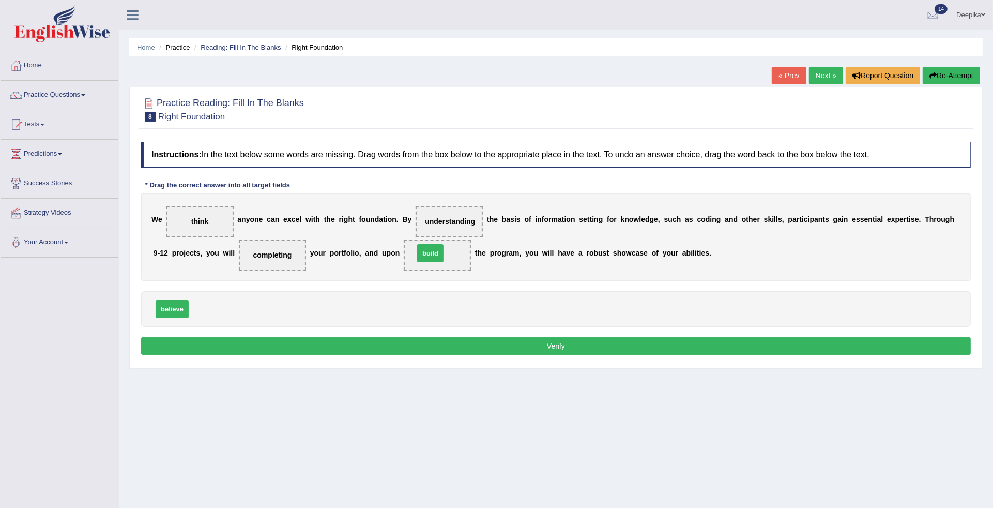
drag, startPoint x: 200, startPoint y: 302, endPoint x: 440, endPoint y: 251, distance: 246.3
click at [430, 350] on button "Verify" at bounding box center [556, 346] width 830 height 18
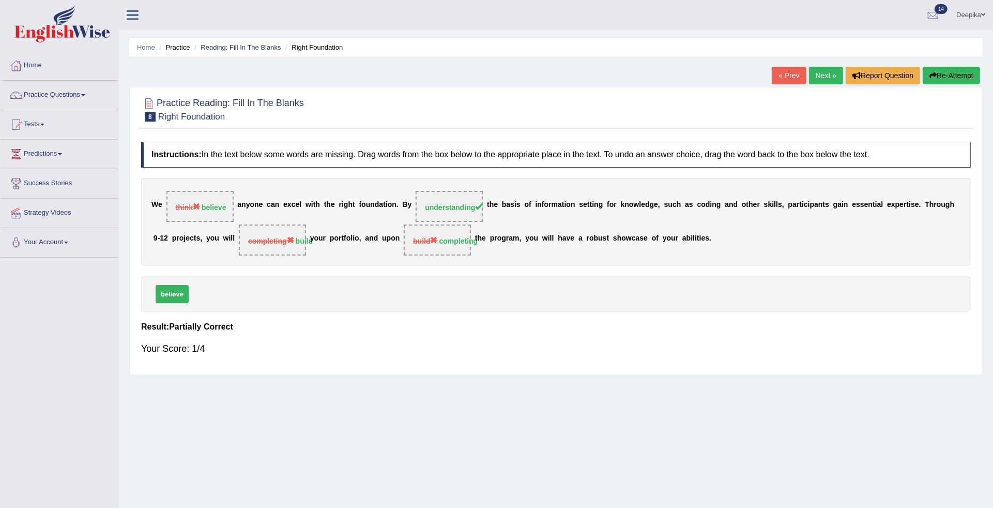
click at [829, 70] on link "Next »" at bounding box center [826, 76] width 34 height 18
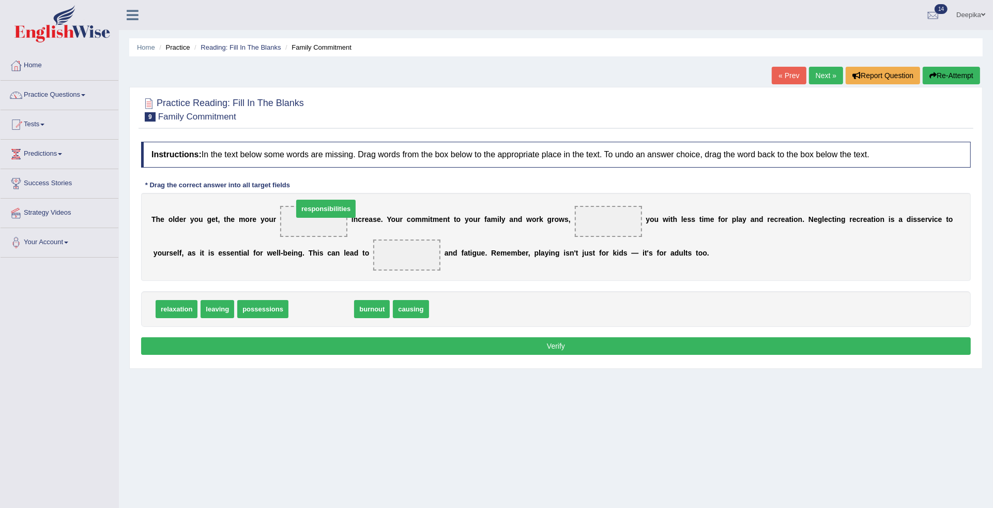
drag, startPoint x: 313, startPoint y: 309, endPoint x: 318, endPoint y: 208, distance: 100.4
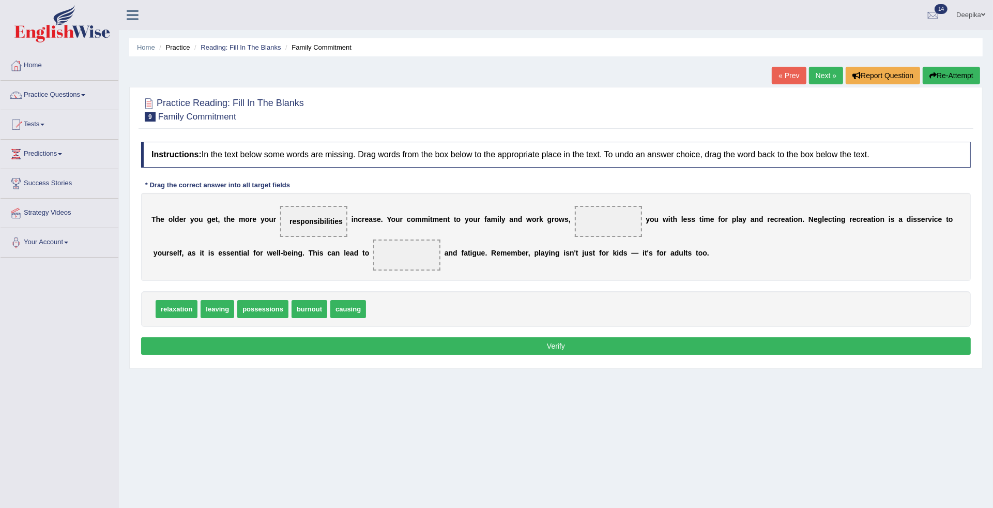
click at [353, 298] on div "relaxation leaving possessions burnout causing" at bounding box center [556, 309] width 830 height 36
drag, startPoint x: 345, startPoint y: 304, endPoint x: 594, endPoint y: 210, distance: 266.8
drag, startPoint x: 182, startPoint y: 305, endPoint x: 404, endPoint y: 246, distance: 229.0
click at [369, 348] on button "Verify" at bounding box center [556, 346] width 830 height 18
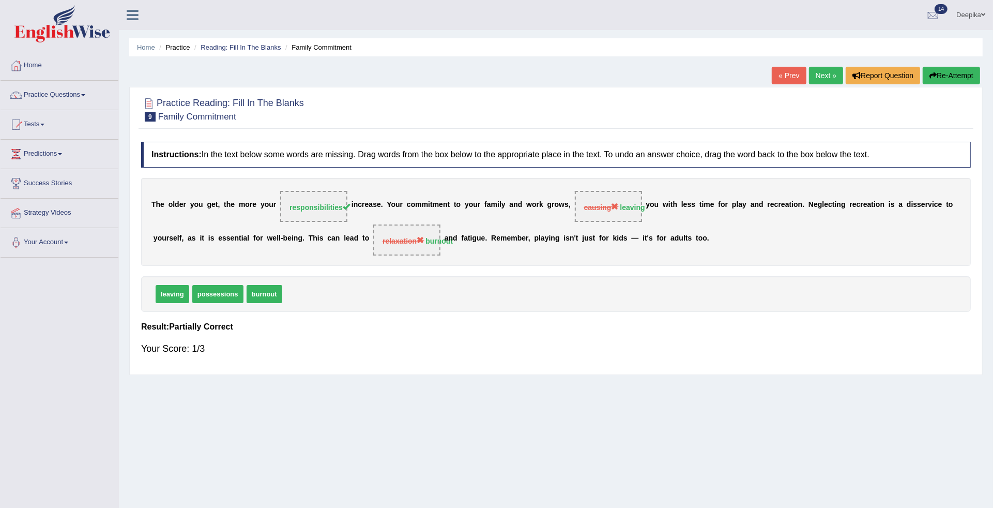
click at [822, 79] on link "Next »" at bounding box center [826, 76] width 34 height 18
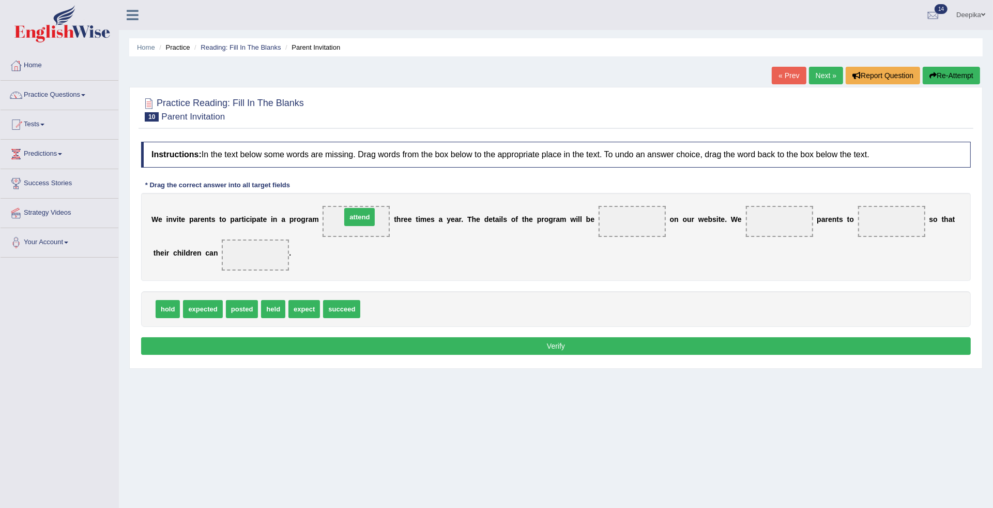
drag, startPoint x: 377, startPoint y: 305, endPoint x: 358, endPoint y: 213, distance: 94.0
drag, startPoint x: 239, startPoint y: 305, endPoint x: 636, endPoint y: 217, distance: 406.7
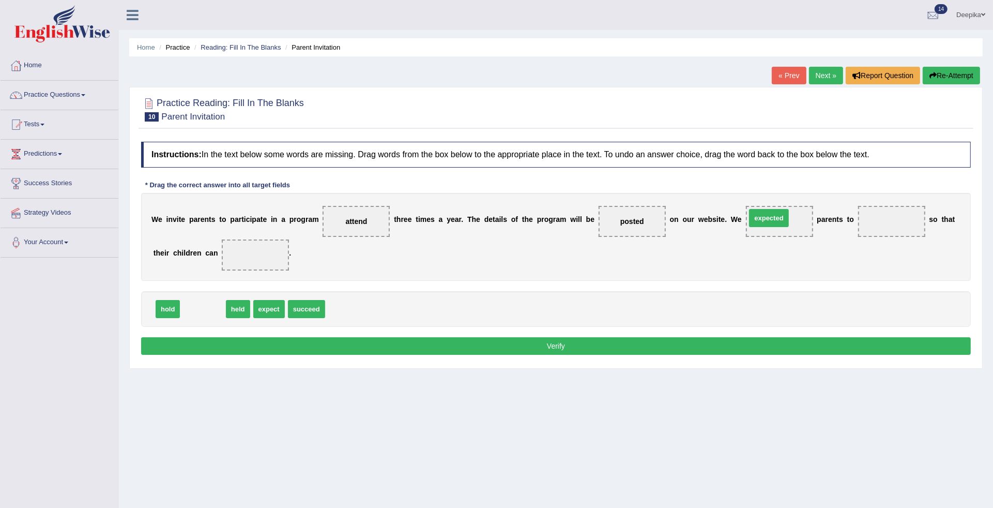
drag, startPoint x: 213, startPoint y: 305, endPoint x: 779, endPoint y: 215, distance: 573.3
click at [779, 215] on span "expected" at bounding box center [779, 221] width 42 height 19
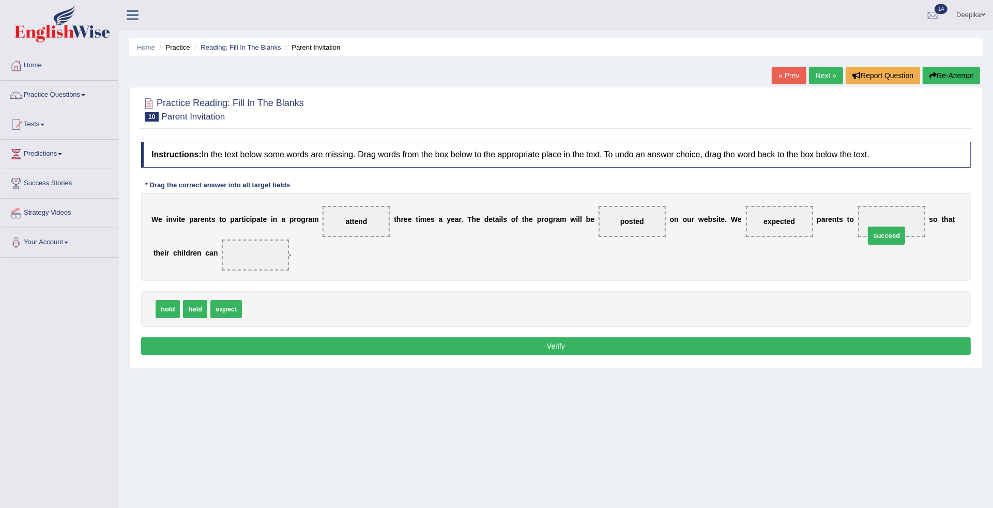
drag, startPoint x: 256, startPoint y: 303, endPoint x: 880, endPoint y: 222, distance: 628.7
drag, startPoint x: 166, startPoint y: 309, endPoint x: 139, endPoint y: 330, distance: 34.3
drag, startPoint x: 193, startPoint y: 322, endPoint x: 171, endPoint y: 309, distance: 25.7
click at [171, 309] on div "held expect hold" at bounding box center [556, 309] width 830 height 36
drag, startPoint x: 171, startPoint y: 309, endPoint x: 239, endPoint y: 255, distance: 86.9
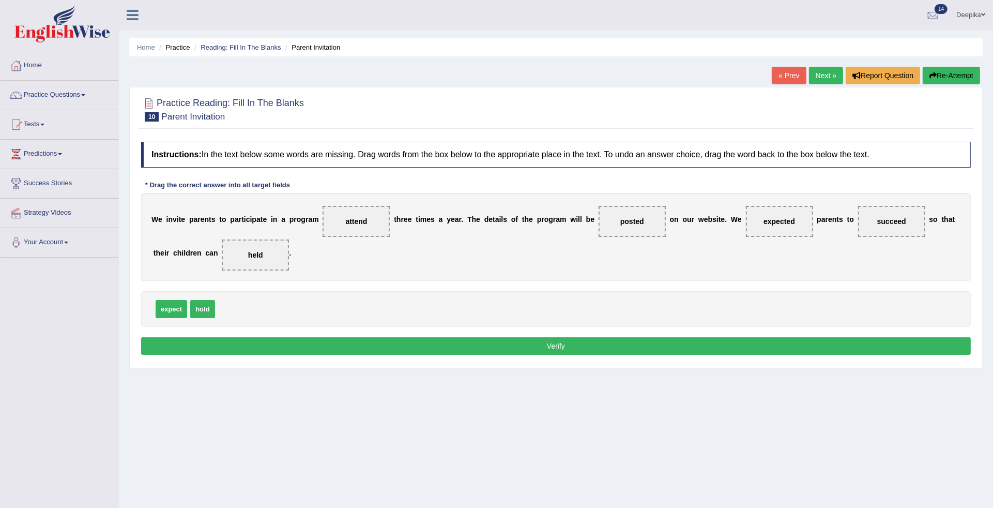
click at [270, 339] on button "Verify" at bounding box center [556, 346] width 830 height 18
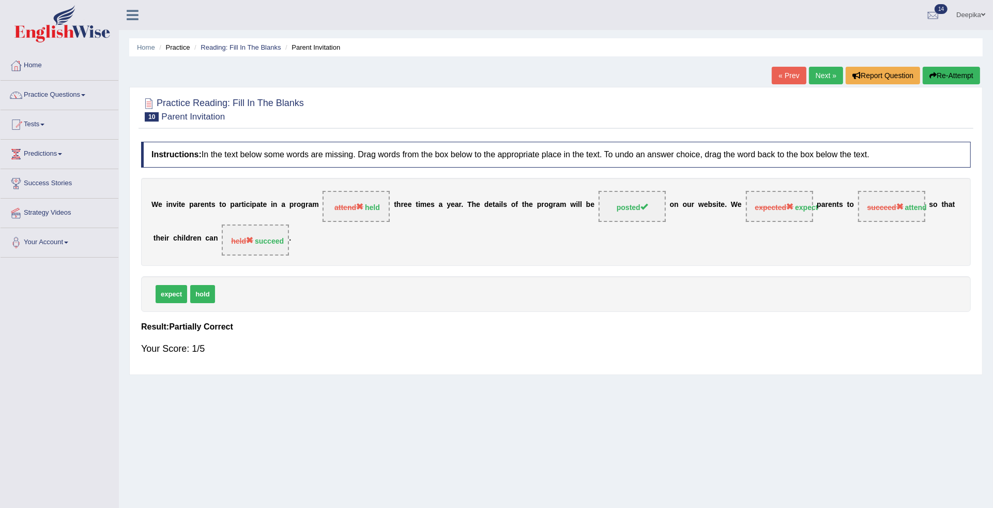
click at [815, 70] on link "Next »" at bounding box center [826, 76] width 34 height 18
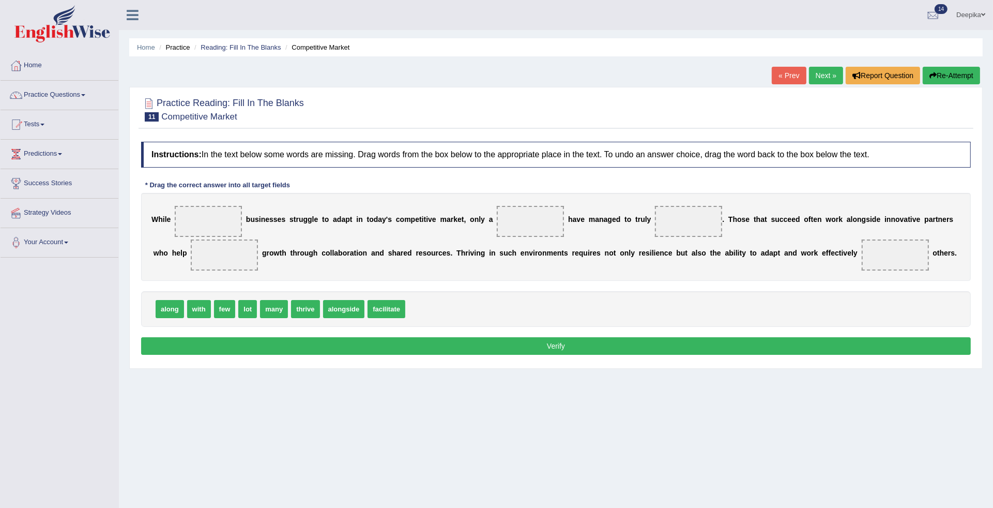
drag, startPoint x: 274, startPoint y: 313, endPoint x: 263, endPoint y: 295, distance: 21.6
drag, startPoint x: 219, startPoint y: 308, endPoint x: 169, endPoint y: 252, distance: 75.4
click at [169, 246] on span "few" at bounding box center [176, 244] width 22 height 18
click at [84, 94] on link "Practice Questions" at bounding box center [60, 94] width 118 height 26
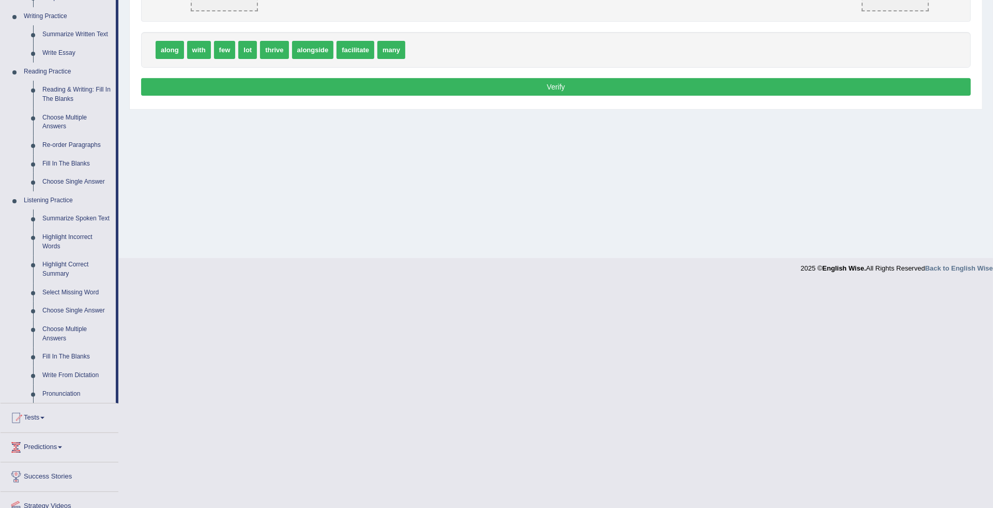
scroll to position [272, 0]
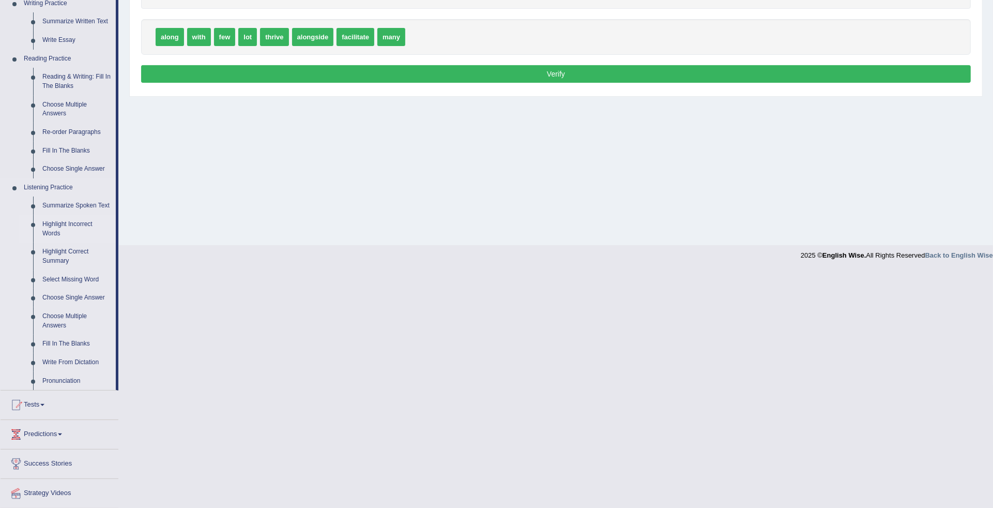
click at [68, 223] on link "Highlight Incorrect Words" at bounding box center [77, 228] width 78 height 27
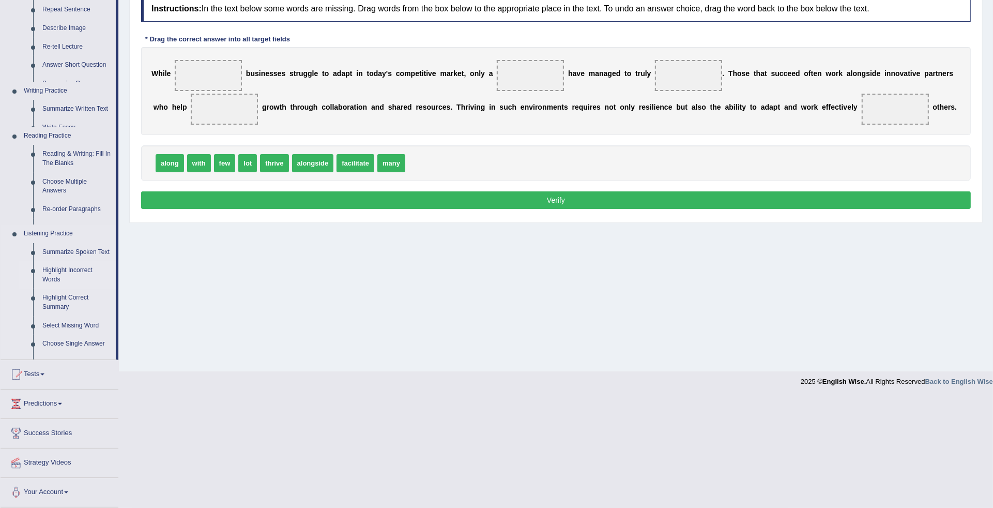
scroll to position [35, 0]
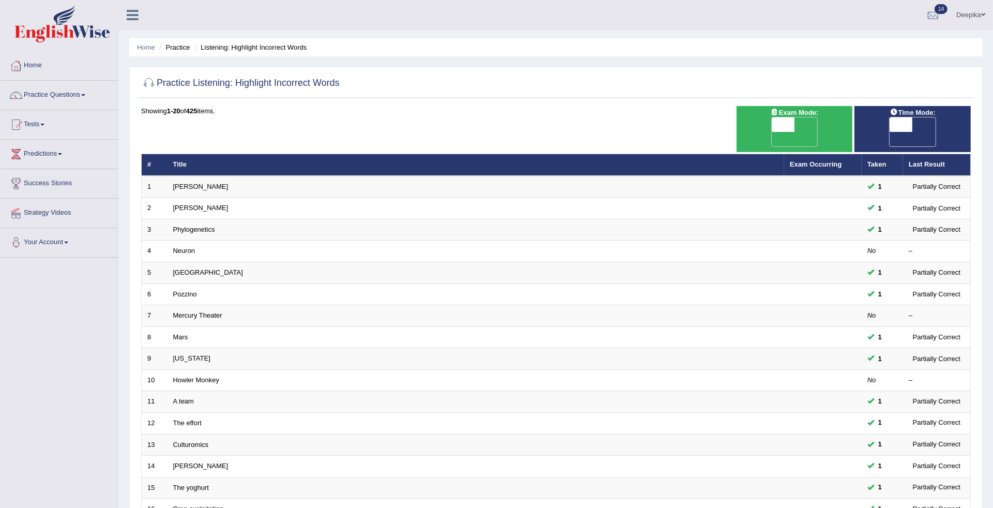
click at [988, 453] on div "Home Practice Listening: Highlight Incorrect Words Practice Listening: Highligh…" at bounding box center [556, 336] width 874 height 673
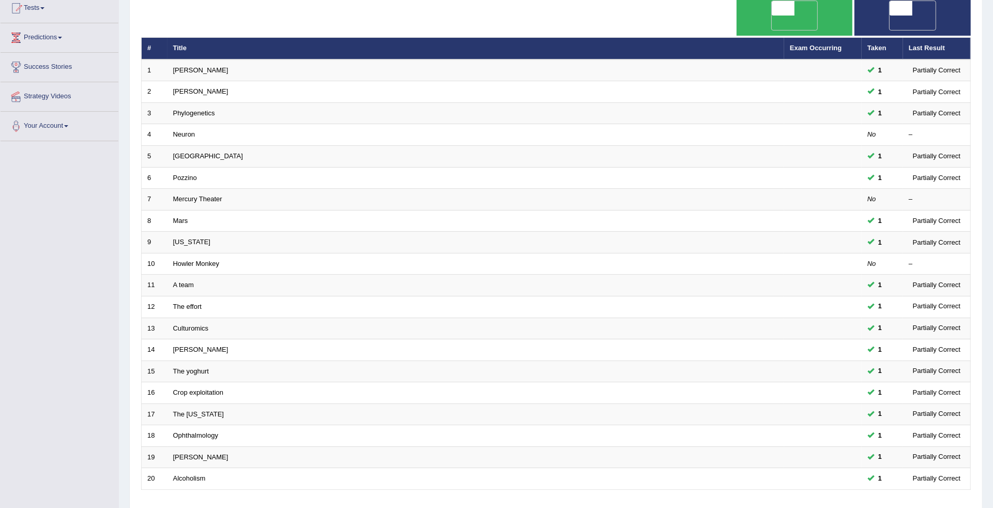
scroll to position [168, 0]
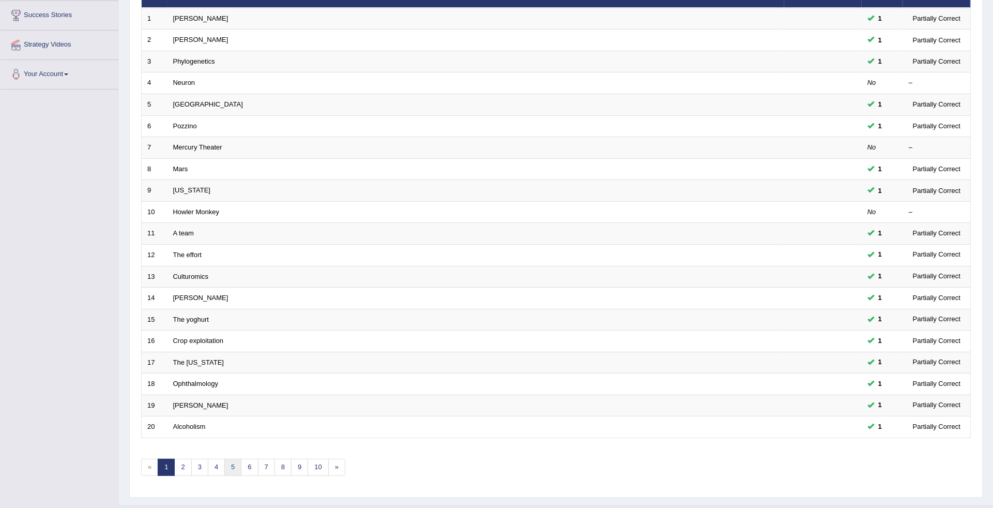
click at [238, 459] on link "5" at bounding box center [232, 467] width 17 height 17
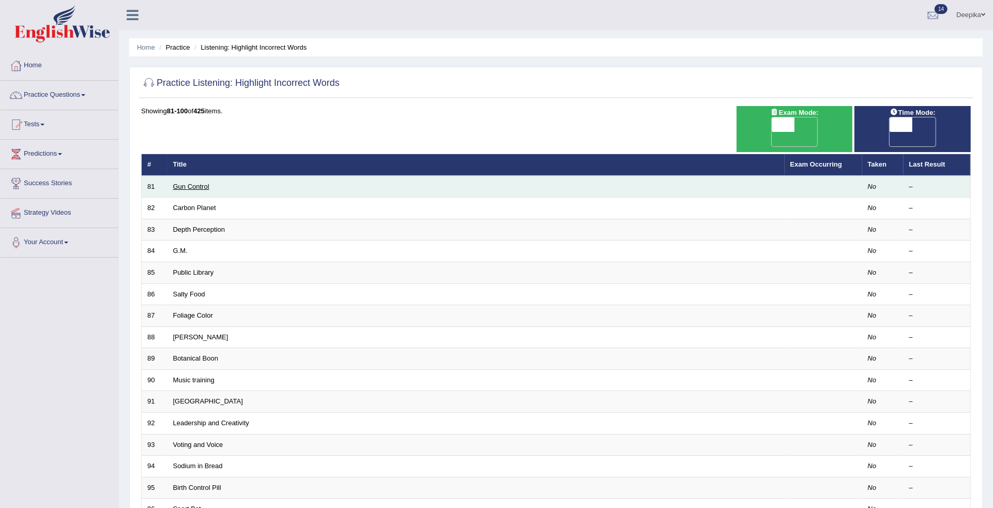
click at [194, 182] on link "Gun Control" at bounding box center [191, 186] width 36 height 8
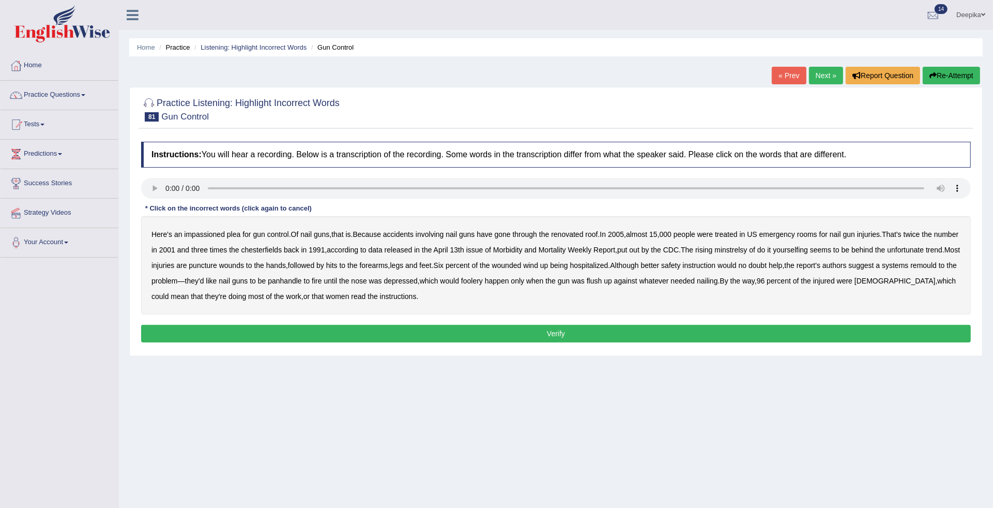
click at [282, 247] on b "chesterfields" at bounding box center [261, 250] width 41 height 8
click at [747, 246] on b "minstrelsy" at bounding box center [730, 250] width 33 height 8
click at [910, 269] on b "remould" at bounding box center [923, 265] width 26 height 8
click at [301, 280] on b "panhandle" at bounding box center [285, 281] width 34 height 8
click at [483, 280] on b "foolery" at bounding box center [472, 281] width 22 height 8
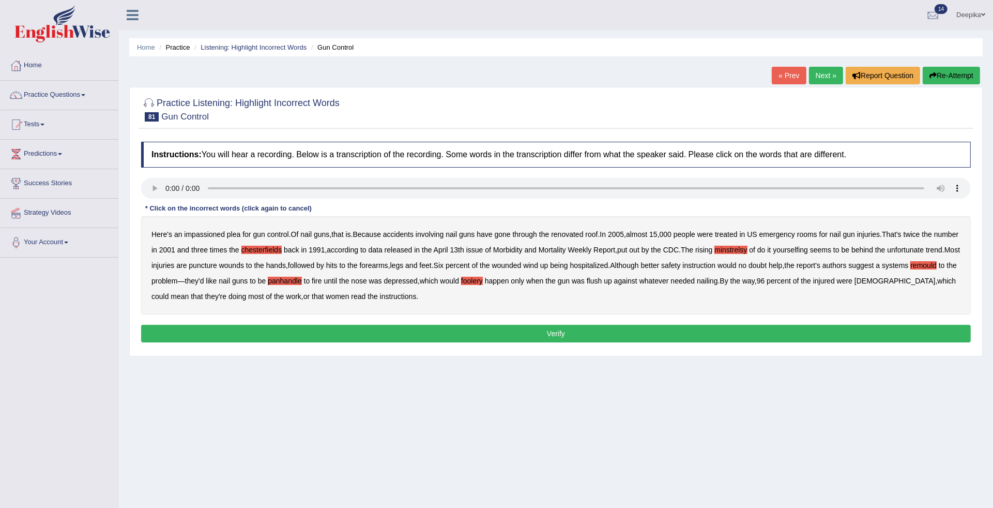
click at [370, 332] on button "Verify" at bounding box center [556, 334] width 830 height 18
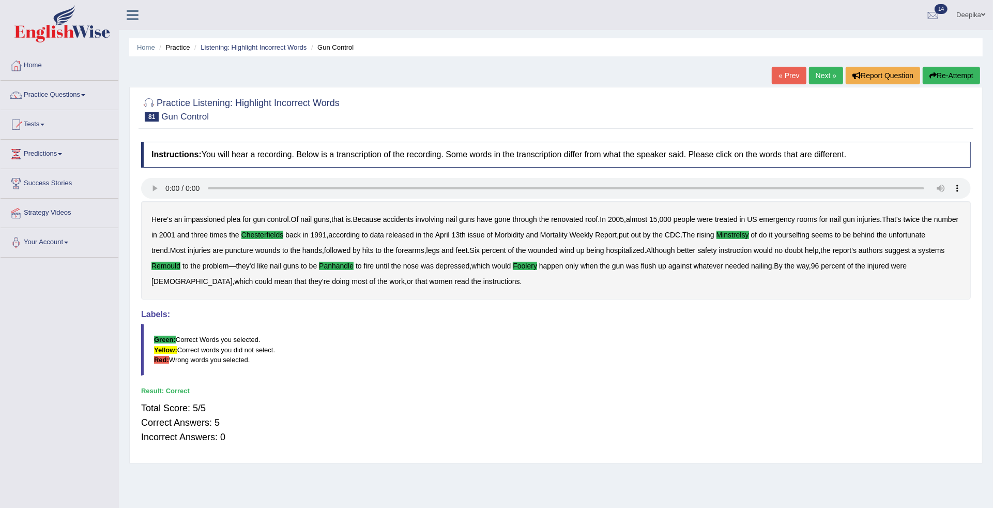
click at [832, 80] on link "Next »" at bounding box center [826, 76] width 34 height 18
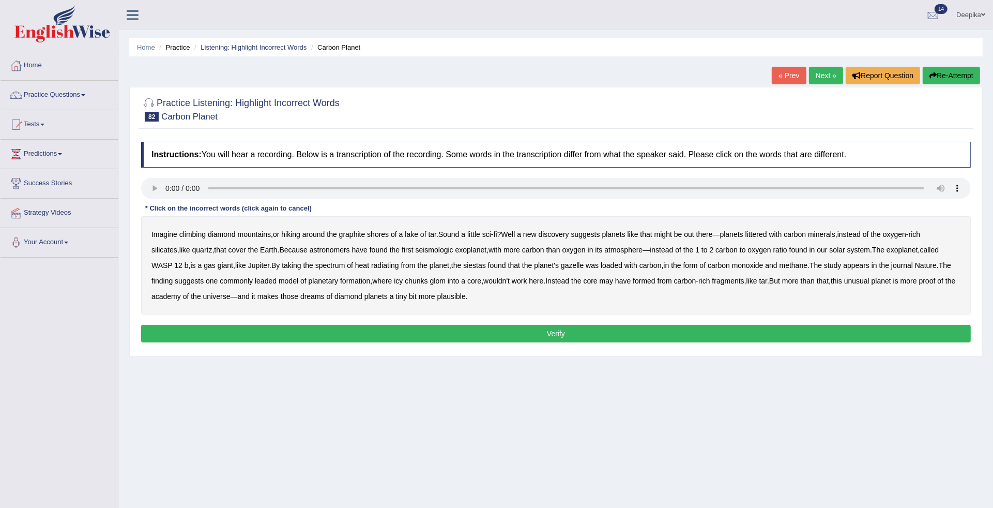
click at [416, 246] on b "seismologic" at bounding box center [435, 250] width 38 height 8
click at [463, 262] on b "siestas" at bounding box center [474, 265] width 23 height 8
click at [255, 280] on b "leaded" at bounding box center [266, 281] width 22 height 8
click at [175, 293] on b "academy" at bounding box center [165, 296] width 29 height 8
click at [561, 263] on b "gazelle" at bounding box center [572, 265] width 23 height 8
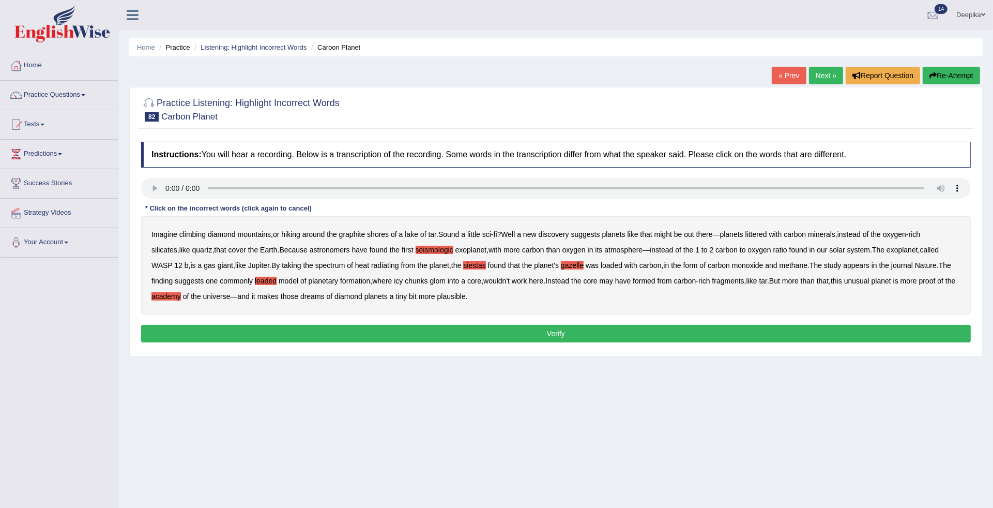
click at [567, 329] on button "Verify" at bounding box center [556, 334] width 830 height 18
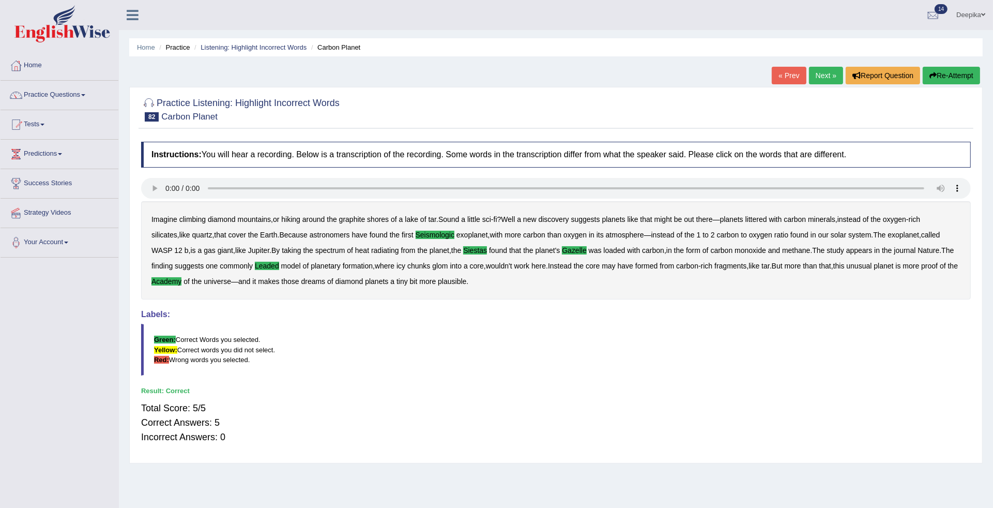
click at [824, 66] on div "Home Practice Listening: Highlight Incorrect Words Carbon Planet « Prev Next » …" at bounding box center [556, 258] width 874 height 517
click at [824, 68] on link "Next »" at bounding box center [826, 76] width 34 height 18
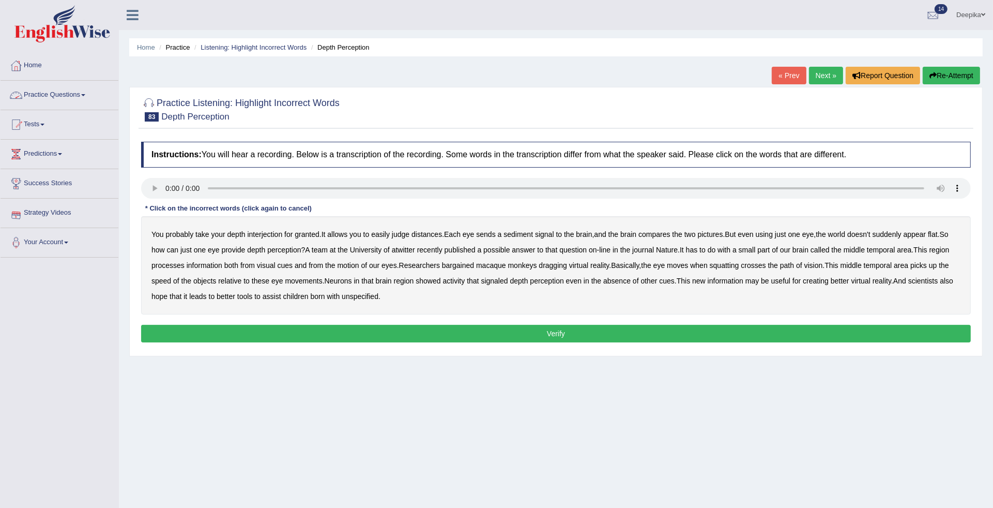
click at [84, 94] on link "Practice Questions" at bounding box center [60, 94] width 118 height 26
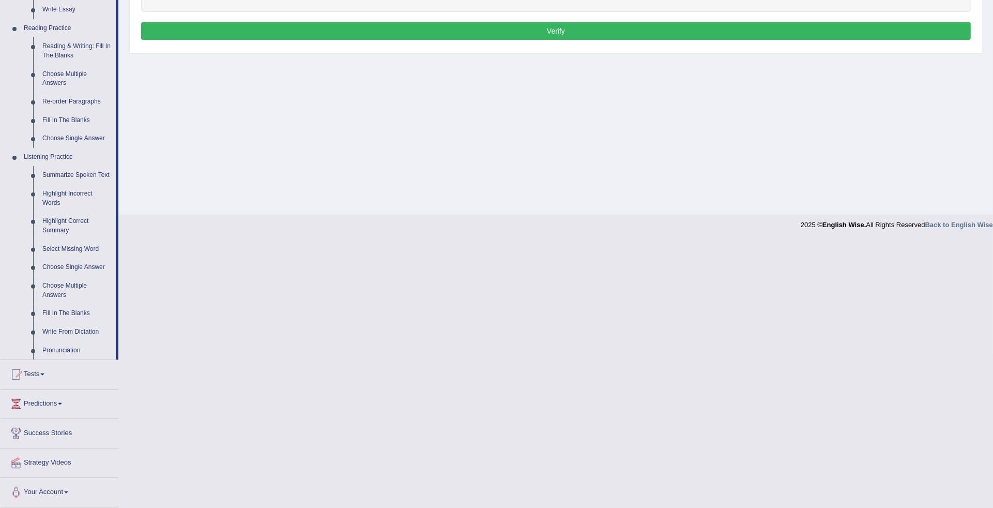
scroll to position [303, 0]
click at [60, 140] on link "Choose Single Answer" at bounding box center [77, 138] width 78 height 19
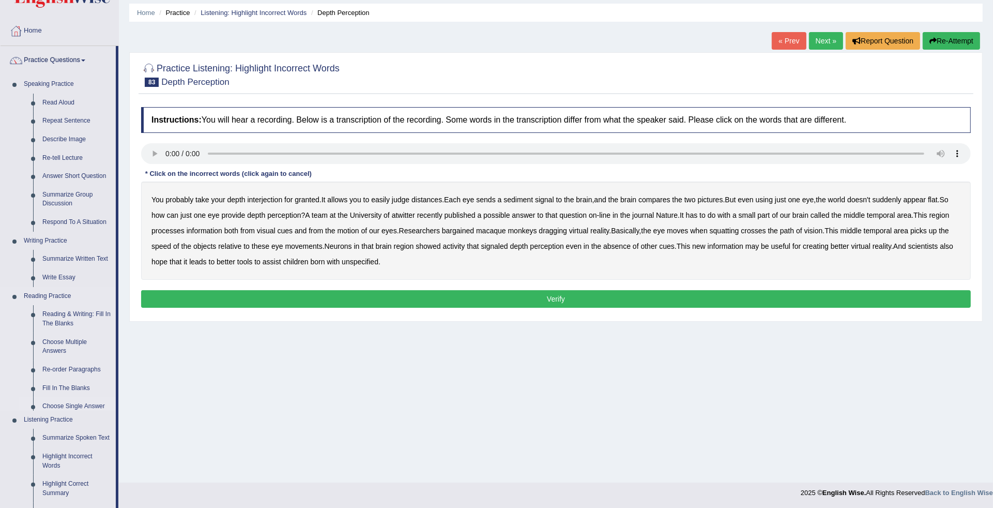
scroll to position [102, 0]
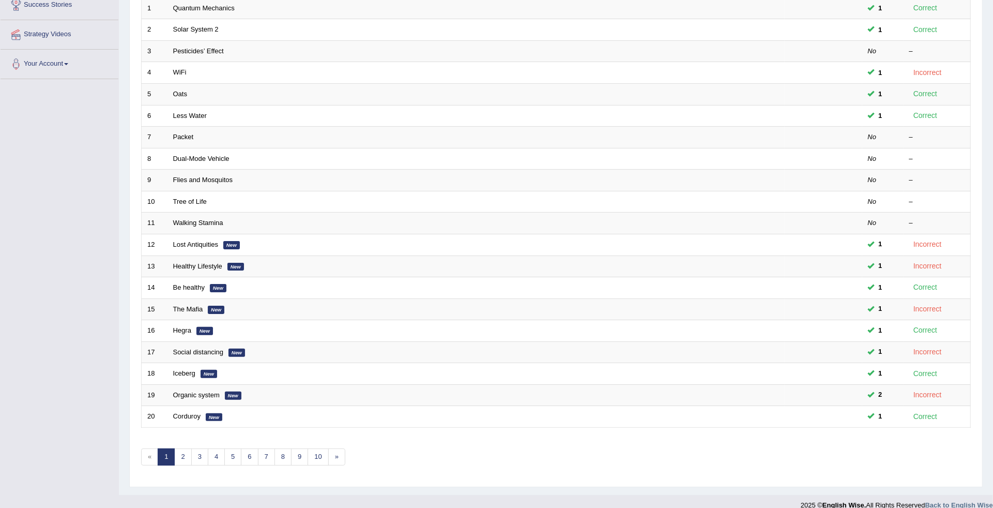
scroll to position [179, 0]
click at [188, 450] on link "2" at bounding box center [182, 455] width 17 height 17
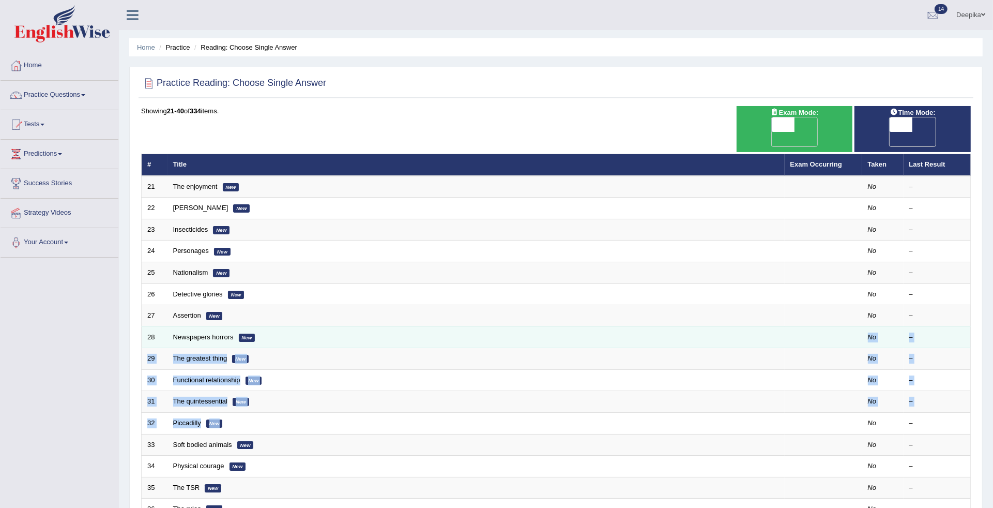
drag, startPoint x: 297, startPoint y: 407, endPoint x: 252, endPoint y: 329, distance: 90.8
click at [252, 329] on tbody "21 The enjoyment New No – 22 [PERSON_NAME] New No – 23 Insecticides New No – 24…" at bounding box center [556, 391] width 829 height 430
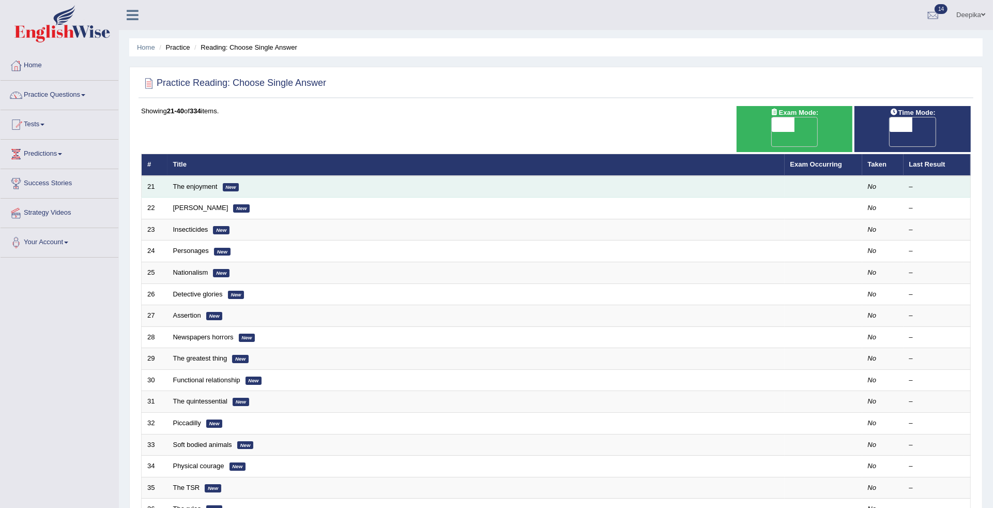
click at [212, 176] on td "The enjoyment New" at bounding box center [475, 187] width 617 height 22
click at [207, 182] on link "The enjoyment" at bounding box center [195, 186] width 44 height 8
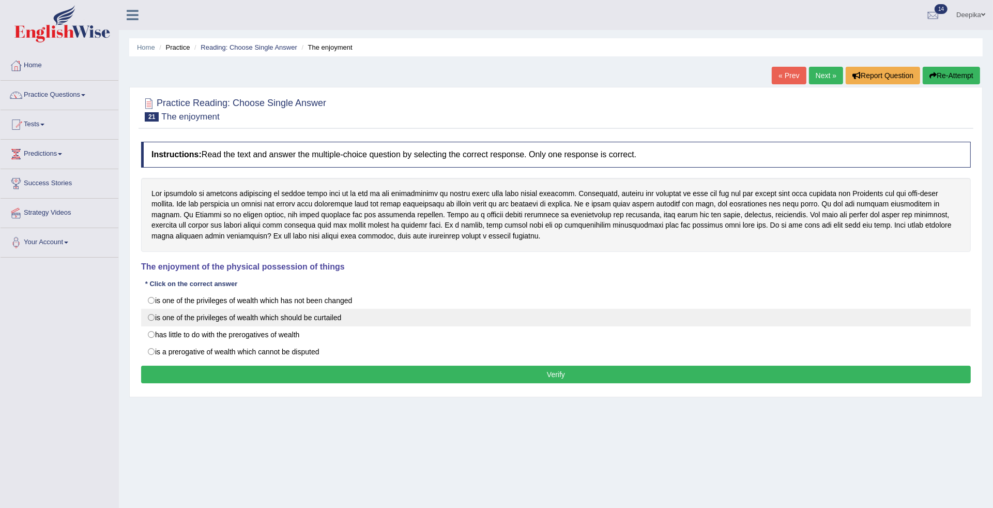
click at [156, 318] on label "is one of the privileges of wealth which should be curtailed" at bounding box center [556, 318] width 830 height 18
radio input "true"
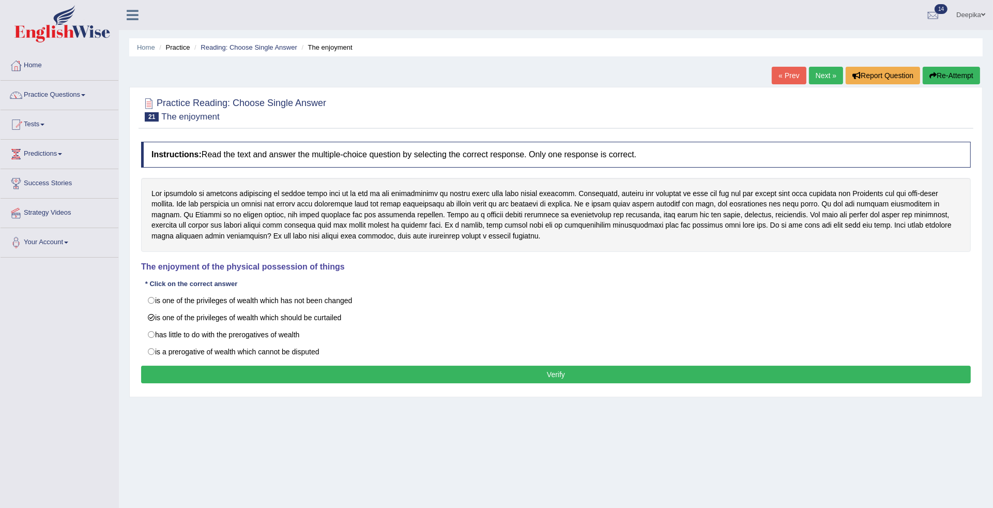
click at [301, 380] on button "Verify" at bounding box center [556, 374] width 830 height 18
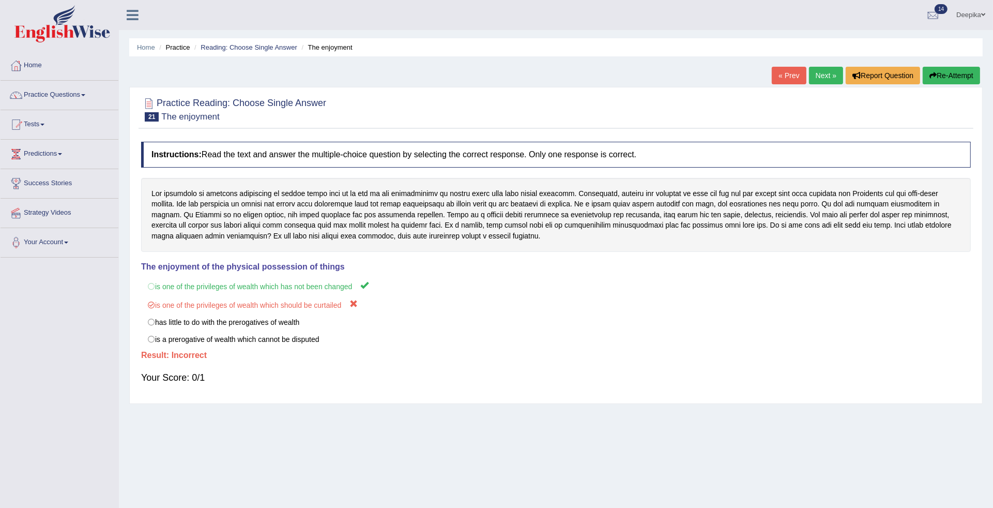
click at [823, 68] on link "Next »" at bounding box center [826, 76] width 34 height 18
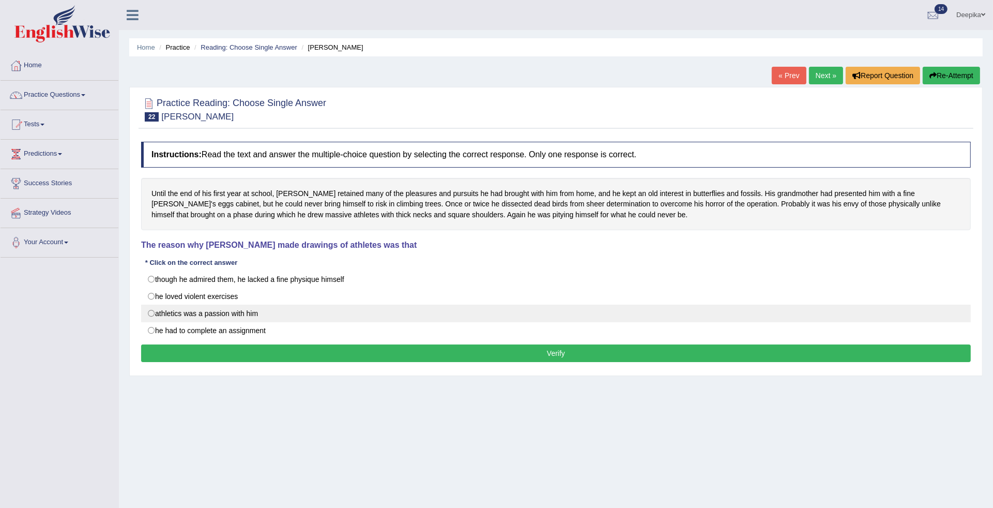
click at [250, 314] on label "athletics was a passion with him" at bounding box center [556, 313] width 830 height 18
radio input "true"
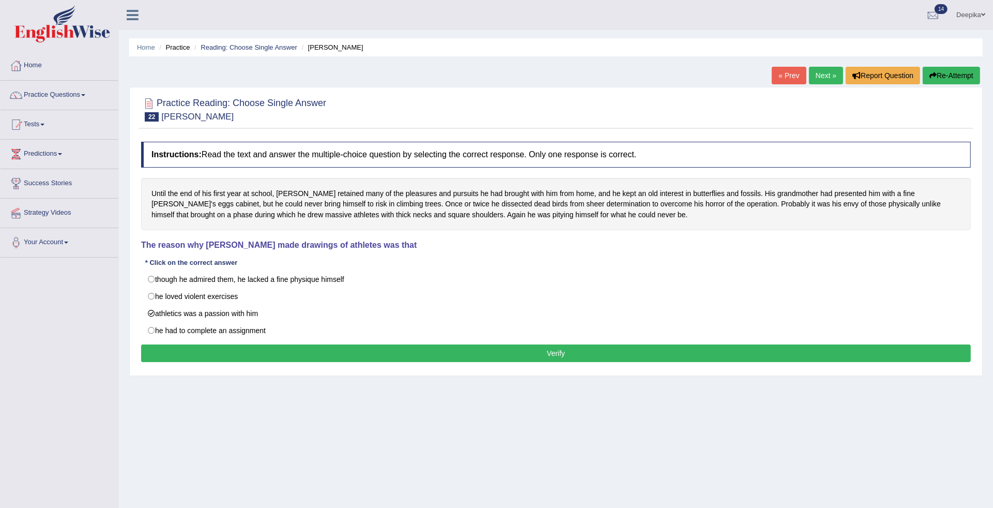
click at [261, 345] on button "Verify" at bounding box center [556, 353] width 830 height 18
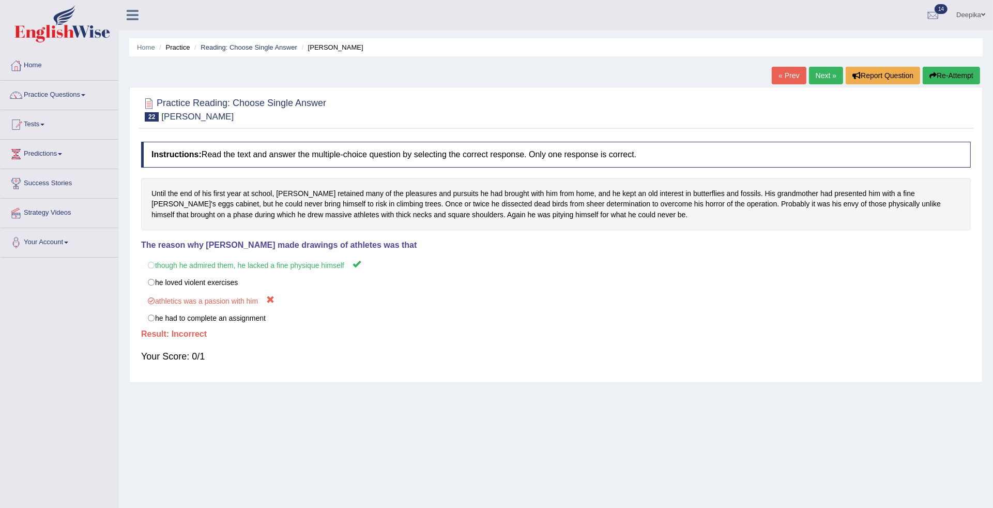
click at [822, 73] on link "Next »" at bounding box center [826, 76] width 34 height 18
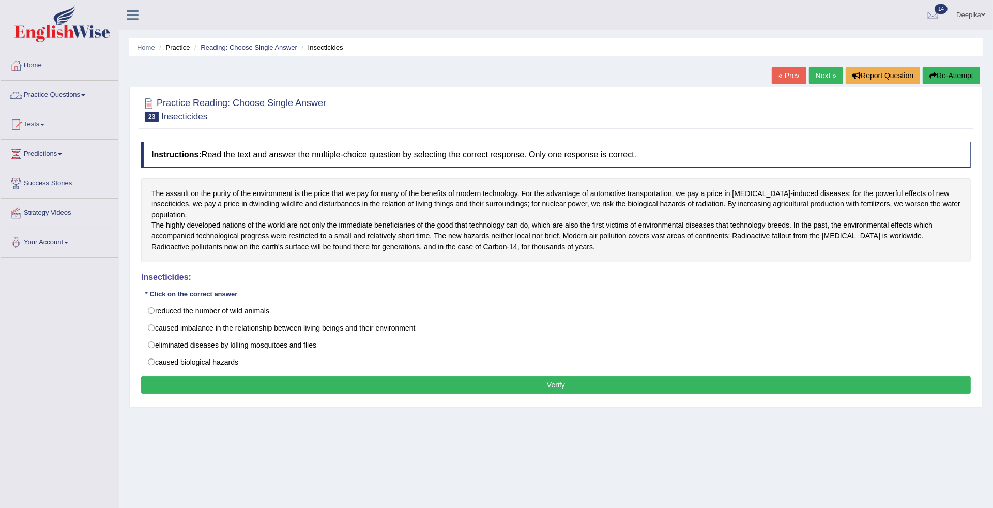
click at [86, 93] on link "Practice Questions" at bounding box center [60, 94] width 118 height 26
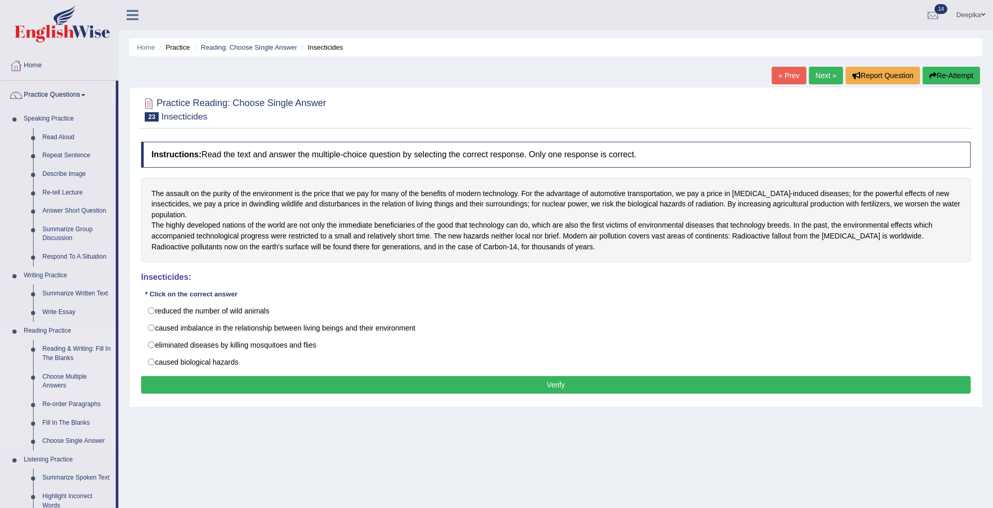
click at [1, 81] on link "Practice Questions" at bounding box center [58, 94] width 115 height 26
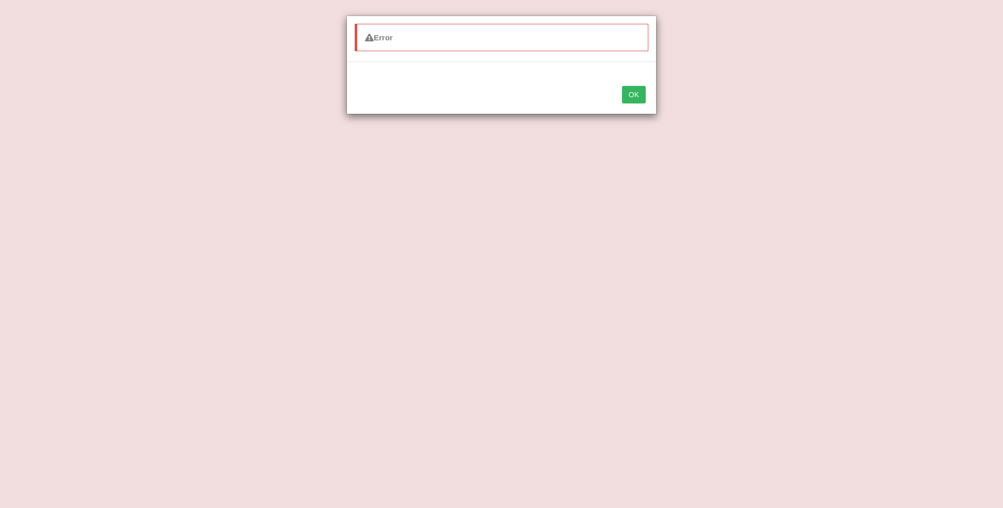
click at [644, 90] on button "OK" at bounding box center [634, 95] width 24 height 18
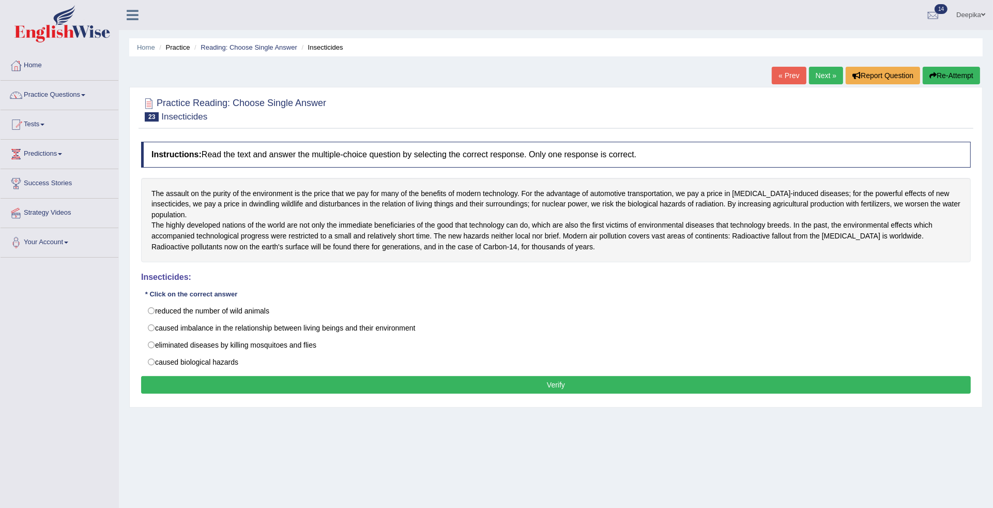
click at [84, 376] on div "Toggle navigation Home Practice Questions Speaking Practice Read Aloud Repeat S…" at bounding box center [496, 269] width 993 height 538
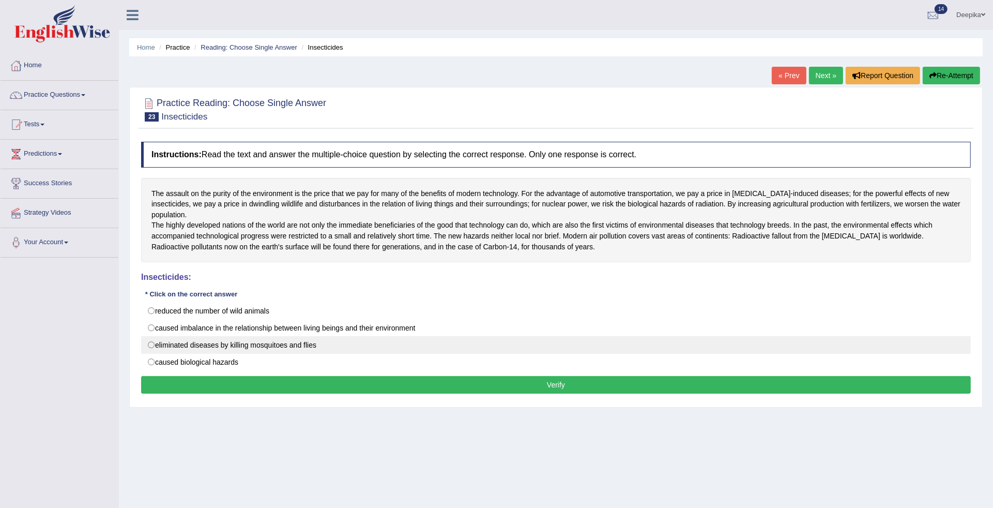
click at [151, 344] on label "eliminated diseases by killing mosquitoes and flies" at bounding box center [556, 345] width 830 height 18
radio input "true"
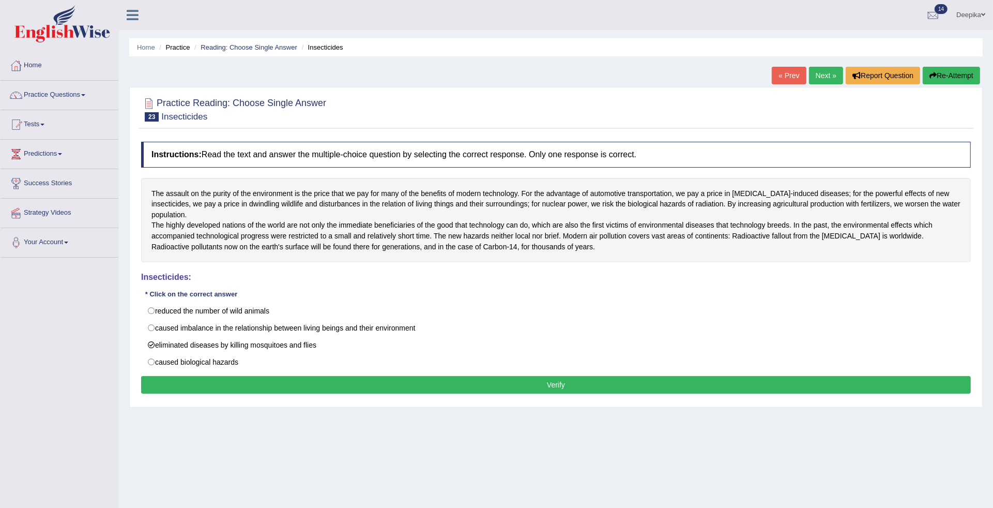
click at [817, 73] on link "Next »" at bounding box center [826, 76] width 34 height 18
